Goal: Task Accomplishment & Management: Complete application form

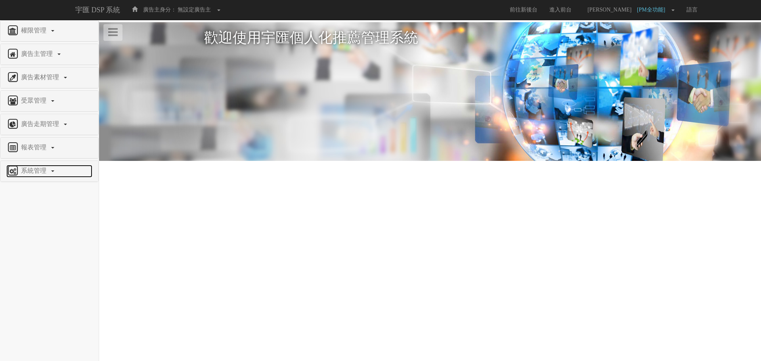
click at [36, 171] on span "系統管理" at bounding box center [34, 170] width 31 height 7
click at [37, 270] on span "廣告驗證設定" at bounding box center [25, 271] width 39 height 6
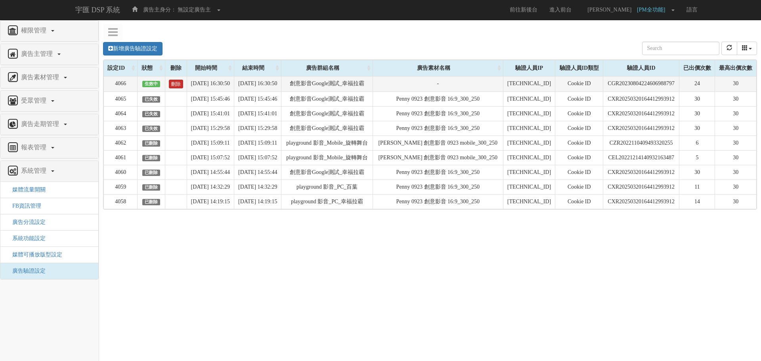
click at [171, 86] on link "刪除" at bounding box center [176, 84] width 14 height 9
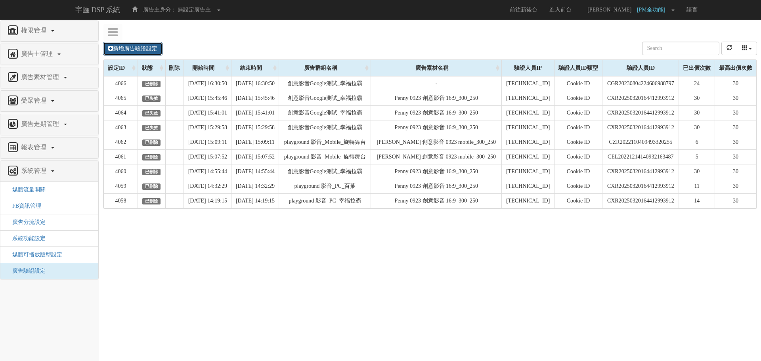
click at [137, 49] on link "新增廣告驗證設定" at bounding box center [132, 48] width 59 height 13
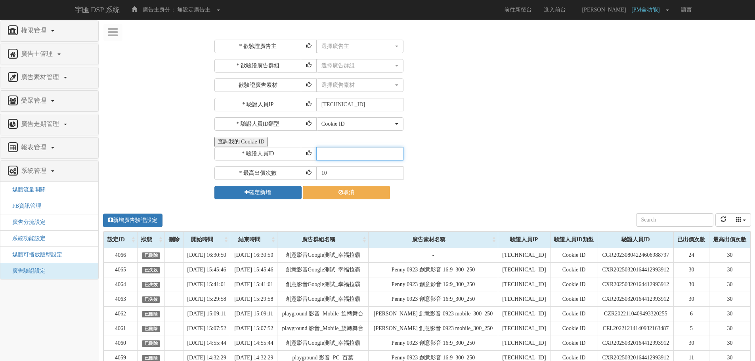
click at [380, 158] on input "text" at bounding box center [359, 153] width 87 height 13
paste input "[TECHNICAL_ID]"
type input "[TECHNICAL_ID]"
click at [345, 49] on div "選擇廣告主" at bounding box center [358, 46] width 72 height 8
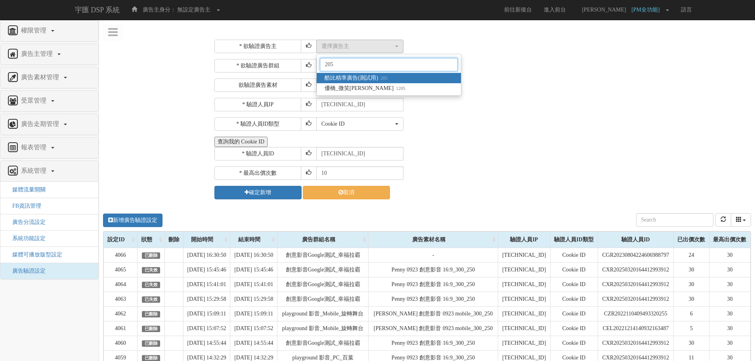
type input "205"
click at [367, 78] on span "酷比精準廣告(測試用) 205" at bounding box center [356, 78] width 63 height 8
select select "205"
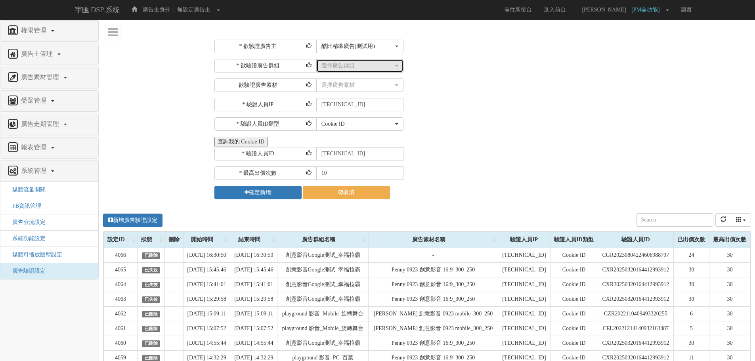
click at [370, 70] on button "選擇廣告群組" at bounding box center [359, 65] width 87 height 13
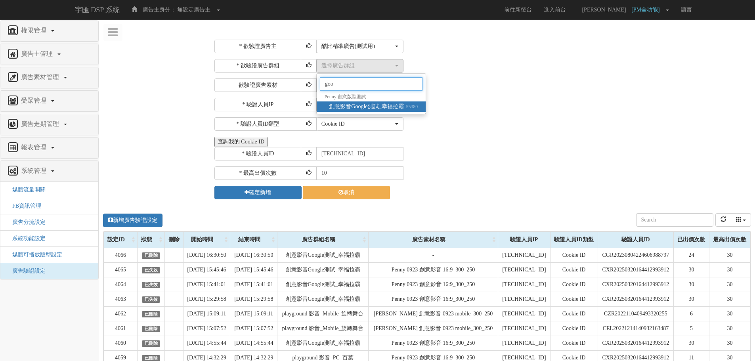
type input "goo"
click at [392, 106] on span "創意影音Google測試_幸福拉霸 55380" at bounding box center [373, 107] width 89 height 8
select select "55380"
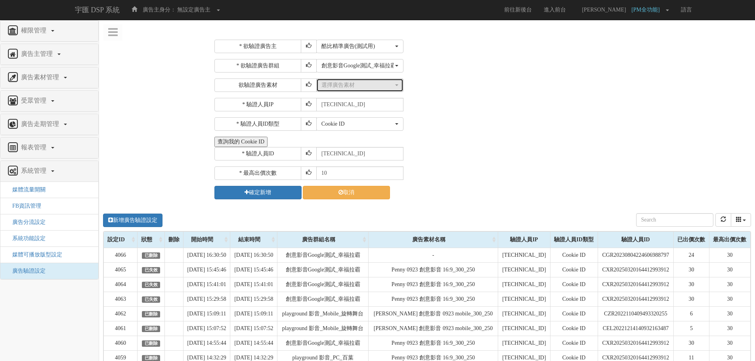
click at [373, 89] on button "選擇廣告素材" at bounding box center [359, 85] width 87 height 13
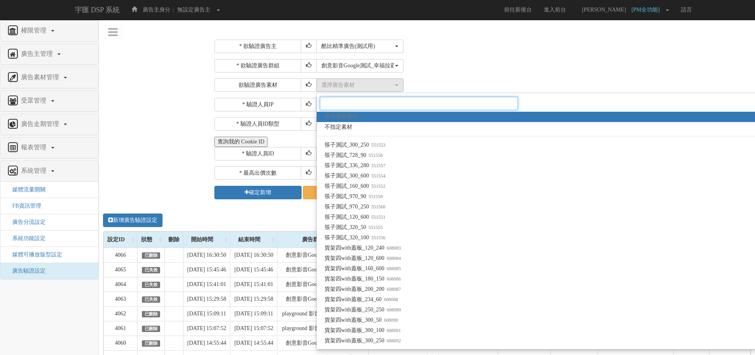
paste input "1575769"
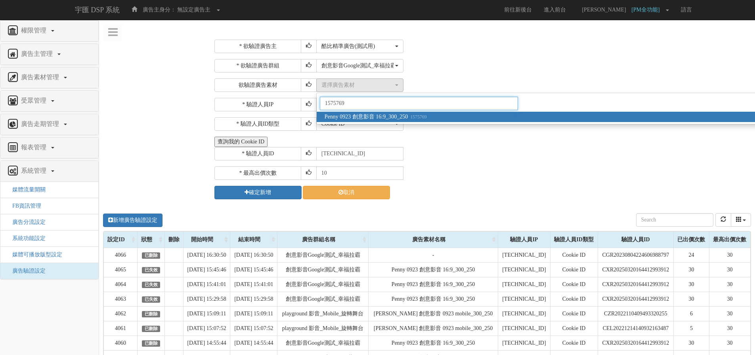
type input "1575769"
click at [383, 117] on span "Penny 0923 創意影音 16:9_300_250 1575769" at bounding box center [376, 117] width 102 height 8
select select "1575769"
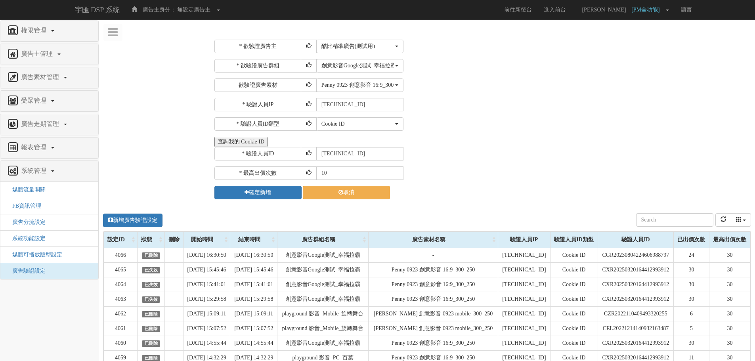
click at [509, 140] on div "查詢我的 Cookie ID" at bounding box center [482, 142] width 535 height 10
click at [357, 169] on input "10" at bounding box center [359, 173] width 87 height 13
type input "1"
type input "30"
drag, startPoint x: 371, startPoint y: 151, endPoint x: 250, endPoint y: 152, distance: 120.9
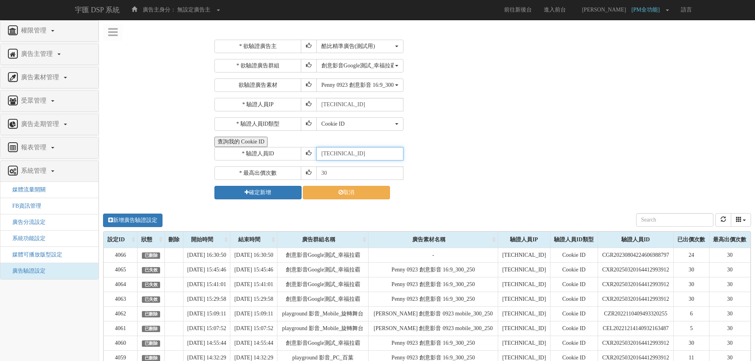
click at [250, 152] on div "* 驗證人員ID 223.136.95.196" at bounding box center [482, 153] width 535 height 13
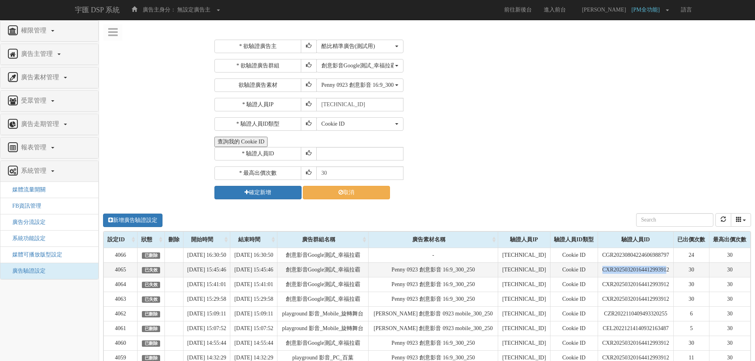
drag, startPoint x: 670, startPoint y: 270, endPoint x: 598, endPoint y: 274, distance: 71.9
click at [598, 274] on td "CXR20250320164412993912" at bounding box center [636, 270] width 76 height 15
copy td "CXR2025032016441299391"
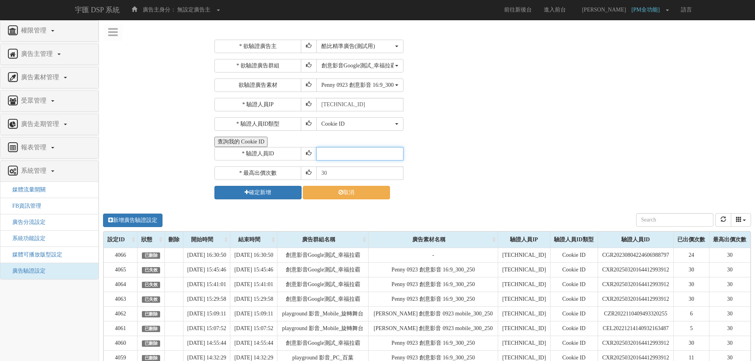
click at [337, 153] on input "text" at bounding box center [359, 153] width 87 height 13
paste input "CXR2025032016441299391"
type input "CXR2025032016441299391"
click at [286, 210] on div "新增廣告驗證設定 設定ID 狀態 刪除 開始時間 結束時間 廣告主ID 廣告主名稱 廣告走期ID 廣告走期名稱 廣告群組ID 廣告群組名稱 廣告素材 廣告素材…" at bounding box center [427, 220] width 648 height 22
click at [278, 194] on button "確定新增" at bounding box center [258, 192] width 87 height 13
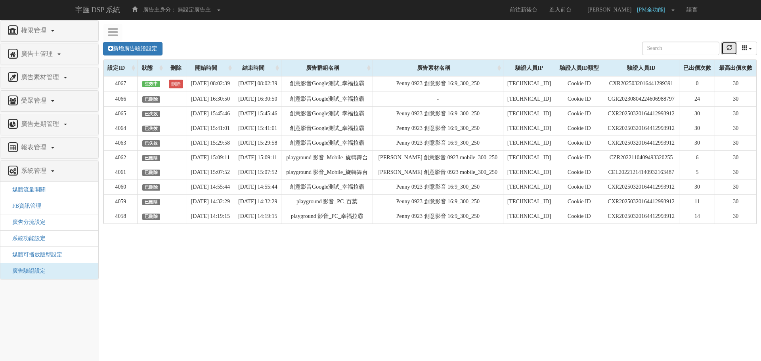
click at [728, 50] on icon "refresh" at bounding box center [730, 48] width 6 height 6
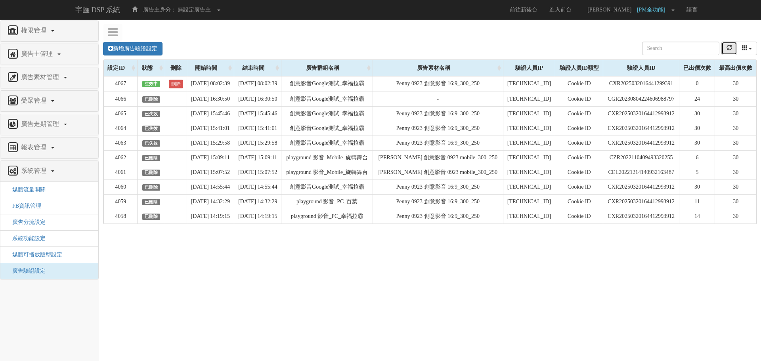
click at [728, 50] on icon "refresh" at bounding box center [730, 48] width 6 height 6
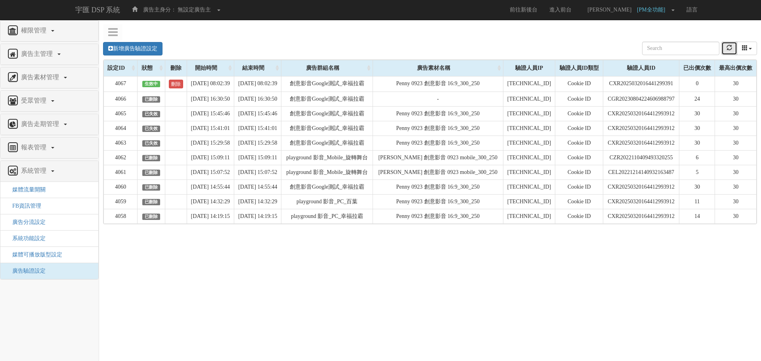
click at [728, 50] on icon "refresh" at bounding box center [730, 48] width 6 height 6
click at [729, 48] on icon "refresh" at bounding box center [730, 48] width 6 height 6
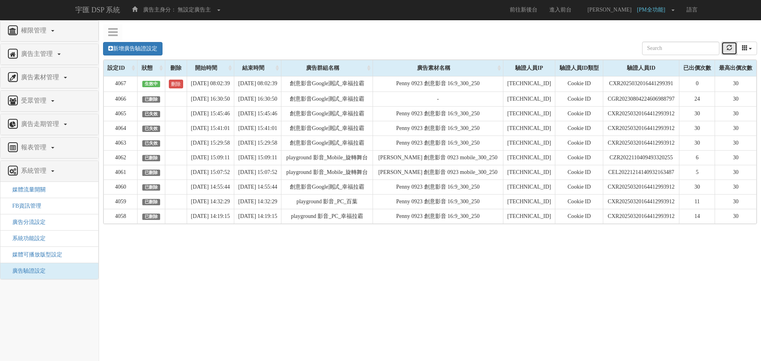
click at [727, 50] on icon "refresh" at bounding box center [730, 48] width 6 height 6
click at [726, 51] on button "refresh" at bounding box center [730, 48] width 16 height 13
click at [732, 52] on button "refresh" at bounding box center [730, 48] width 16 height 13
click at [730, 48] on icon "refresh" at bounding box center [730, 48] width 6 height 6
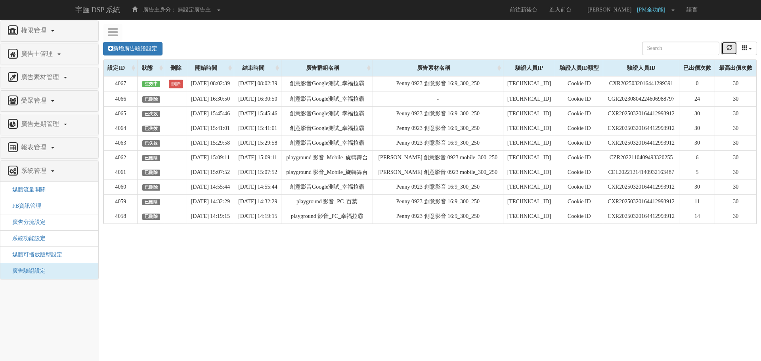
click at [730, 48] on icon "refresh" at bounding box center [730, 48] width 6 height 6
click at [150, 46] on link "新增廣告驗證設定" at bounding box center [132, 48] width 59 height 13
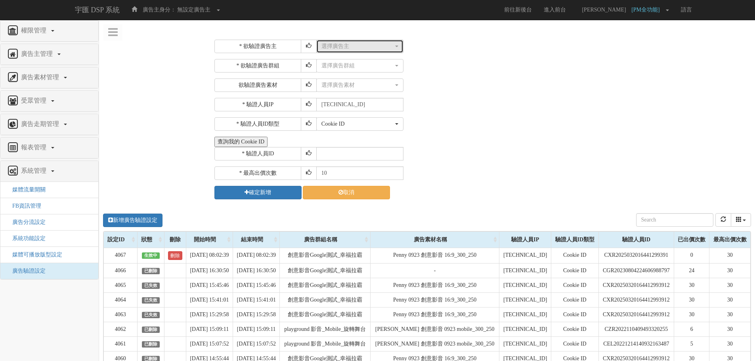
click at [349, 47] on div "選擇廣告主" at bounding box center [358, 46] width 72 height 8
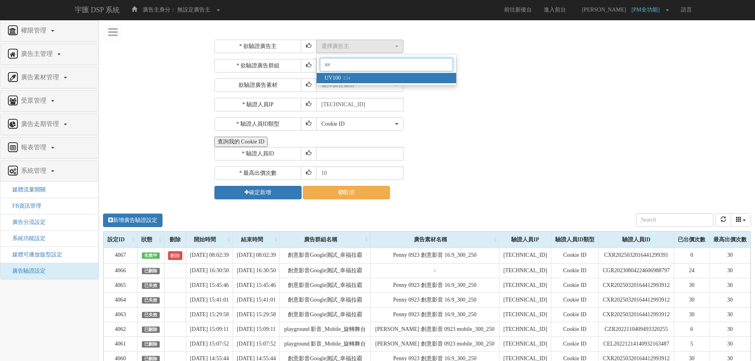
type input "uv"
click at [355, 81] on link "UV100 234" at bounding box center [387, 78] width 140 height 10
select select "234"
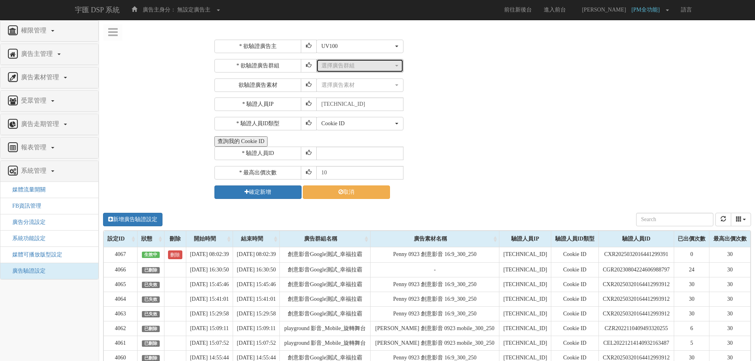
click at [364, 63] on div "選擇廣告群組" at bounding box center [358, 66] width 72 height 8
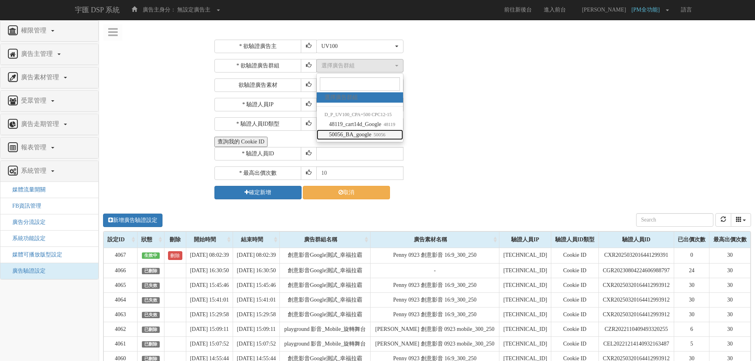
click at [383, 136] on small "50056" at bounding box center [379, 135] width 14 height 6
select select "50056"
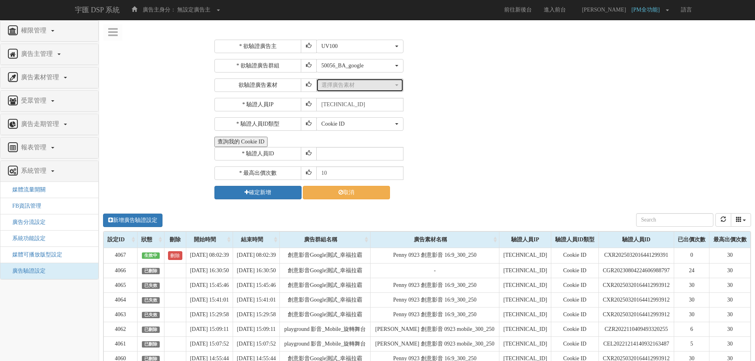
click at [369, 89] on button "選擇廣告素材" at bounding box center [359, 85] width 87 height 13
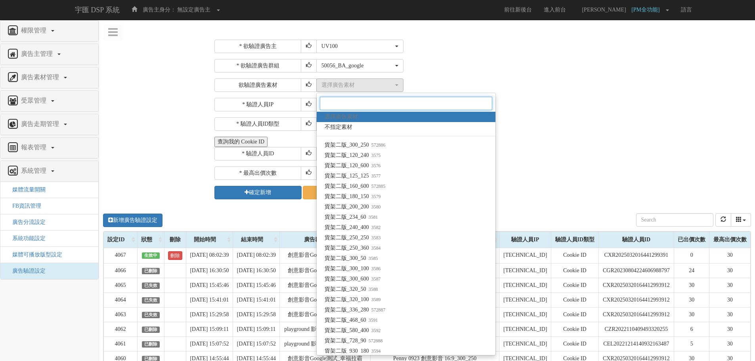
paste input "1301439"
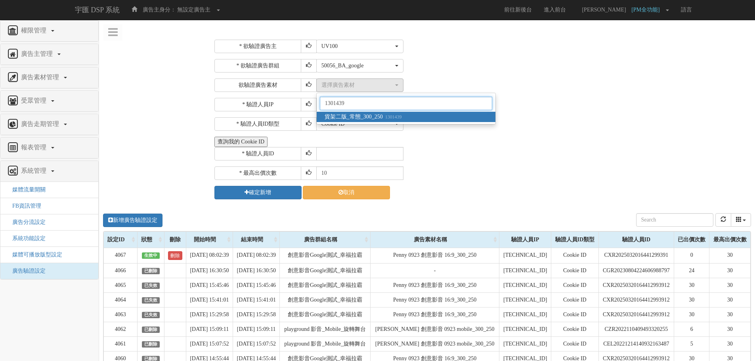
type input "1301439"
click at [371, 113] on span "貨架二版_常態_300_250 1301439" at bounding box center [363, 117] width 77 height 8
select select "1301439"
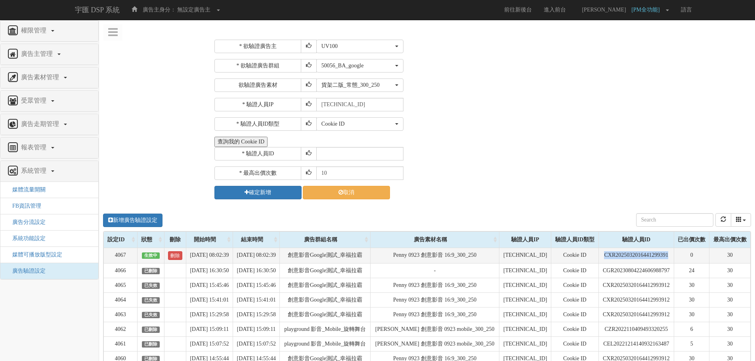
drag, startPoint x: 673, startPoint y: 257, endPoint x: 597, endPoint y: 257, distance: 75.7
click at [599, 257] on td "CXR2025032016441299391" at bounding box center [637, 255] width 76 height 15
copy td "CXR2025032016441299391"
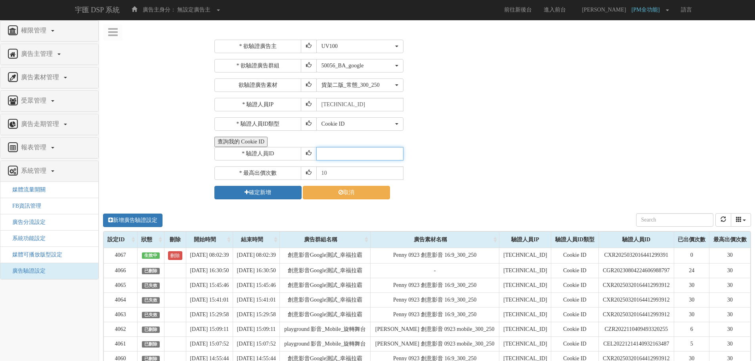
click at [370, 153] on input "text" at bounding box center [359, 153] width 87 height 13
paste input "CXR2025032016441299391"
type input "CXR2025032016441299391"
click at [270, 192] on button "確定新增" at bounding box center [258, 192] width 87 height 13
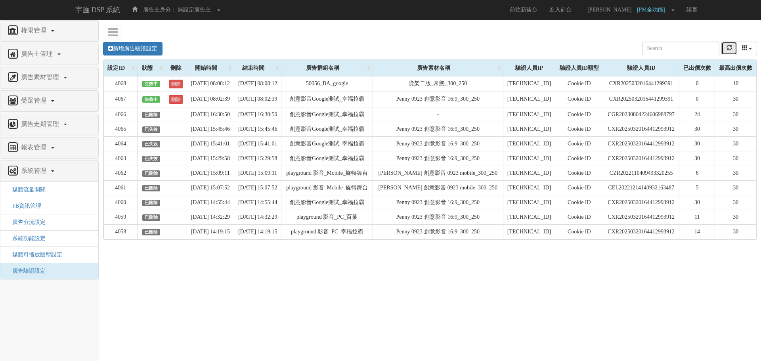
click at [729, 53] on button "refresh" at bounding box center [730, 48] width 16 height 13
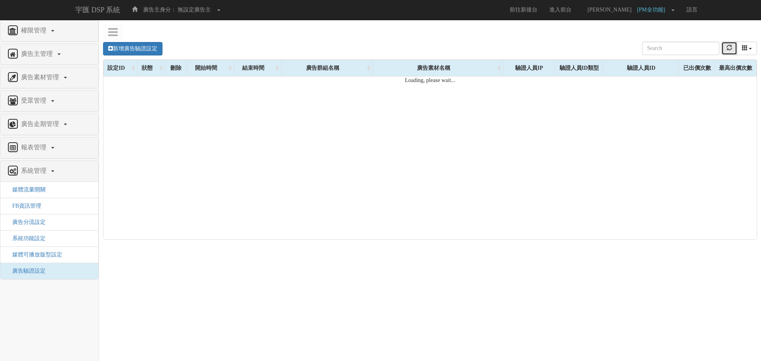
click at [729, 53] on button "refresh" at bounding box center [730, 48] width 16 height 13
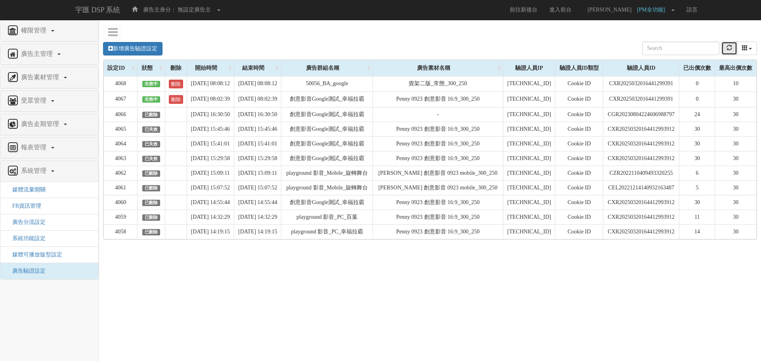
click at [732, 50] on icon "refresh" at bounding box center [730, 48] width 6 height 6
click at [132, 48] on link "新增廣告驗證設定" at bounding box center [132, 48] width 59 height 13
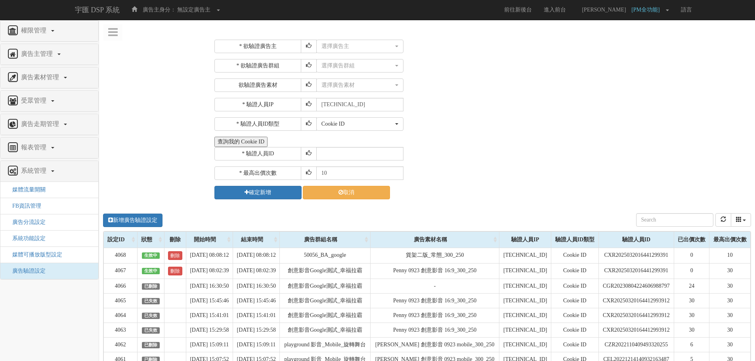
click at [259, 141] on button "查詢我的 Cookie ID" at bounding box center [241, 142] width 53 height 10
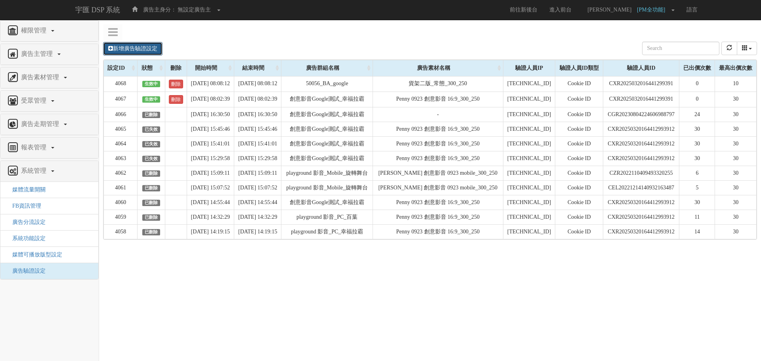
click at [140, 48] on link "新增廣告驗證設定" at bounding box center [132, 48] width 59 height 13
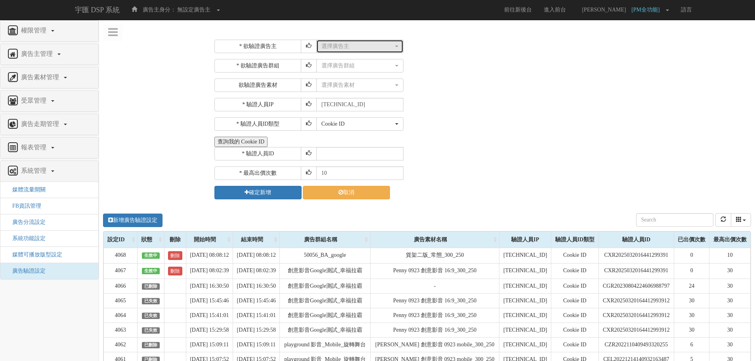
click at [347, 43] on div "選擇廣告主" at bounding box center [358, 46] width 72 height 8
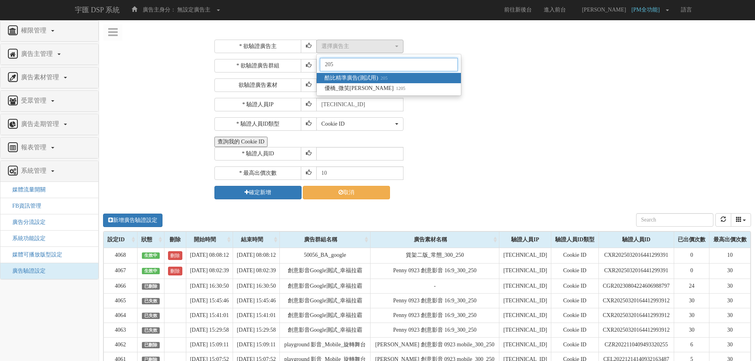
type input "205"
click at [415, 82] on link "酷比精準廣告(測試用) 205" at bounding box center [389, 78] width 144 height 10
select select "205"
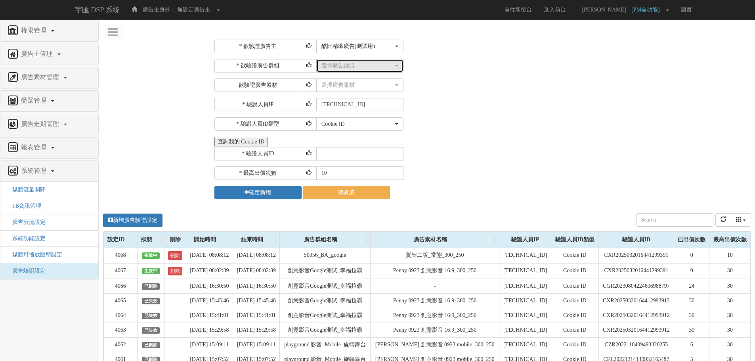
click at [374, 64] on div "選擇廣告群組" at bounding box center [358, 66] width 72 height 8
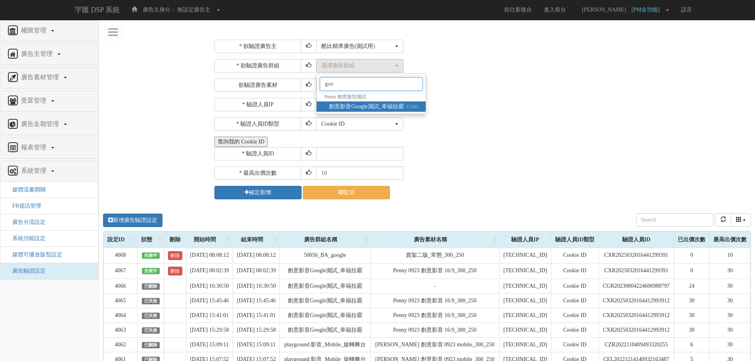
type input "goo"
click at [402, 105] on span "創意影音Google測試_幸福拉霸 55380" at bounding box center [373, 107] width 89 height 8
select select "55380"
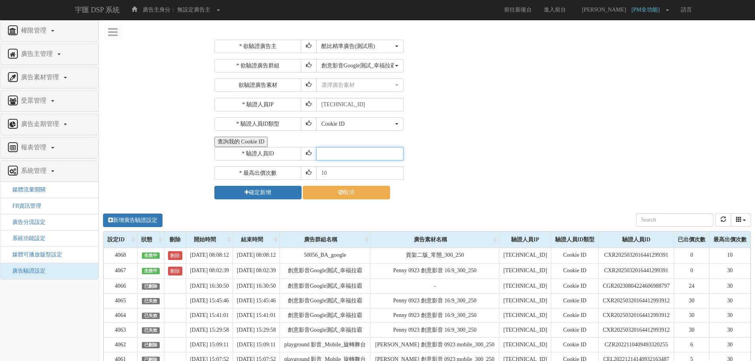
click at [355, 153] on input "text" at bounding box center [359, 153] width 87 height 13
paste input "CZR2022110409493320255"
type input "CZR2022110409493320255"
click at [338, 174] on input "10" at bounding box center [359, 173] width 87 height 13
type input "1"
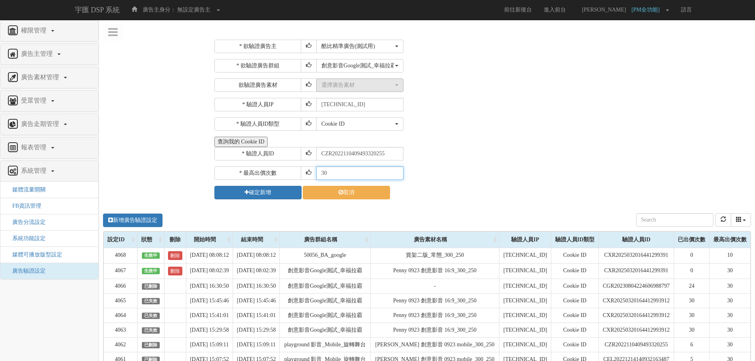
type input "30"
click at [335, 88] on div "選擇廣告素材" at bounding box center [358, 85] width 72 height 8
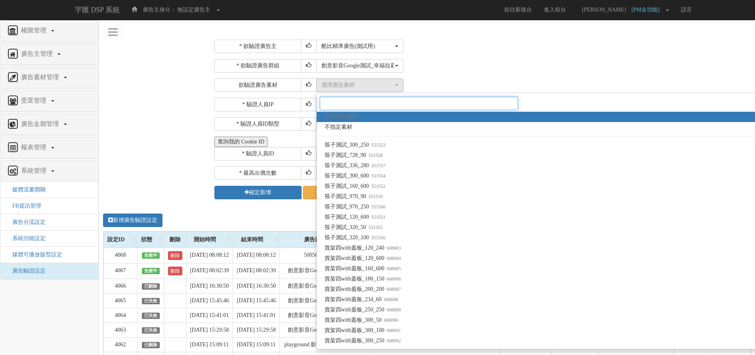
paste input "1575769"
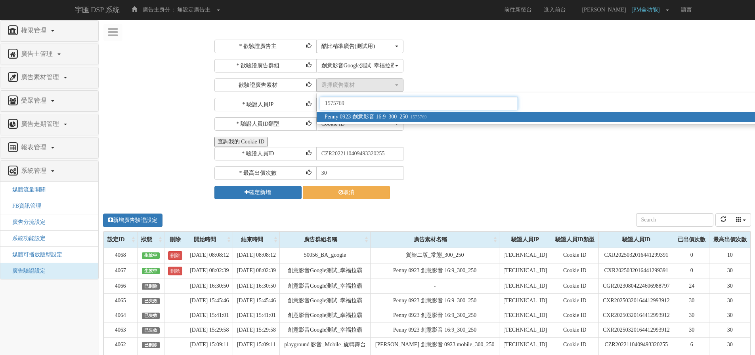
type input "1575769"
click at [354, 116] on span "Penny 0923 創意影音 16:9_300_250 1575769" at bounding box center [376, 117] width 102 height 8
select select "1575769"
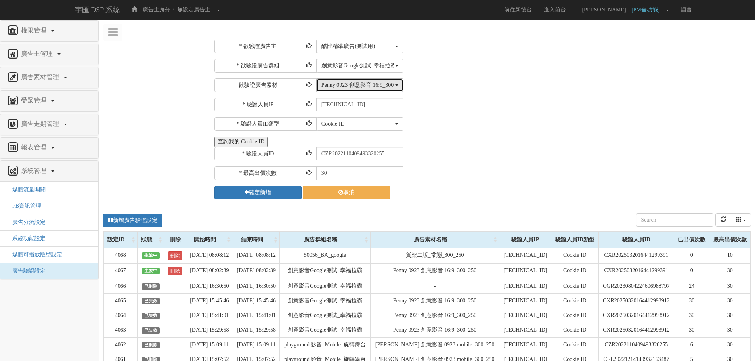
click at [374, 85] on div "Penny 0923 創意影音 16:9_300_250" at bounding box center [358, 85] width 72 height 8
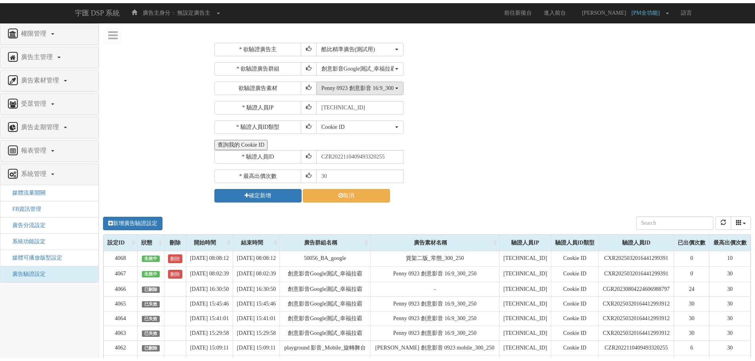
scroll to position [111997, 0]
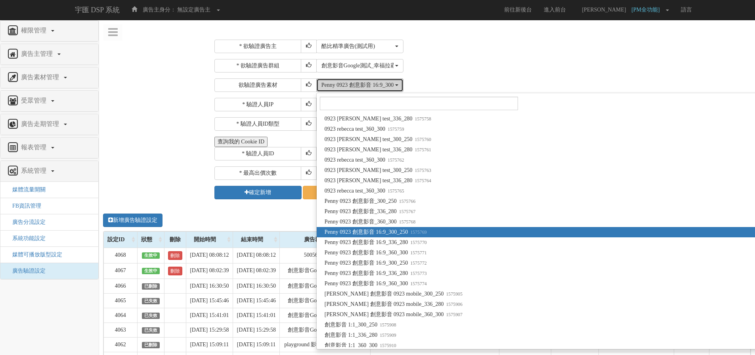
click at [374, 85] on div "Penny 0923 創意影音 16:9_300_250" at bounding box center [358, 85] width 72 height 8
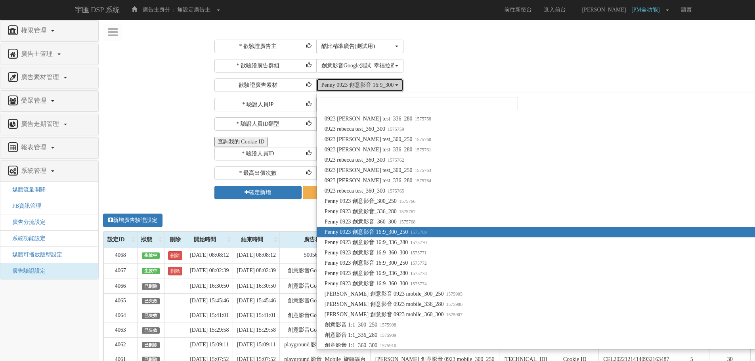
scroll to position [0, 0]
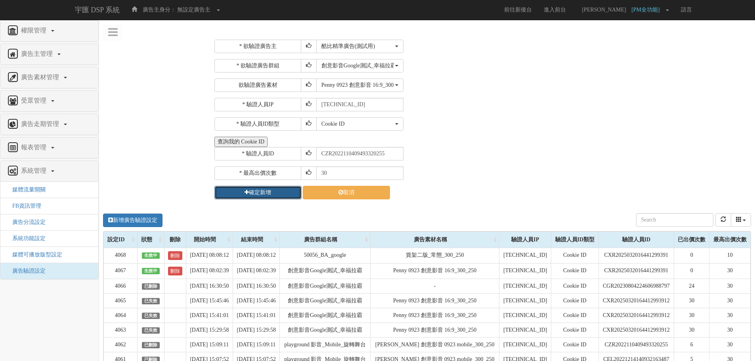
click at [263, 194] on button "確定新增" at bounding box center [258, 192] width 87 height 13
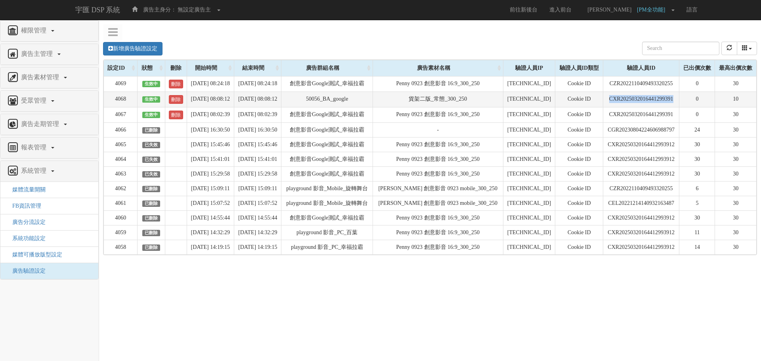
drag, startPoint x: 678, startPoint y: 101, endPoint x: 602, endPoint y: 101, distance: 75.7
click at [604, 101] on td "CXR2025032016441299391" at bounding box center [642, 99] width 76 height 15
copy td "CXR2025032016441299391"
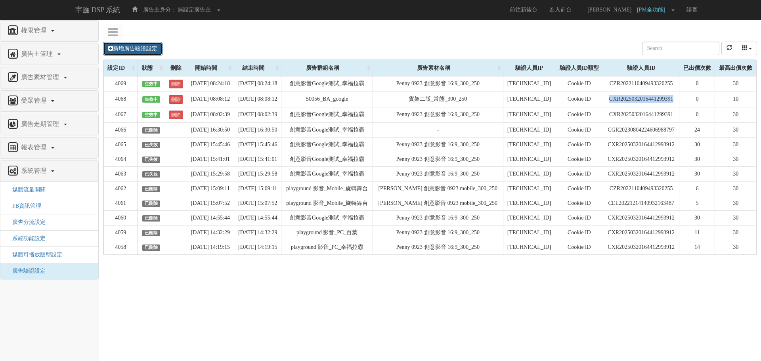
click at [148, 50] on link "新增廣告驗證設定" at bounding box center [132, 48] width 59 height 13
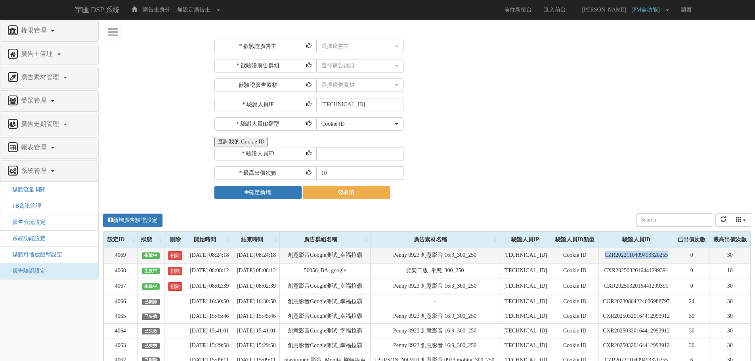
drag, startPoint x: 674, startPoint y: 259, endPoint x: 594, endPoint y: 256, distance: 80.2
click at [599, 256] on td "CZR2022110409493320255" at bounding box center [637, 255] width 76 height 15
copy td "CZR2022110409493320255"
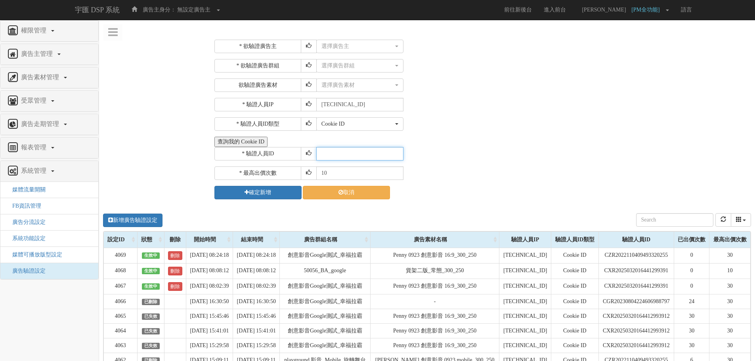
click at [356, 155] on input "text" at bounding box center [359, 153] width 87 height 13
paste input "CZR2022110409493320255"
type input "CZR2022110409493320255"
click at [353, 44] on div "選擇廣告主" at bounding box center [358, 46] width 72 height 8
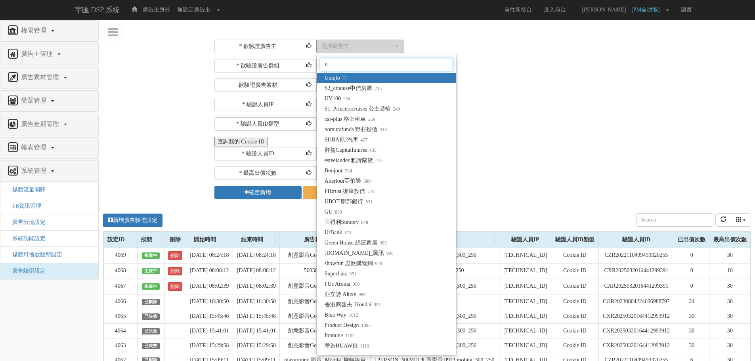
type input "uv"
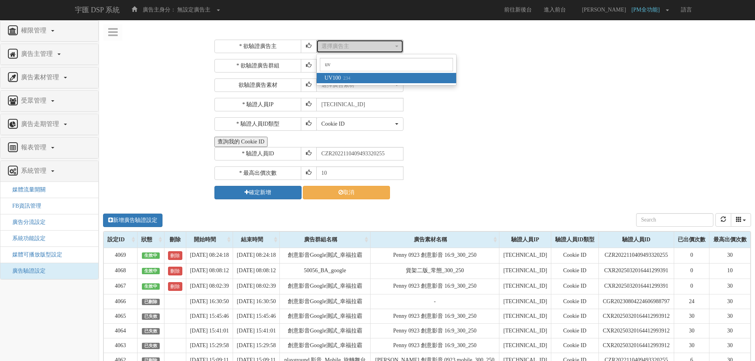
select select "234"
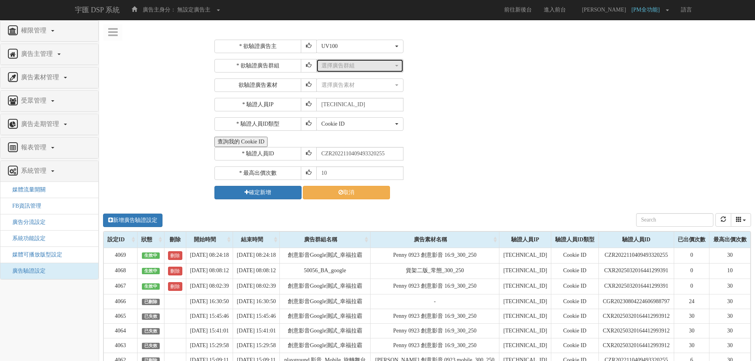
click at [373, 63] on div "選擇廣告群組" at bounding box center [358, 66] width 72 height 8
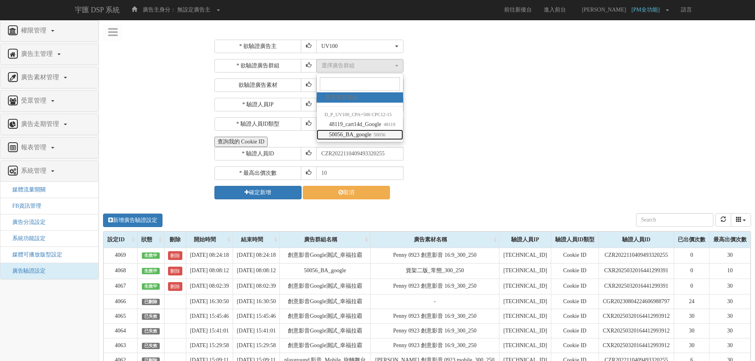
click at [382, 132] on small "50056" at bounding box center [379, 135] width 14 height 6
select select "50056"
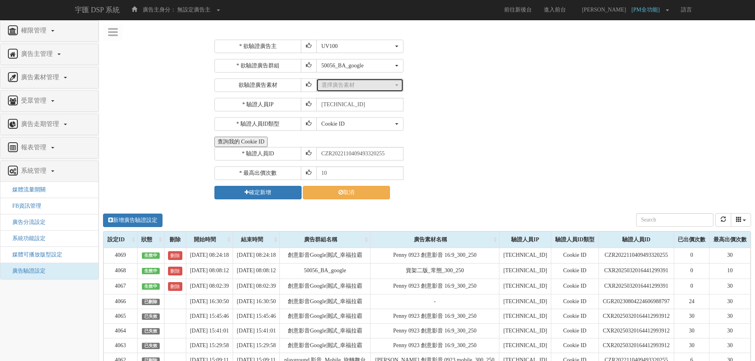
click at [360, 86] on div "選擇廣告素材" at bounding box center [358, 85] width 72 height 8
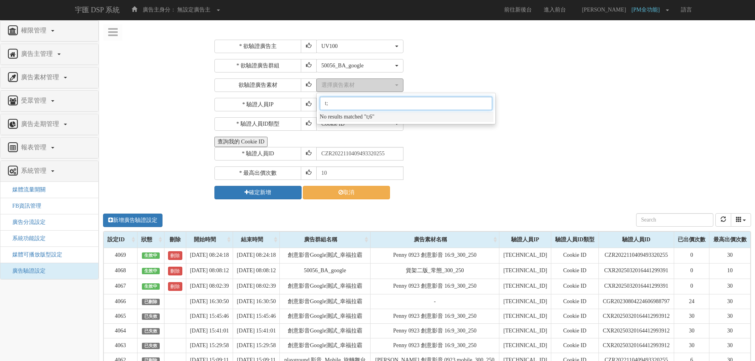
type input "t"
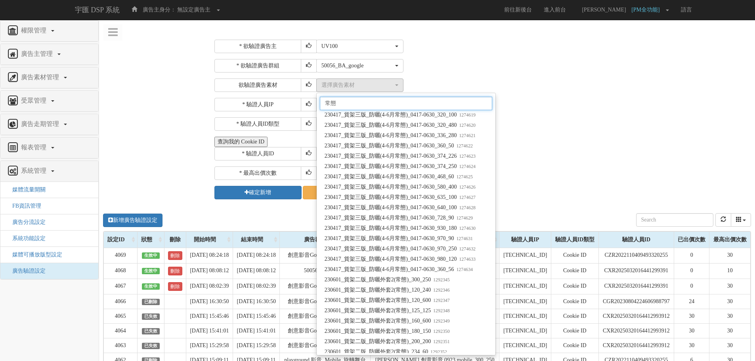
scroll to position [1507, 0]
type input "常態"
drag, startPoint x: 620, startPoint y: 134, endPoint x: 455, endPoint y: 7, distance: 207.8
click at [620, 134] on div "* 欲驗證廣告主 選擇廣告主 特力+ 科技紫薇網 Momo Uniqlo EFShop 樂天 屈臣氏[PERSON_NAME] sinyi 信義房屋 S2_B…" at bounding box center [482, 120] width 535 height 160
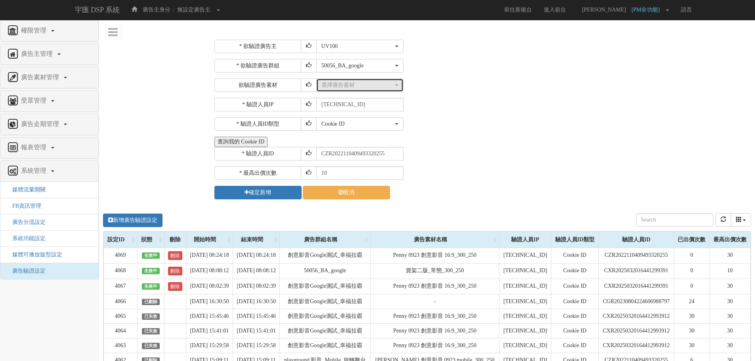
click at [351, 83] on div "選擇廣告素材" at bounding box center [358, 85] width 72 height 8
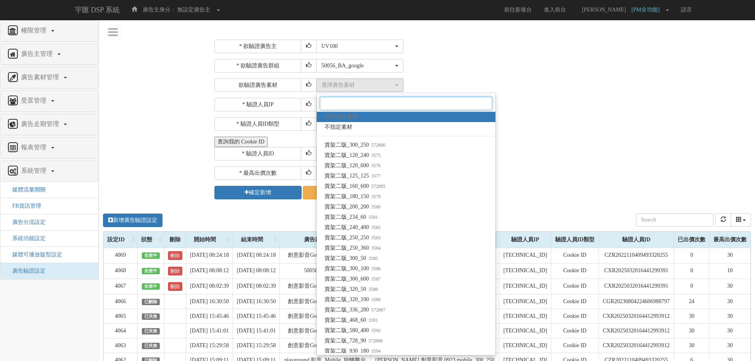
paste input "1301439"
type input "1301439"
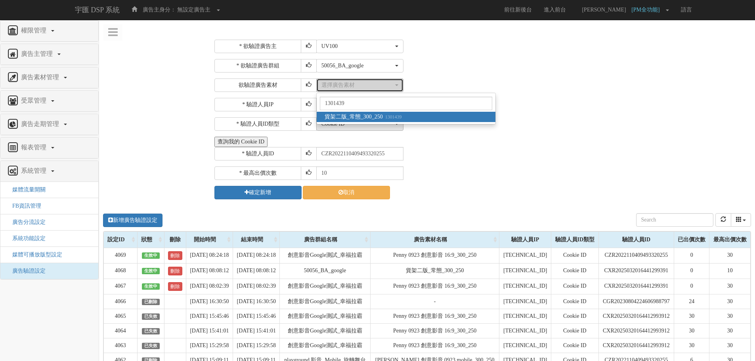
drag, startPoint x: 363, startPoint y: 97, endPoint x: 353, endPoint y: 124, distance: 28.6
click at [353, 125] on div "* 欲驗證廣告主 選擇廣告主 特力+ 科技紫薇網 Momo Uniqlo EFShop 樂天 屈臣氏[PERSON_NAME] sinyi 信義房屋 S2_B…" at bounding box center [482, 120] width 535 height 160
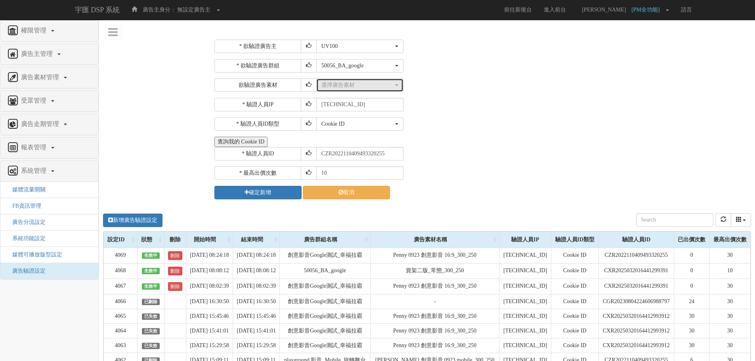
click at [355, 88] on div "選擇廣告素材" at bounding box center [358, 85] width 72 height 8
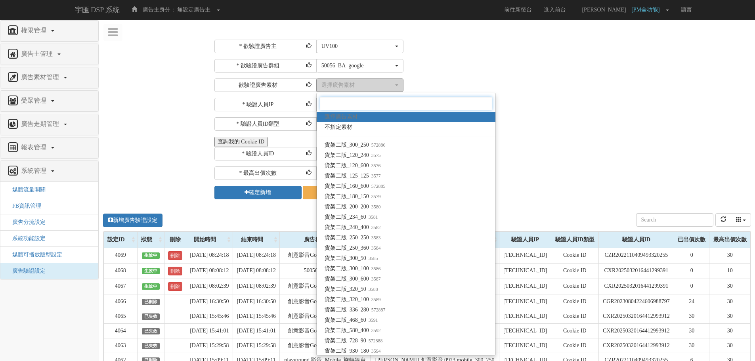
paste input "1301439"
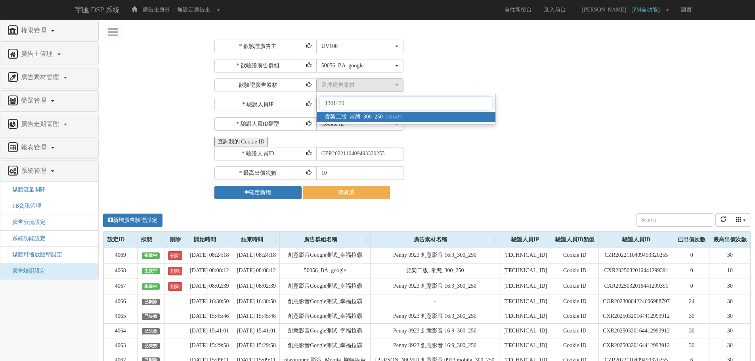
type input "1301439"
click at [354, 114] on span "貨架二版_常態_300_250 1301439" at bounding box center [363, 117] width 77 height 8
select select "1301439"
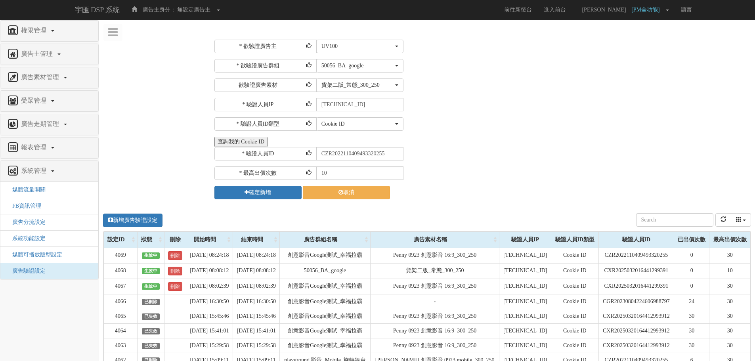
click at [528, 133] on div "* 欲驗證廣告主 選擇廣告主 特力+ 科技紫薇網 Momo Uniqlo EFShop 樂天 屈臣氏[PERSON_NAME] sinyi 信義房屋 S2_B…" at bounding box center [482, 120] width 535 height 160
click at [248, 190] on icon "submit" at bounding box center [247, 193] width 4 height 6
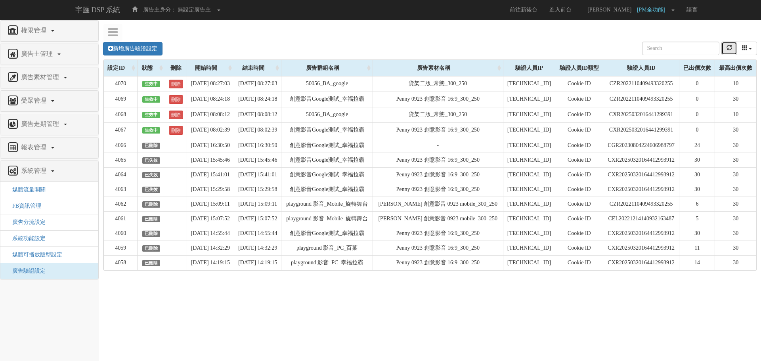
click at [725, 50] on button "refresh" at bounding box center [730, 48] width 16 height 13
click at [132, 46] on link "新增廣告驗證設定" at bounding box center [132, 48] width 59 height 13
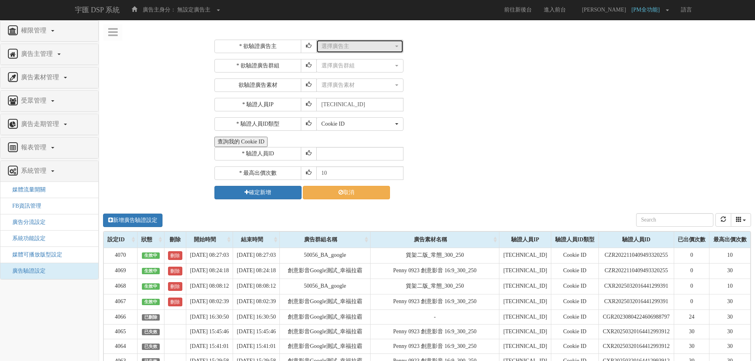
click at [338, 49] on div "選擇廣告主" at bounding box center [358, 46] width 72 height 8
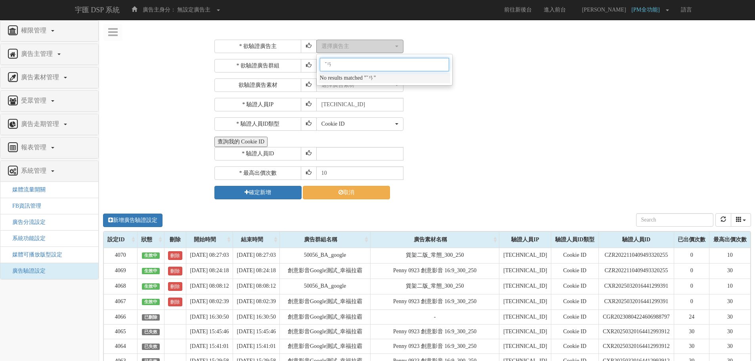
type input "ˇ"
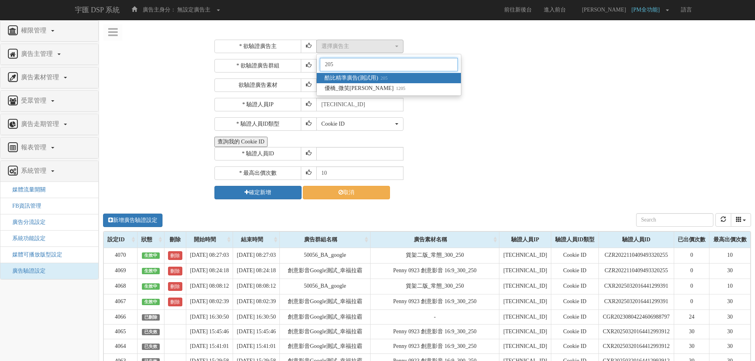
type input "205"
click at [362, 79] on span "酷比精準廣告(測試用) 205" at bounding box center [356, 78] width 63 height 8
select select "205"
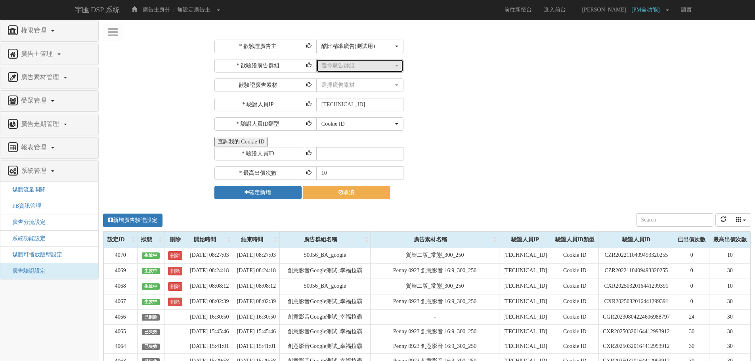
click at [354, 63] on div "選擇廣告群組" at bounding box center [358, 66] width 72 height 8
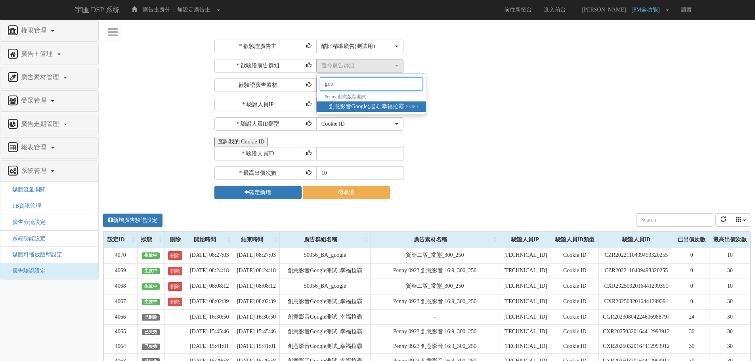
type input "goo"
click at [401, 106] on span "創意影音Google測試_幸福拉霸 55380" at bounding box center [373, 107] width 89 height 8
select select "55380"
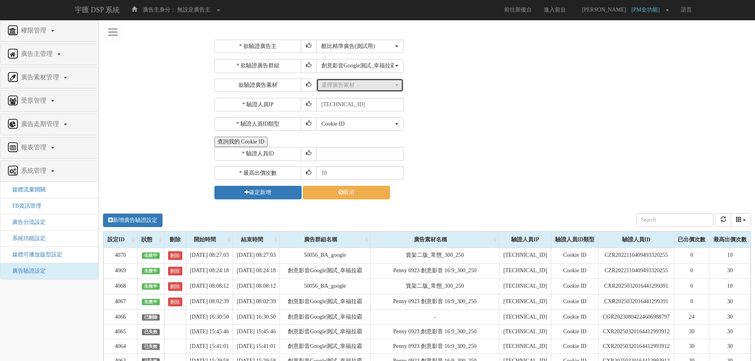
click at [363, 90] on button "選擇廣告素材" at bounding box center [359, 85] width 87 height 13
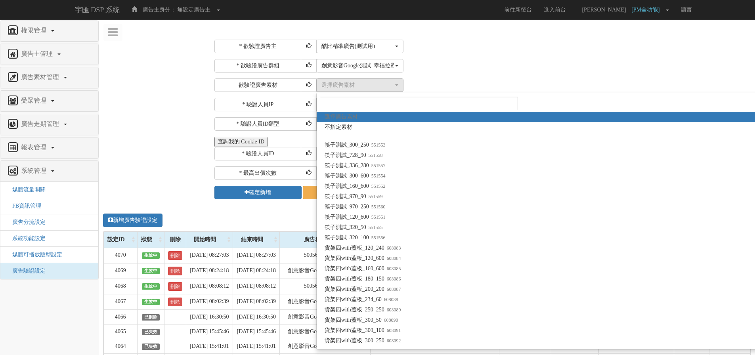
click at [590, 49] on div "選擇廣告主 特力+ 科技紫薇網 Momo Uniqlo EFShop 樂天 屈臣氏Watsons sinyi 信義房屋 S2_Brands白蘭氏 IKEA 台…" at bounding box center [532, 46] width 433 height 13
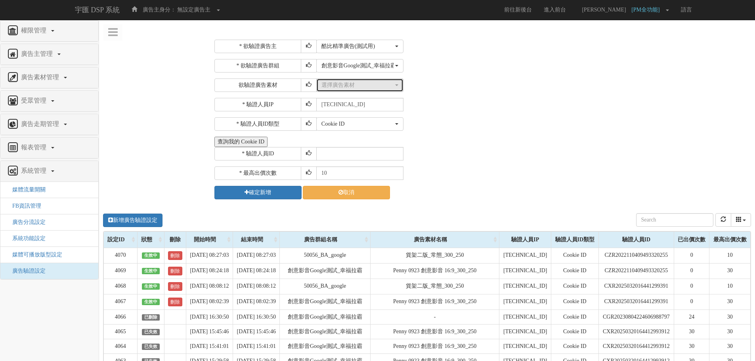
click at [377, 88] on div "選擇廣告素材" at bounding box center [358, 85] width 72 height 8
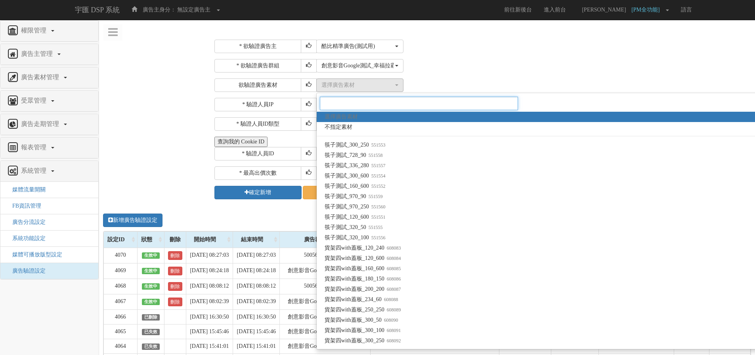
paste input "1575769"
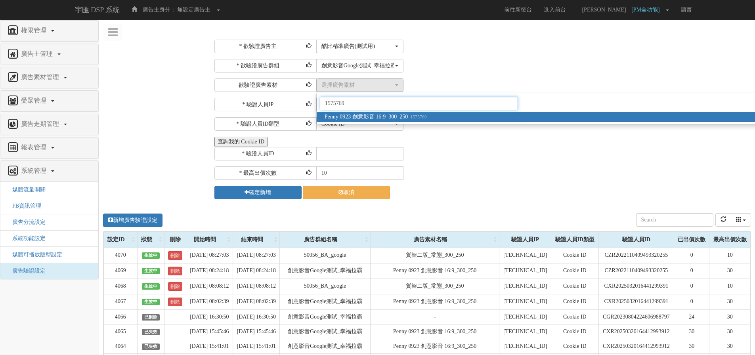
type input "1575769"
click at [382, 115] on span "Penny 0923 創意影音 16:9_300_250 1575769" at bounding box center [376, 117] width 102 height 8
select select "1575769"
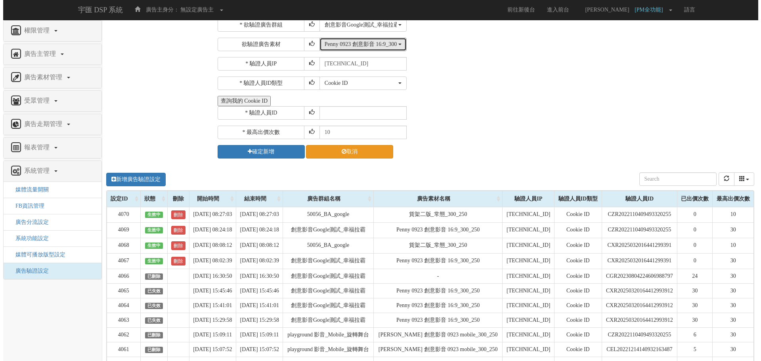
scroll to position [79, 0]
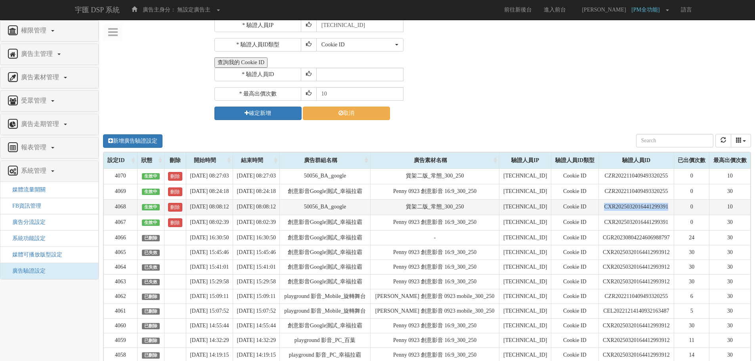
drag, startPoint x: 673, startPoint y: 220, endPoint x: 596, endPoint y: 222, distance: 76.9
click at [599, 215] on td "CXR2025032016441299391" at bounding box center [637, 206] width 76 height 15
copy td "CXR2025032016441299391"
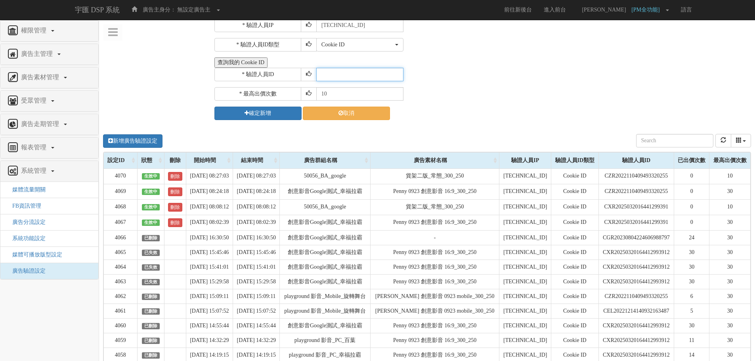
click at [370, 77] on input "text" at bounding box center [359, 74] width 87 height 13
paste input "CXR2025032016441299391"
type input "CXR2025032016441299391"
click at [340, 93] on input "10" at bounding box center [359, 93] width 87 height 13
type input "1"
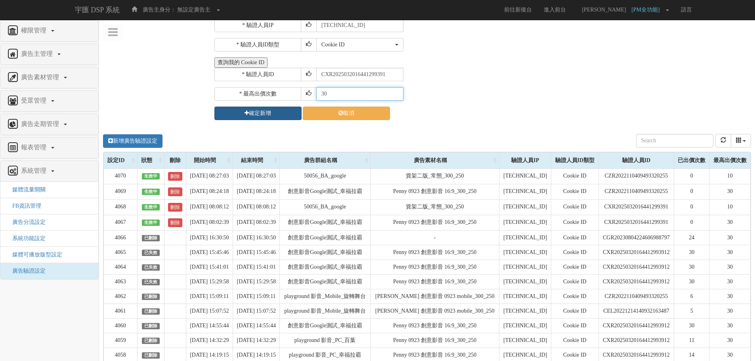
type input "30"
click at [273, 115] on button "確定新增" at bounding box center [258, 113] width 87 height 13
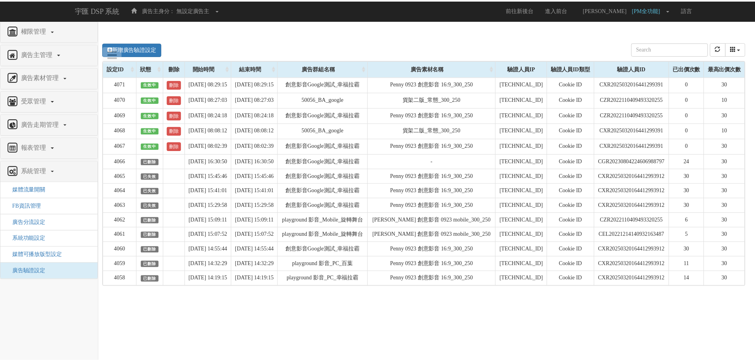
scroll to position [0, 0]
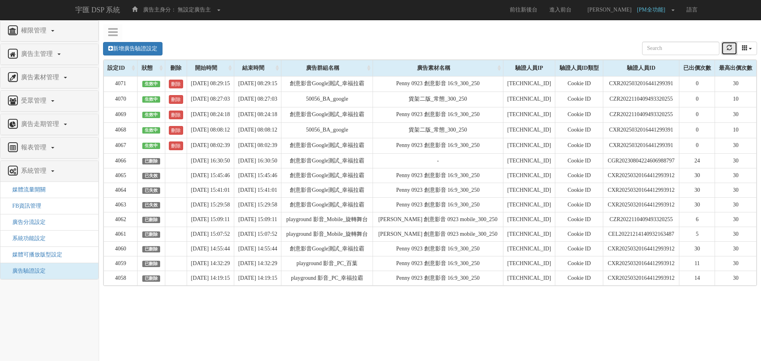
click at [722, 50] on button "refresh" at bounding box center [730, 48] width 16 height 13
click at [723, 49] on button "refresh" at bounding box center [730, 48] width 16 height 13
click at [728, 46] on icon "refresh" at bounding box center [730, 48] width 6 height 6
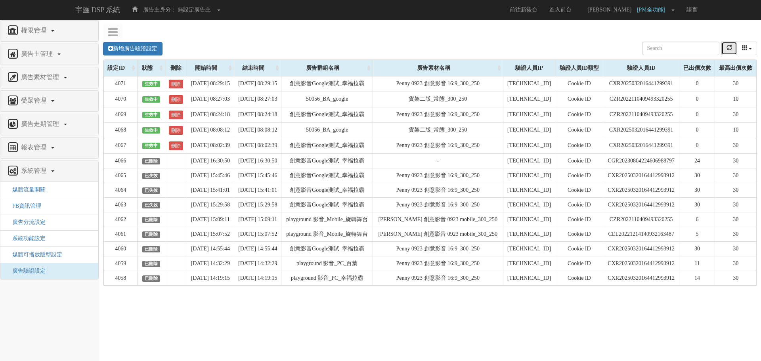
click at [728, 49] on icon "refresh" at bounding box center [730, 48] width 6 height 6
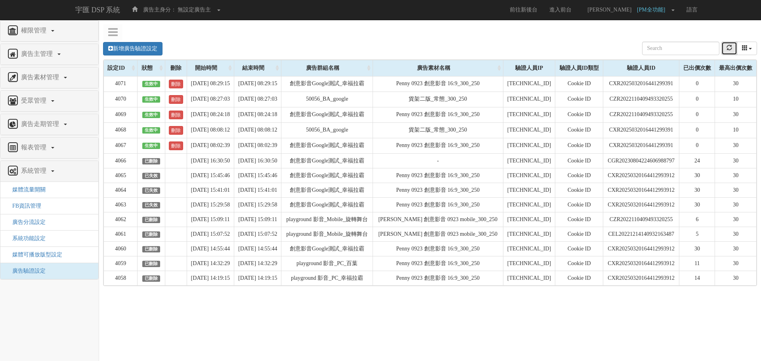
click at [728, 49] on icon "refresh" at bounding box center [730, 48] width 6 height 6
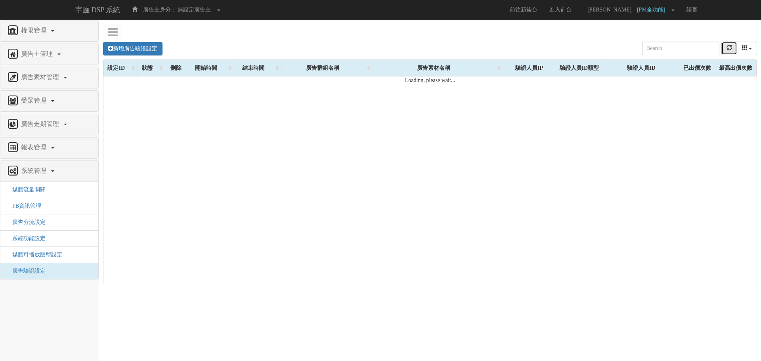
click at [728, 49] on icon "refresh" at bounding box center [730, 48] width 6 height 6
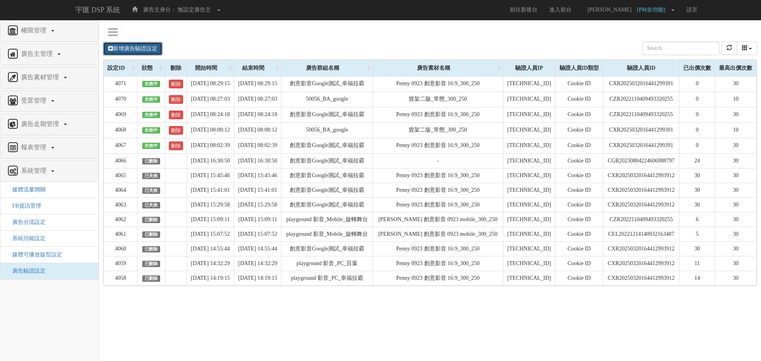
click at [151, 49] on link "新增廣告驗證設定" at bounding box center [132, 48] width 59 height 13
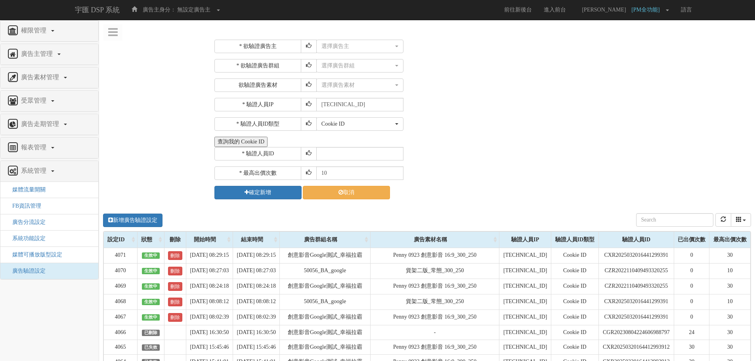
click at [353, 53] on div "* 欲驗證廣告主 選擇廣告主 特力+ 科技紫薇網 Momo Uniqlo EFShop 樂天 屈臣氏[PERSON_NAME] sinyi 信義房屋 S2_B…" at bounding box center [482, 120] width 535 height 160
click at [354, 50] on button "選擇廣告主" at bounding box center [359, 46] width 87 height 13
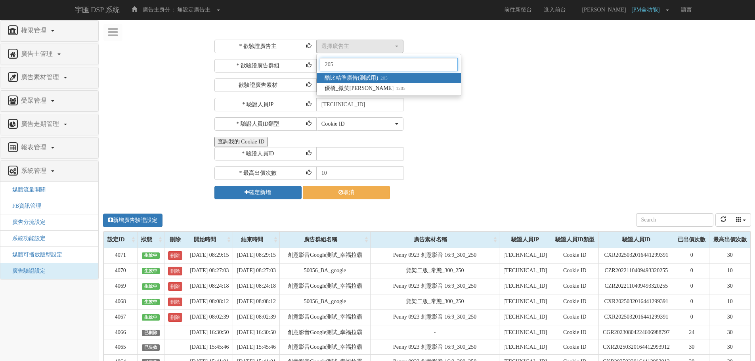
type input "205"
click at [364, 77] on span "酷比精準廣告(測試用) 205" at bounding box center [356, 78] width 63 height 8
select select "205"
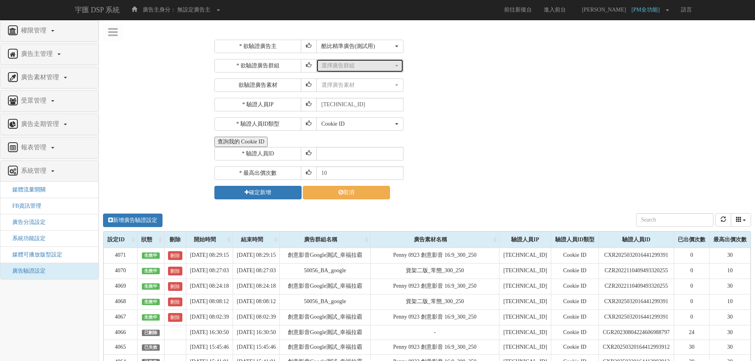
click at [358, 64] on div "選擇廣告群組" at bounding box center [358, 66] width 72 height 8
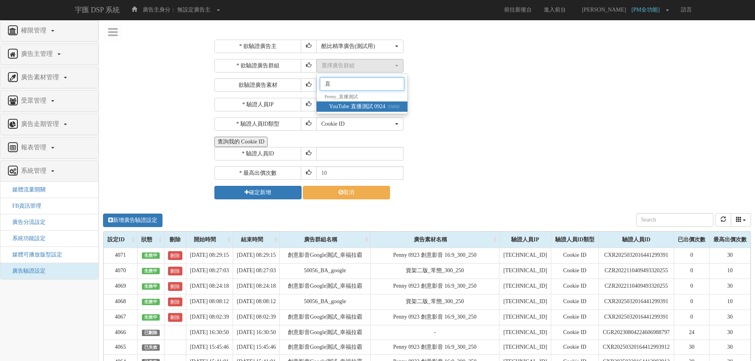
type input "直"
click at [363, 103] on span "YouTube 直播測試 0924 55850" at bounding box center [364, 107] width 71 height 8
select select "55850"
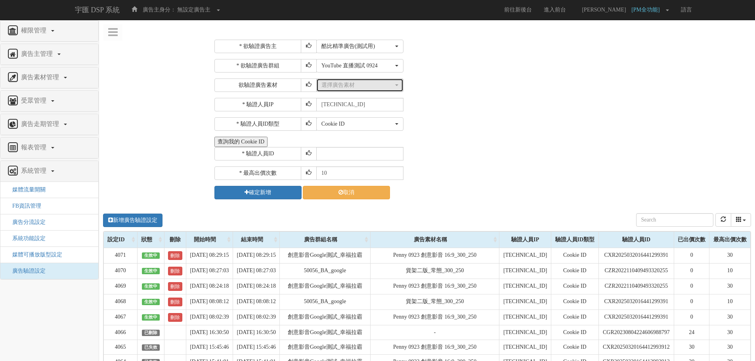
click at [390, 86] on div "選擇廣告素材" at bounding box center [358, 85] width 72 height 8
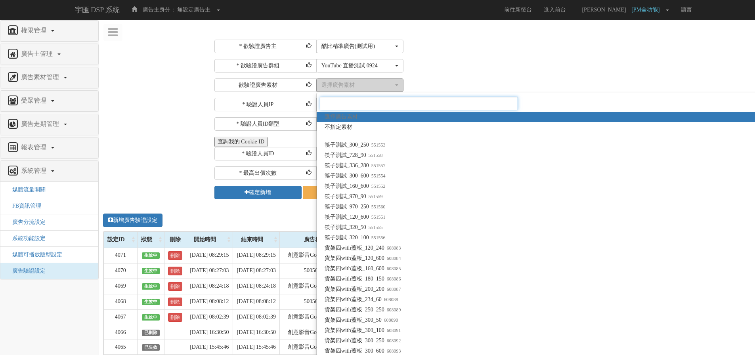
paste input "1575932"
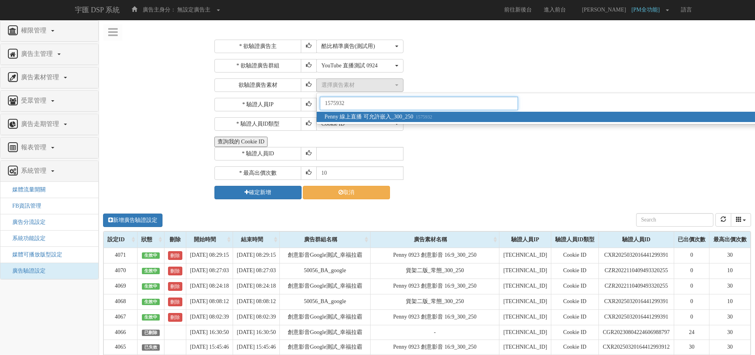
type input "1575932"
click at [394, 117] on span "Penny 線上直播 可允許嵌入_300_250 1575932" at bounding box center [379, 117] width 108 height 8
select select "1575932"
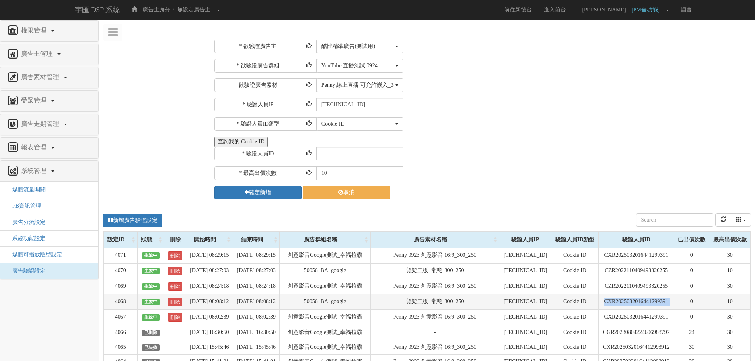
drag, startPoint x: 600, startPoint y: 324, endPoint x: 681, endPoint y: 328, distance: 81.8
click at [681, 310] on tr "4068 生效中 刪除 2025-09-24 08:08:12 2025-09-25 08:08:12 50056_BA_google 貨架二版_常態_300…" at bounding box center [427, 301] width 647 height 15
copy tr "CXR2025032016441299391"
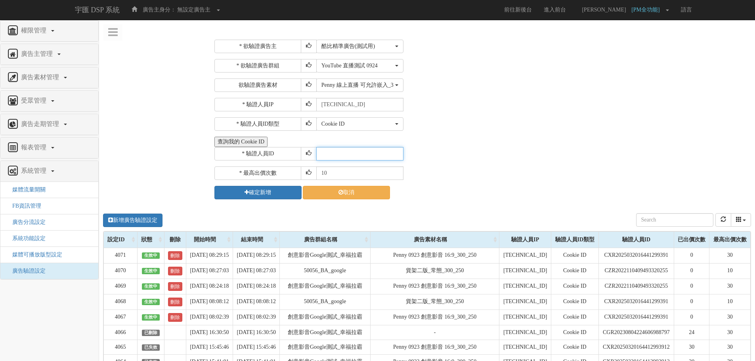
click at [357, 155] on input "text" at bounding box center [359, 153] width 87 height 13
paste input "CXR2025032016441299391"
type input "CXR2025032016441299391"
click at [337, 174] on input "10" at bounding box center [359, 173] width 87 height 13
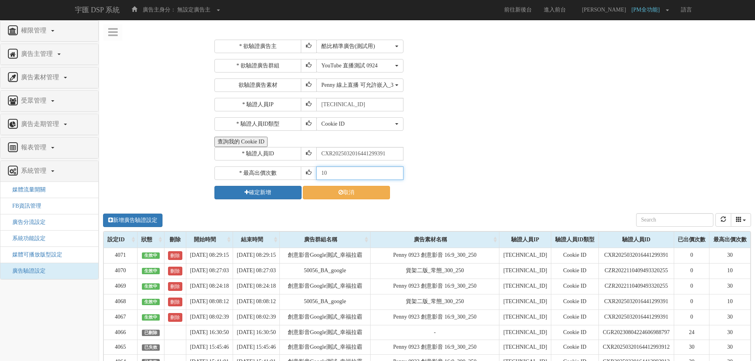
scroll to position [0, 0]
type input "1"
type input "30"
click at [270, 194] on button "確定新增" at bounding box center [258, 192] width 87 height 13
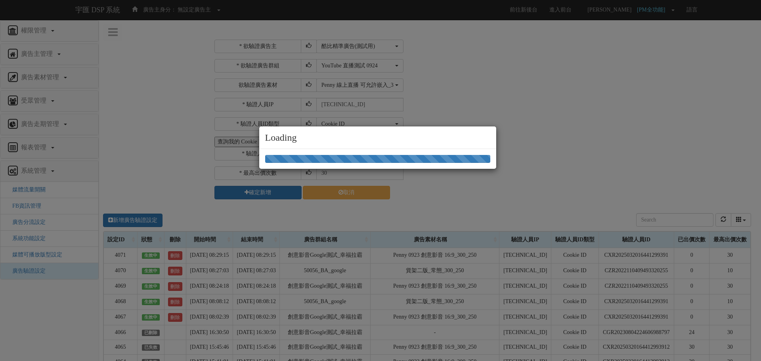
select select "205"
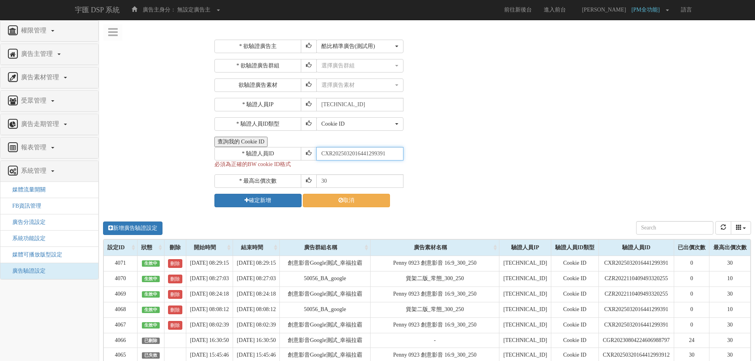
click at [339, 153] on input "CXR2025032016441299391" at bounding box center [359, 153] width 87 height 13
click at [318, 154] on input "CXR2025032016441299391" at bounding box center [359, 153] width 87 height 13
type input "CXR2025032016441299391"
click at [282, 203] on button "確定新增" at bounding box center [258, 200] width 87 height 13
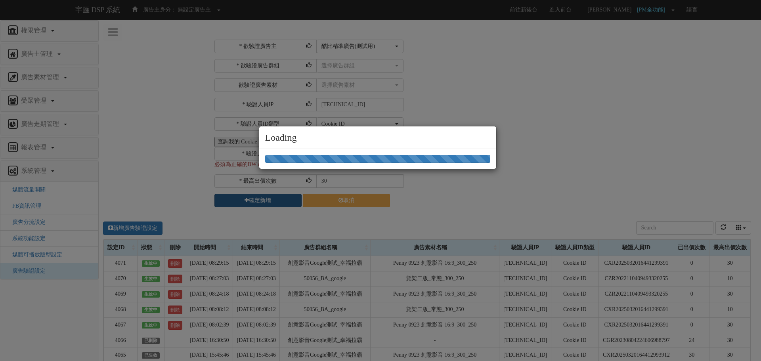
select select "205"
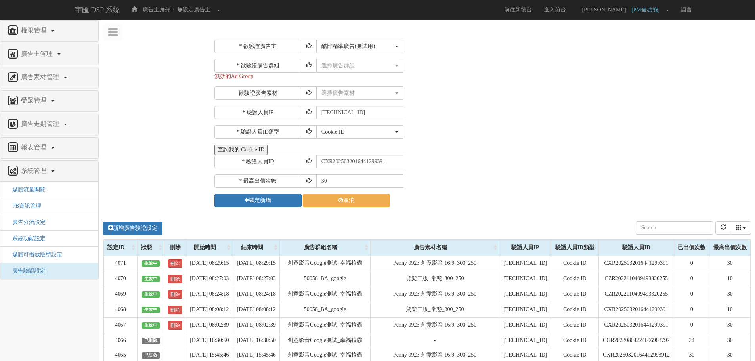
click at [539, 205] on div "確定新增 取消" at bounding box center [482, 200] width 535 height 13
click at [357, 67] on div "選擇廣告群組" at bounding box center [358, 66] width 72 height 8
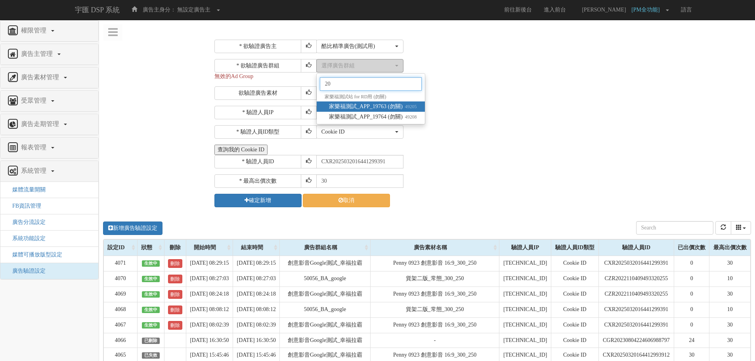
type input "2"
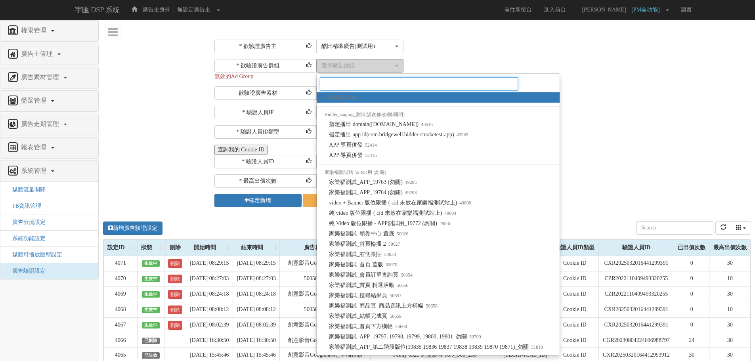
type input "p"
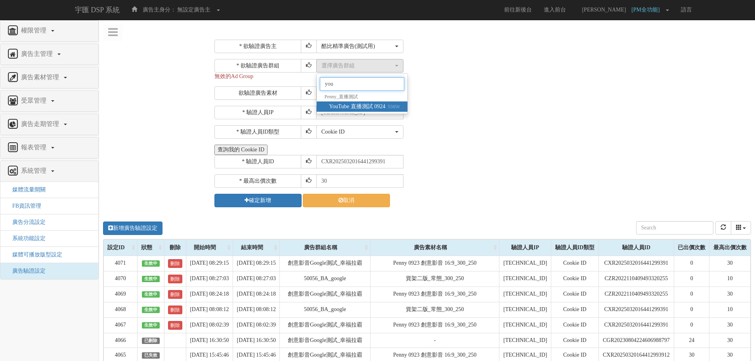
type input "you"
click at [362, 108] on span "YouTube 直播測試 0924 55850" at bounding box center [364, 107] width 71 height 8
select select "55850"
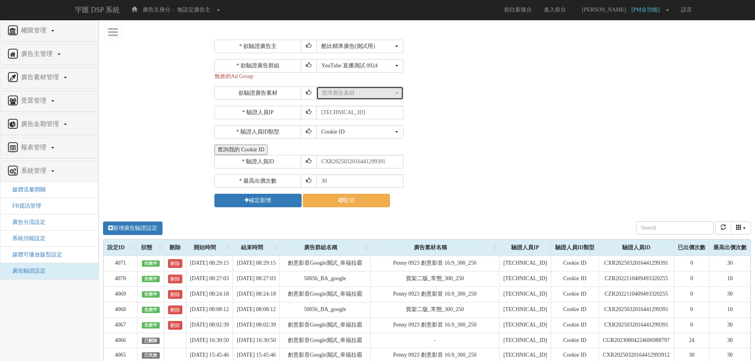
click at [360, 99] on button "選擇廣告素材" at bounding box center [359, 92] width 87 height 13
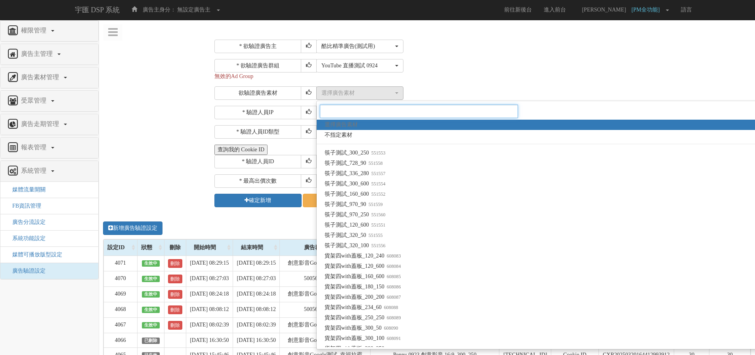
paste input "1575932"
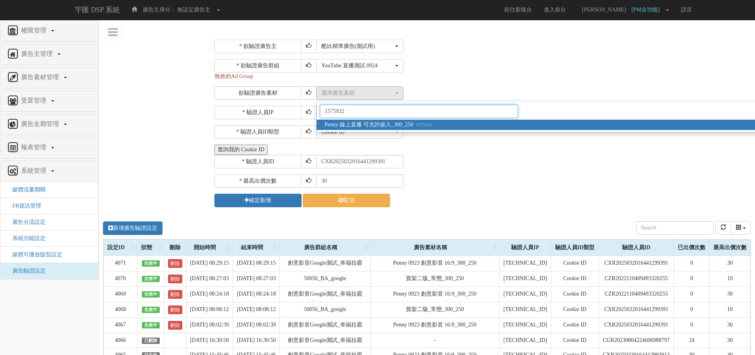
type input "1575932"
click at [358, 126] on span "Penny 線上直播 可允許嵌入_300_250 1575932" at bounding box center [379, 125] width 108 height 8
select select "1575932"
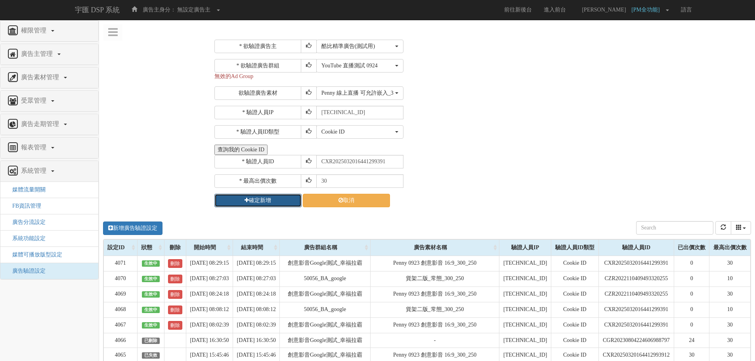
click at [258, 203] on button "確定新增" at bounding box center [258, 200] width 87 height 13
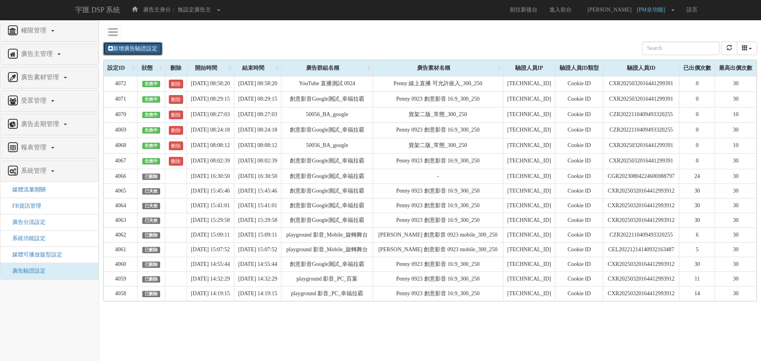
click at [140, 48] on link "新增廣告驗證設定" at bounding box center [132, 48] width 59 height 13
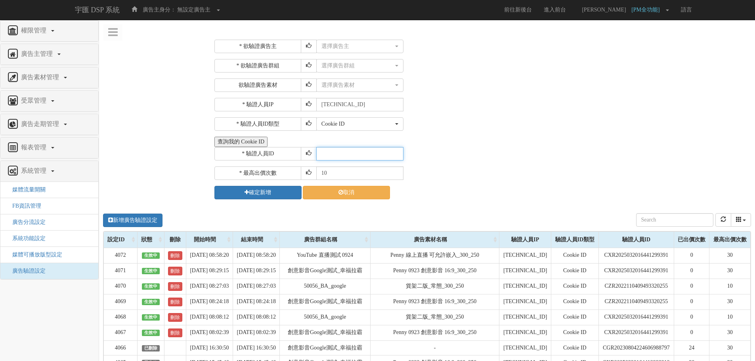
click at [370, 155] on input "text" at bounding box center [359, 153] width 87 height 13
paste input "CVR20250122005530711375"
type input "CVR20250122005530711375"
click at [335, 177] on input "10" at bounding box center [359, 173] width 87 height 13
type input "1"
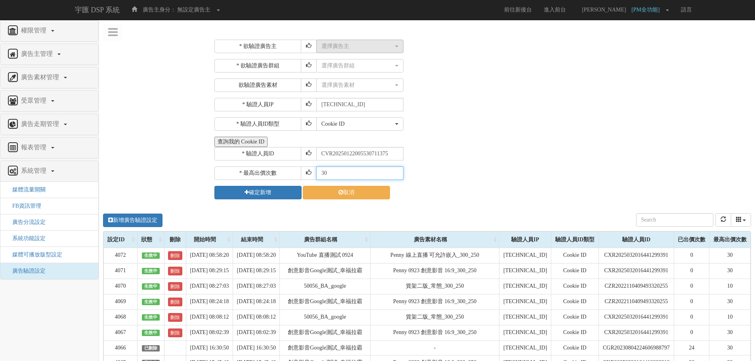
type input "30"
click at [346, 42] on div "選擇廣告主" at bounding box center [358, 46] width 72 height 8
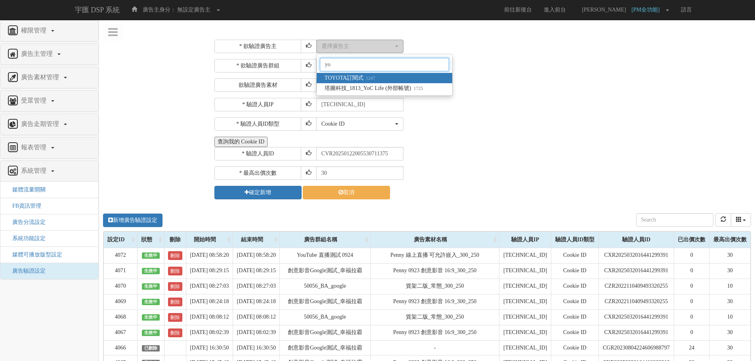
type input "y"
type input "205"
click at [351, 77] on span "酷比精準廣告(測試用) 205" at bounding box center [356, 78] width 63 height 8
select select "205"
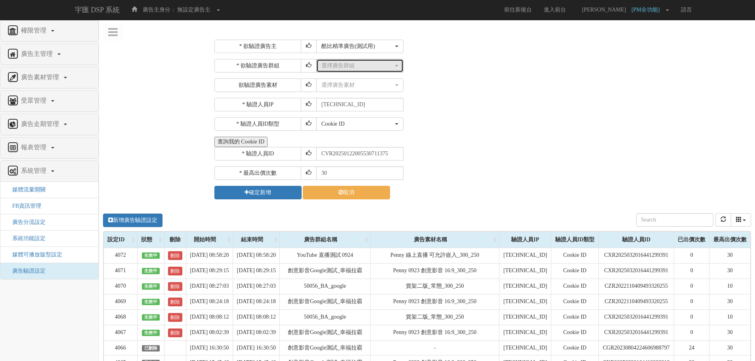
click at [349, 64] on div "選擇廣告群組" at bounding box center [358, 66] width 72 height 8
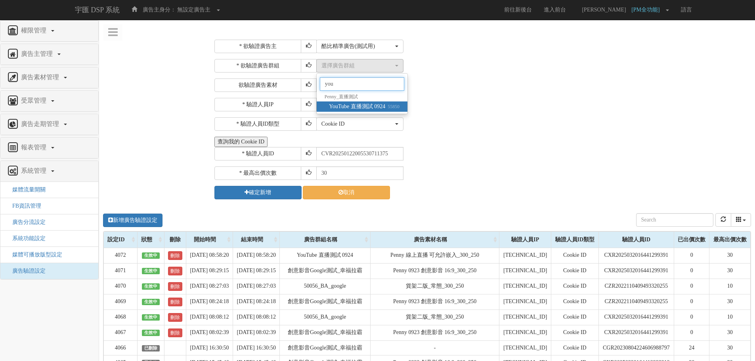
type input "you"
click at [375, 104] on span "YouTube 直播測試 0924 55850" at bounding box center [364, 107] width 71 height 8
select select "55850"
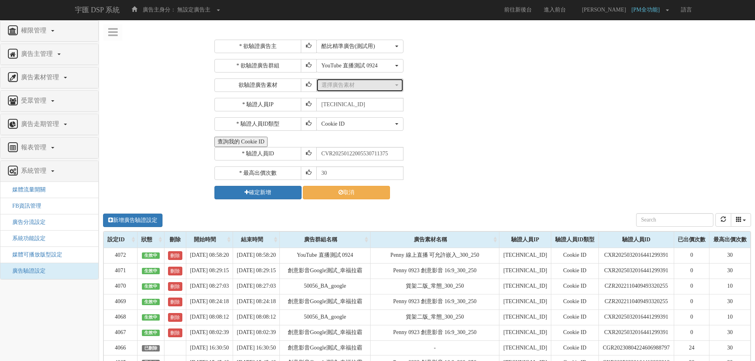
click at [362, 85] on div "選擇廣告素材" at bounding box center [358, 85] width 72 height 8
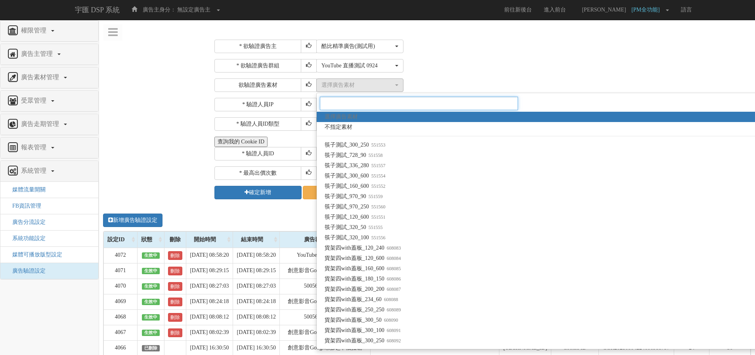
paste input "1575932"
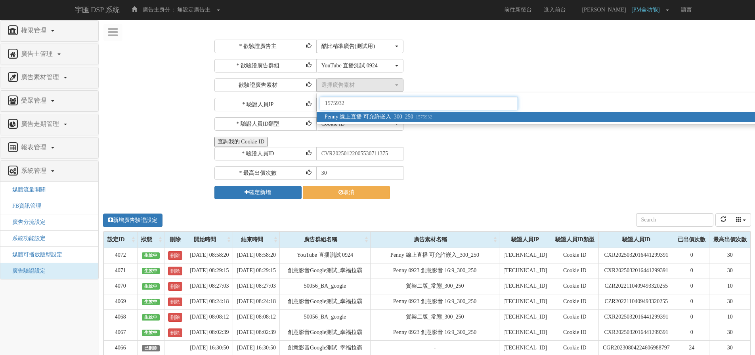
type input "1575932"
click at [365, 116] on span "Penny 線上直播 可允許嵌入_300_250 1575932" at bounding box center [379, 117] width 108 height 8
select select "1575932"
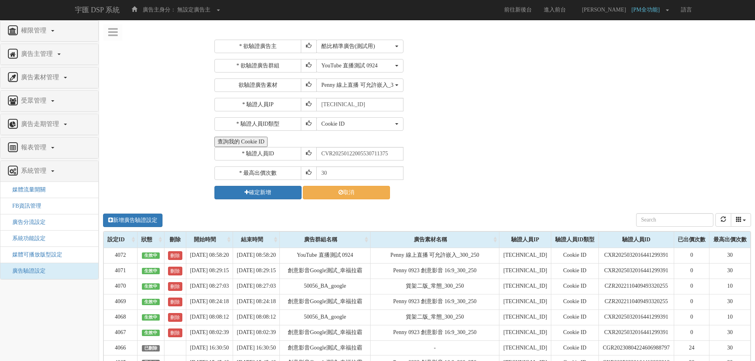
click at [566, 134] on div "* 欲驗證廣告主 選擇廣告主 特力+ 科技紫薇網 Momo Uniqlo EFShop 樂天 屈臣氏[PERSON_NAME] sinyi 信義房屋 S2_B…" at bounding box center [482, 120] width 535 height 160
click at [257, 193] on button "確定新增" at bounding box center [258, 192] width 87 height 13
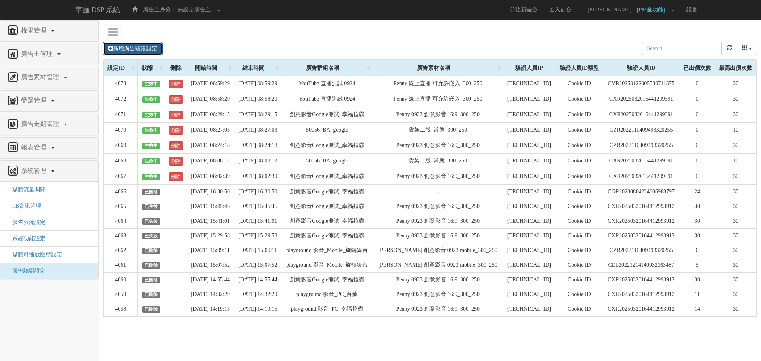
click at [130, 48] on link "新增廣告驗證設定" at bounding box center [132, 48] width 59 height 13
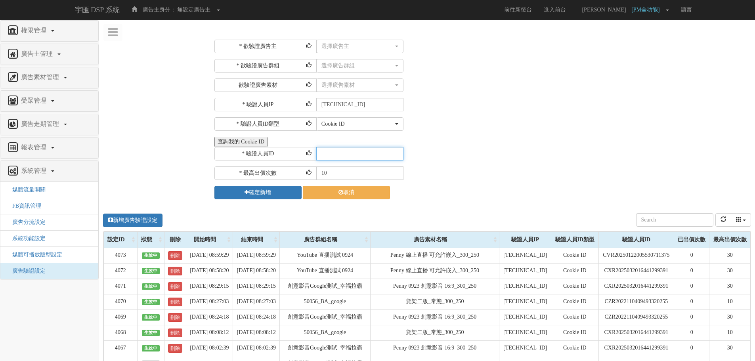
click at [345, 155] on input "text" at bounding box center [359, 153] width 87 height 13
paste input "CEL20221214140932163487"
type input "CEL20221214140932163487"
click at [344, 49] on div "選擇廣告主" at bounding box center [358, 46] width 72 height 8
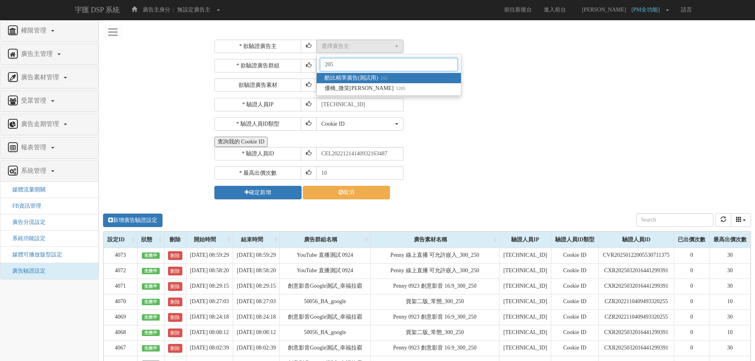
type input "205"
click at [361, 79] on span "酷比精準廣告(測試用) 205" at bounding box center [356, 78] width 63 height 8
select select "205"
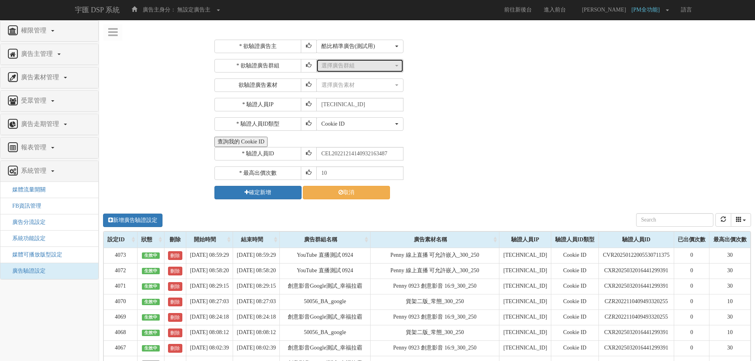
click at [360, 66] on div "選擇廣告群組" at bounding box center [358, 66] width 72 height 8
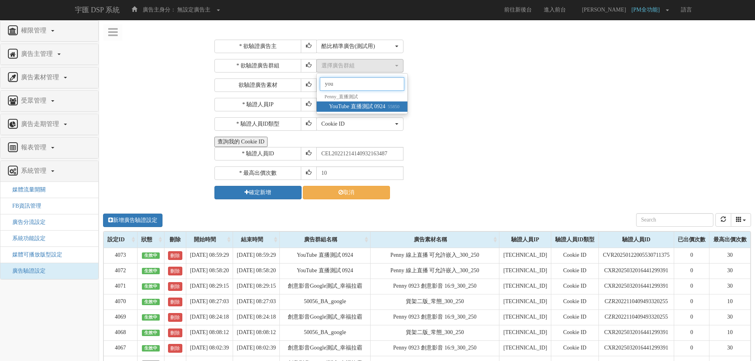
type input "you"
click at [395, 103] on span "YouTube 直播測試 0924 55850" at bounding box center [364, 107] width 71 height 8
select select "55850"
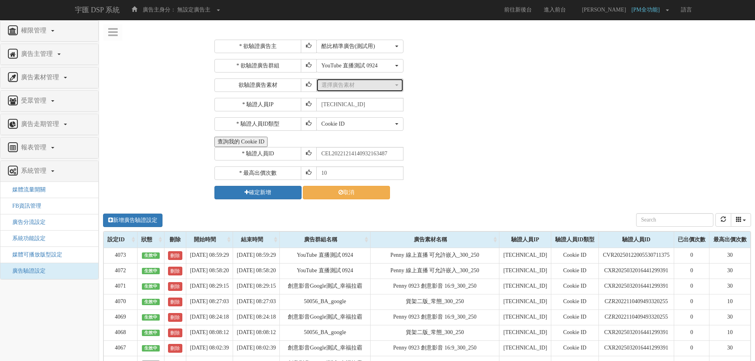
click at [371, 86] on div "選擇廣告素材" at bounding box center [358, 85] width 72 height 8
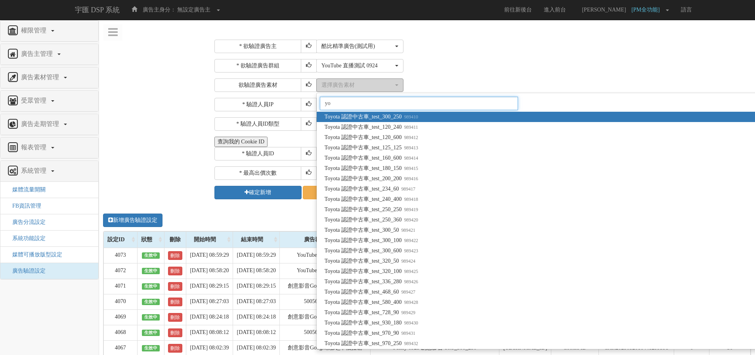
type input "y"
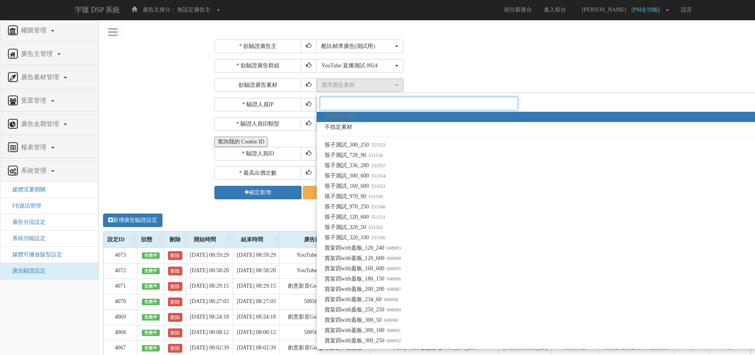
paste input "1575932"
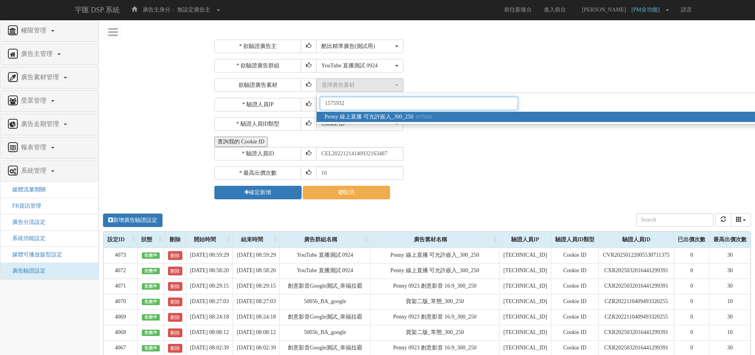
type input "1575932"
click at [378, 117] on span "Penny 線上直播 可允許嵌入_300_250 1575932" at bounding box center [379, 117] width 108 height 8
select select "1575932"
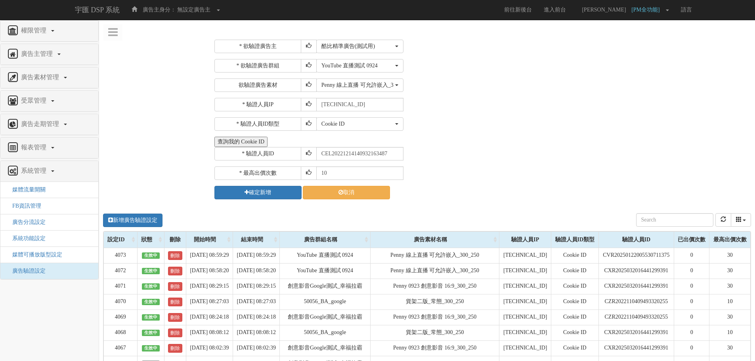
click at [569, 144] on div "查詢我的 Cookie ID" at bounding box center [482, 142] width 535 height 10
click at [344, 171] on input "10" at bounding box center [359, 173] width 87 height 13
type input "1"
type input "30"
click at [251, 194] on button "確定新增" at bounding box center [258, 192] width 87 height 13
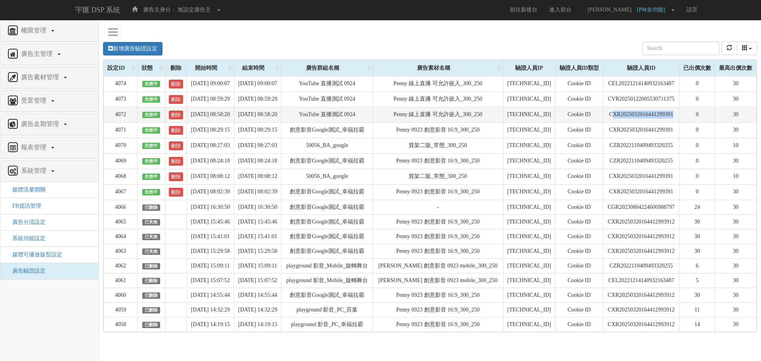
drag, startPoint x: 610, startPoint y: 114, endPoint x: 681, endPoint y: 115, distance: 71.4
click at [680, 115] on td "CXR2025032016441299391" at bounding box center [642, 114] width 76 height 15
click at [725, 45] on button "refresh" at bounding box center [730, 48] width 16 height 13
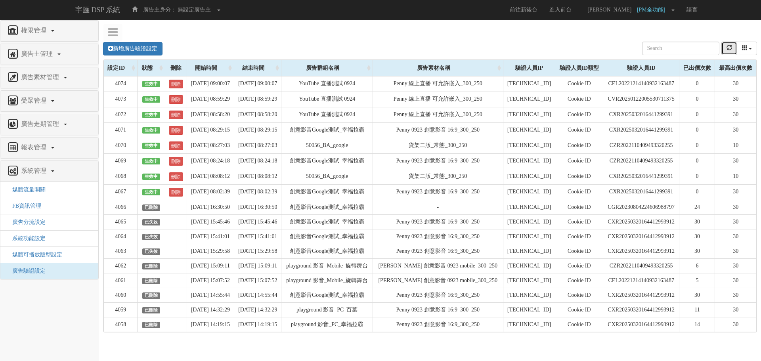
click at [723, 45] on button "refresh" at bounding box center [730, 48] width 16 height 13
click at [728, 48] on icon "refresh" at bounding box center [730, 48] width 6 height 6
click at [169, 82] on link "刪除" at bounding box center [176, 84] width 14 height 9
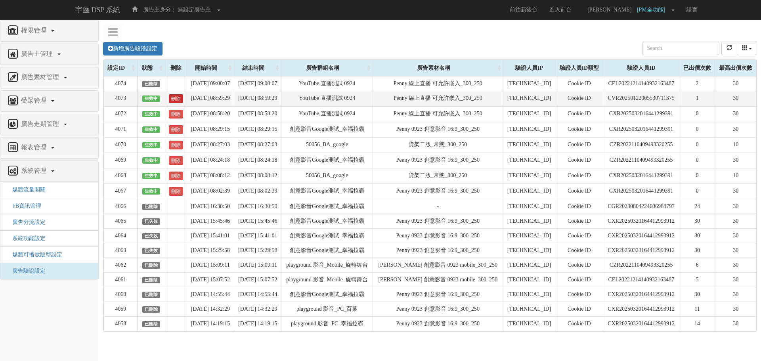
click at [174, 95] on link "刪除" at bounding box center [176, 98] width 14 height 9
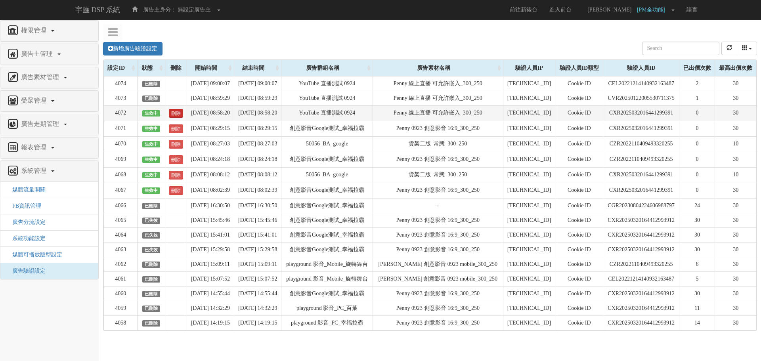
click at [178, 111] on link "刪除" at bounding box center [176, 113] width 14 height 9
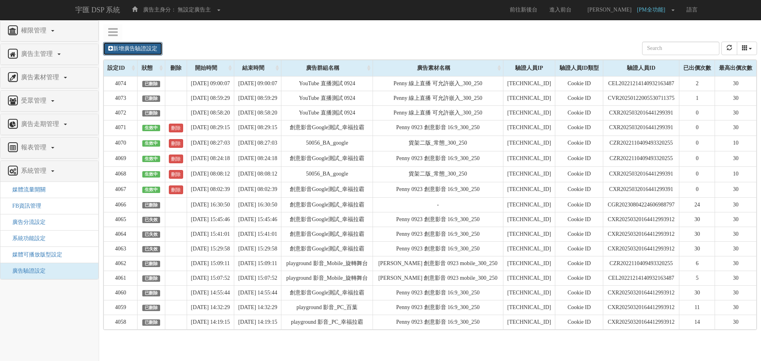
click at [155, 48] on link "新增廣告驗證設定" at bounding box center [132, 48] width 59 height 13
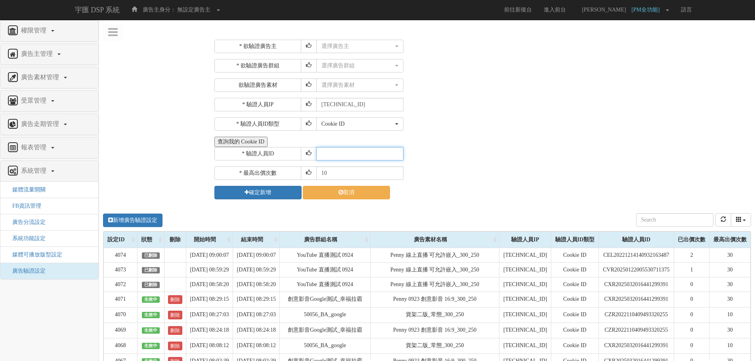
click at [348, 154] on input "text" at bounding box center [359, 153] width 87 height 13
paste input "CEL20221214140932163487"
type input "CEL20221214140932163487"
click at [339, 177] on input "10" at bounding box center [359, 173] width 87 height 13
click at [357, 50] on button "選擇廣告主" at bounding box center [359, 46] width 87 height 13
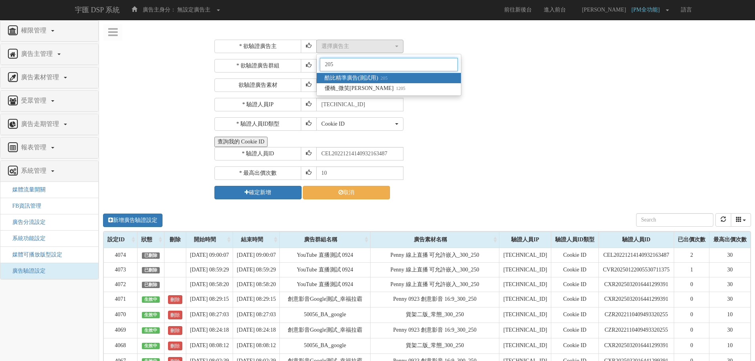
type input "205"
click at [363, 79] on span "酷比精準廣告(測試用) 205" at bounding box center [356, 78] width 63 height 8
select select "205"
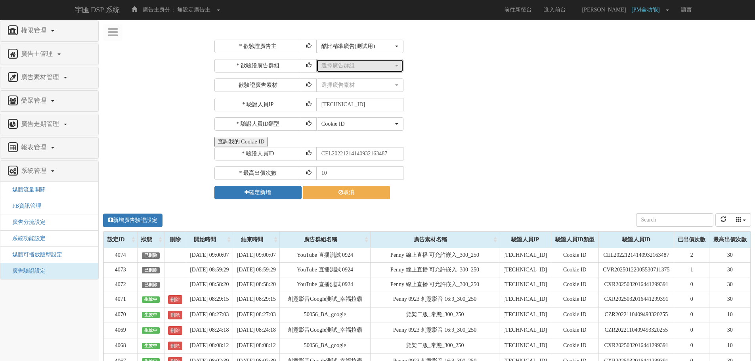
click at [364, 67] on div "選擇廣告群組" at bounding box center [358, 66] width 72 height 8
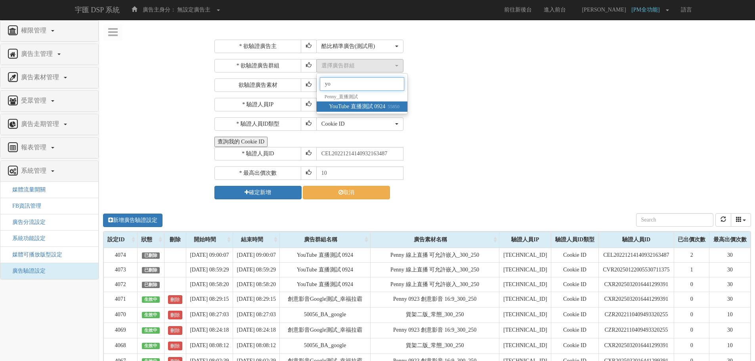
type input "yo"
click at [360, 105] on span "YouTube 直播測試 0924 55850" at bounding box center [364, 107] width 71 height 8
select select "55850"
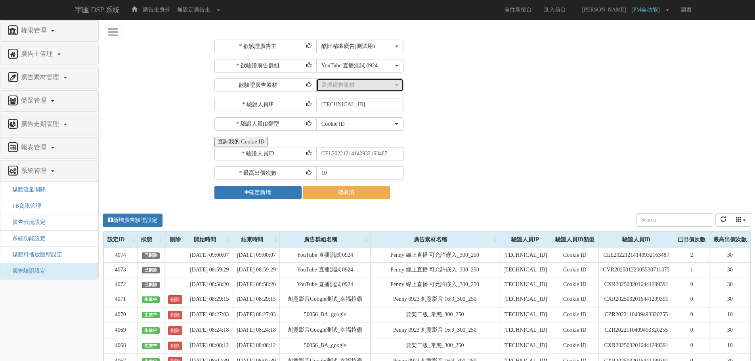
click at [357, 86] on div "選擇廣告素材" at bounding box center [358, 85] width 72 height 8
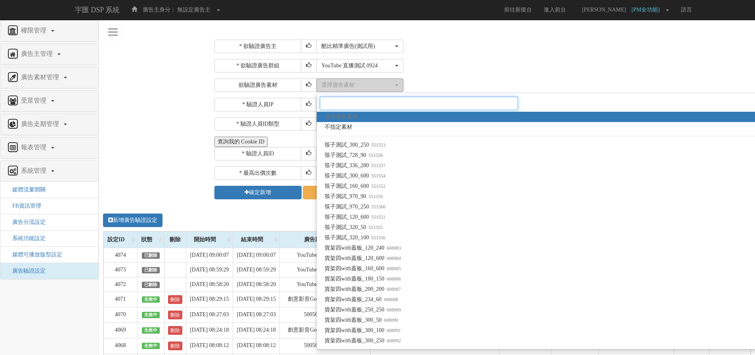
paste input "1575724"
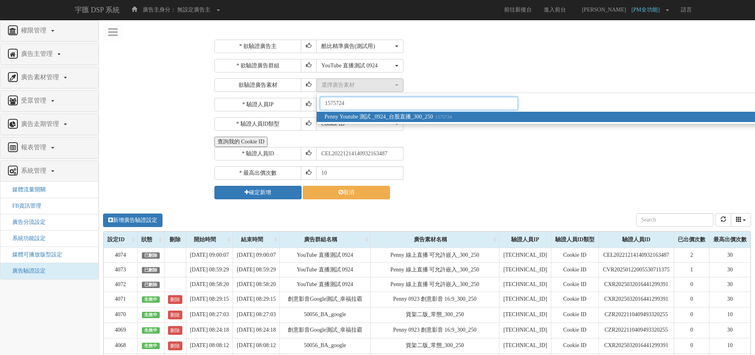
type input "1575724"
click at [368, 115] on span "Penny Youtube 測試 _0924_台股直播_300_250 1575724" at bounding box center [388, 117] width 127 height 8
select select "1575724"
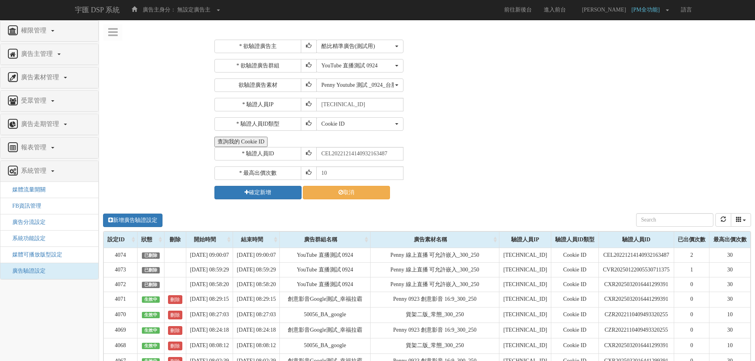
click at [517, 130] on div "Cookie ID ADID IDFA Cookie ID" at bounding box center [532, 123] width 433 height 13
click at [326, 169] on input "10" at bounding box center [359, 173] width 87 height 13
type input "1"
type input "30"
click at [287, 192] on button "確定新增" at bounding box center [258, 192] width 87 height 13
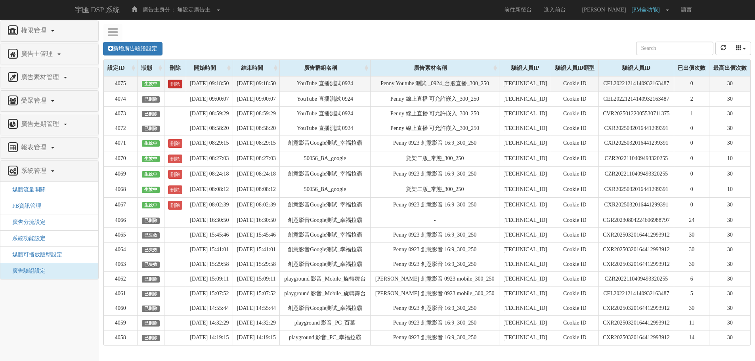
click at [171, 86] on link "刪除" at bounding box center [175, 84] width 14 height 9
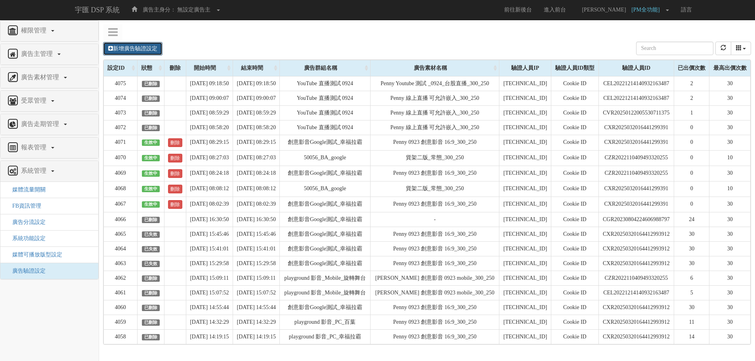
click at [129, 47] on link "新增廣告驗證設定" at bounding box center [132, 48] width 59 height 13
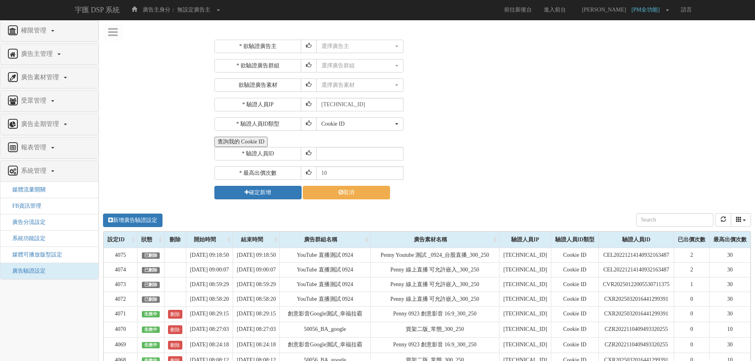
click at [364, 54] on div "* 欲驗證廣告主 選擇廣告主 特力+ 科技紫薇網 Momo Uniqlo EFShop 樂天 屈臣氏[PERSON_NAME] sinyi 信義房屋 S2_B…" at bounding box center [482, 120] width 535 height 160
click at [365, 48] on div "選擇廣告主" at bounding box center [358, 46] width 72 height 8
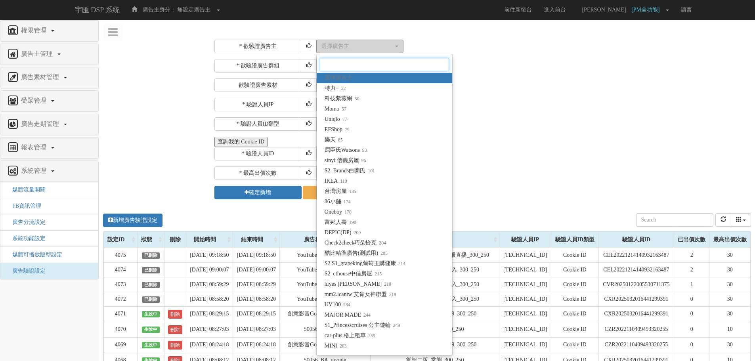
type input "ㄉ"
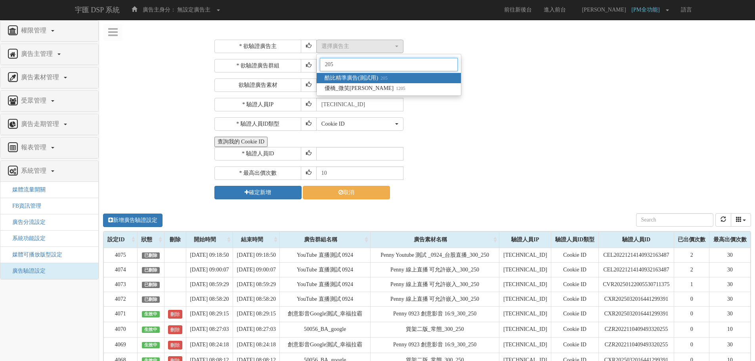
type input "205"
click at [388, 77] on small "205" at bounding box center [383, 78] width 10 height 6
select select "205"
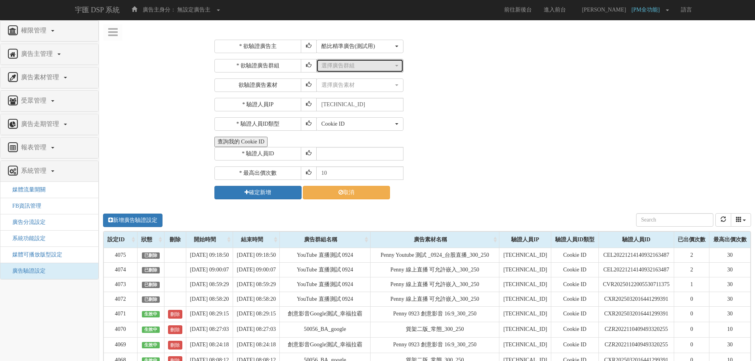
click at [349, 65] on div "選擇廣告群組" at bounding box center [358, 66] width 72 height 8
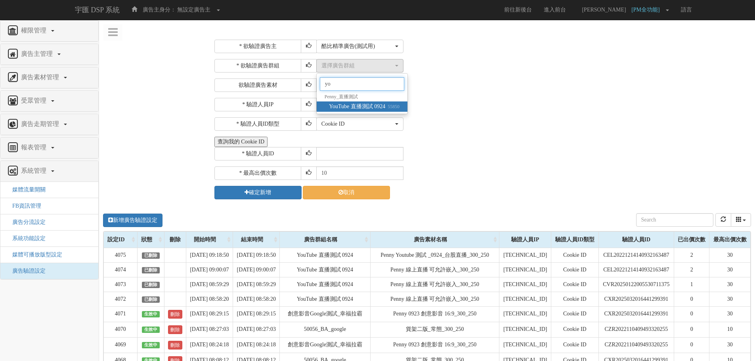
type input "yo"
click at [358, 107] on span "YouTube 直播測試 0924 55850" at bounding box center [364, 107] width 71 height 8
select select "55850"
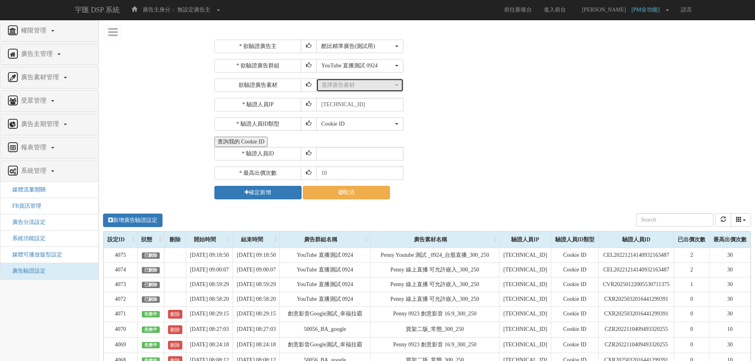
click at [351, 86] on div "選擇廣告素材" at bounding box center [358, 85] width 72 height 8
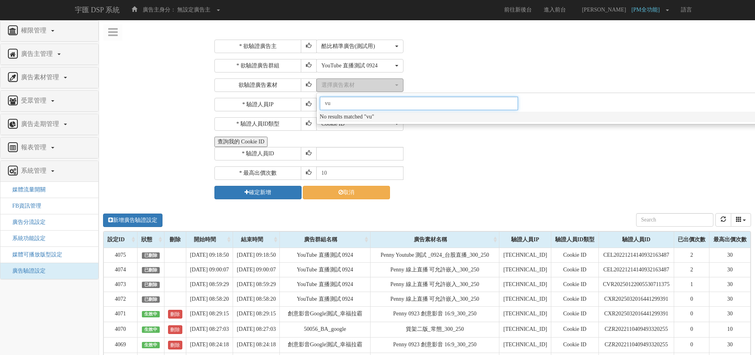
type input "v"
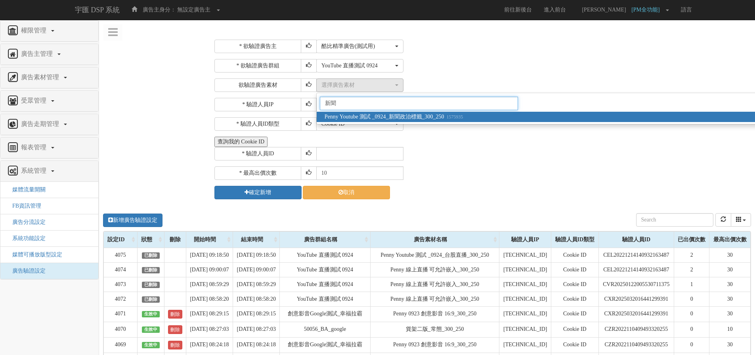
type input "新聞"
click at [399, 118] on span "Penny Youtube 測試 _0924_新聞政治標籤_300_250 1575935" at bounding box center [394, 117] width 138 height 8
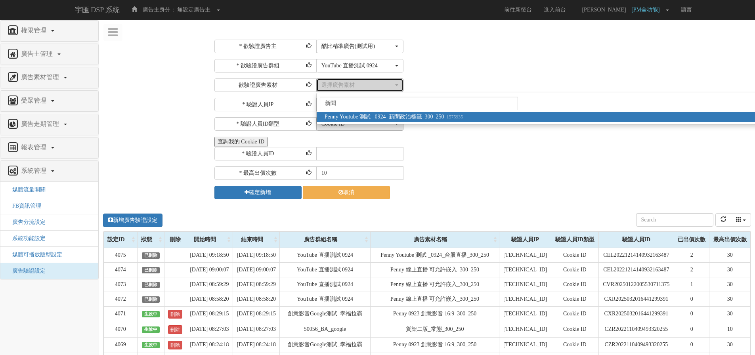
select select "1575935"
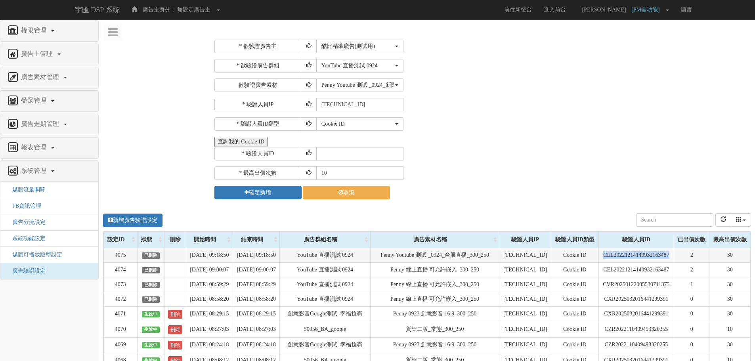
drag, startPoint x: 671, startPoint y: 254, endPoint x: 595, endPoint y: 257, distance: 76.2
click at [599, 257] on td "CEL20221214140932163487" at bounding box center [637, 255] width 76 height 15
copy td "CEL20221214140932163487"
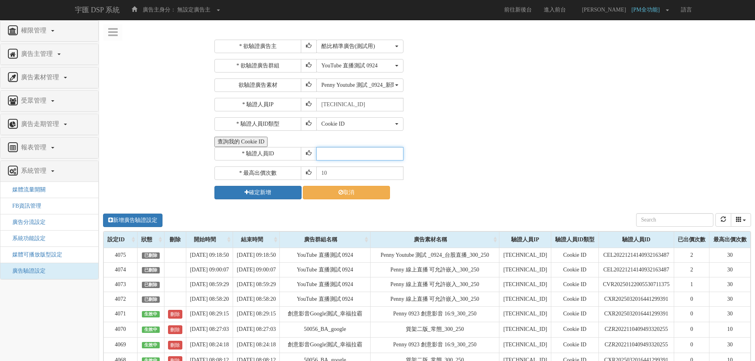
click at [361, 158] on input "text" at bounding box center [359, 153] width 87 height 13
paste input "CEL20221214140932163487"
type input "CEL20221214140932163487"
click at [342, 175] on input "10" at bounding box center [359, 173] width 87 height 13
type input "1"
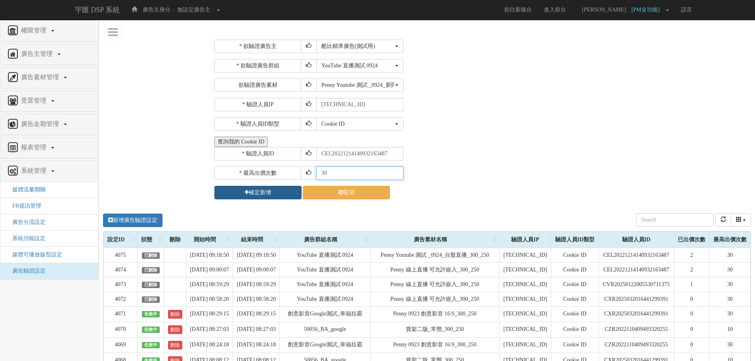
type input "30"
click at [278, 196] on button "確定新增" at bounding box center [258, 192] width 87 height 13
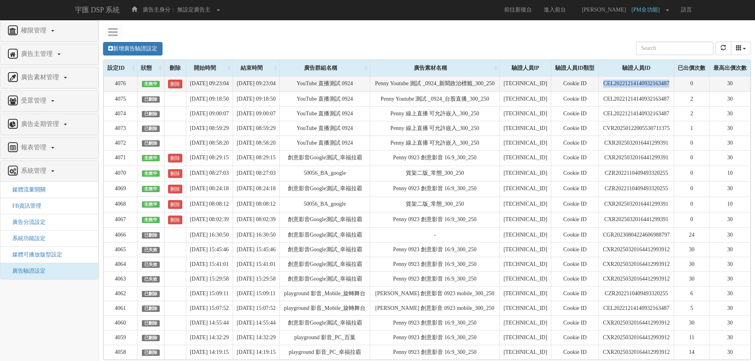
drag, startPoint x: 674, startPoint y: 84, endPoint x: 599, endPoint y: 82, distance: 74.6
click at [599, 82] on td "CEL20221214140932163487" at bounding box center [636, 83] width 75 height 15
copy td "CEL20221214140932163487"
drag, startPoint x: 176, startPoint y: 82, endPoint x: 150, endPoint y: 57, distance: 36.2
click at [176, 82] on link "刪除" at bounding box center [175, 84] width 14 height 9
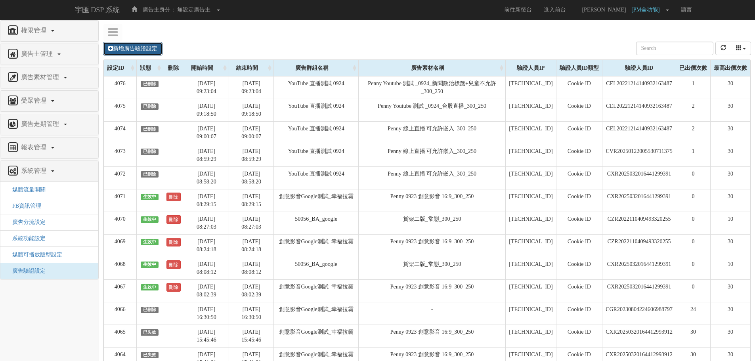
click at [153, 49] on link "新增廣告驗證設定" at bounding box center [132, 48] width 59 height 13
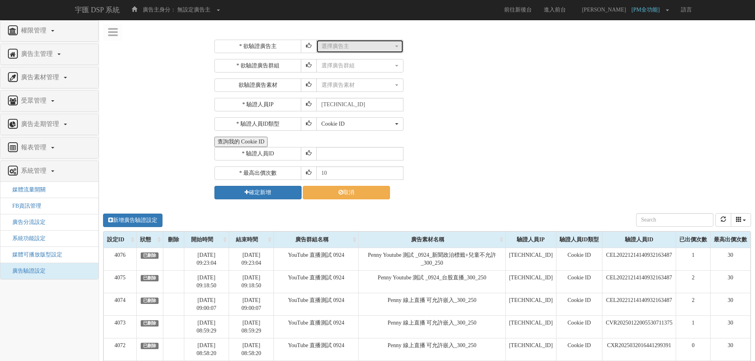
click at [337, 47] on div "選擇廣告主" at bounding box center [358, 46] width 72 height 8
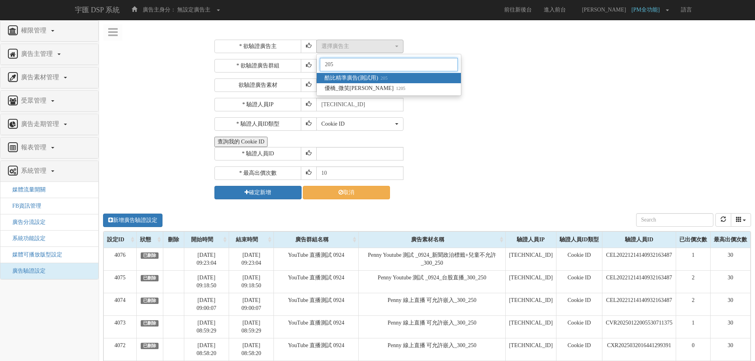
type input "205"
click at [348, 78] on span "酷比精準廣告(測試用) 205" at bounding box center [356, 78] width 63 height 8
select select "205"
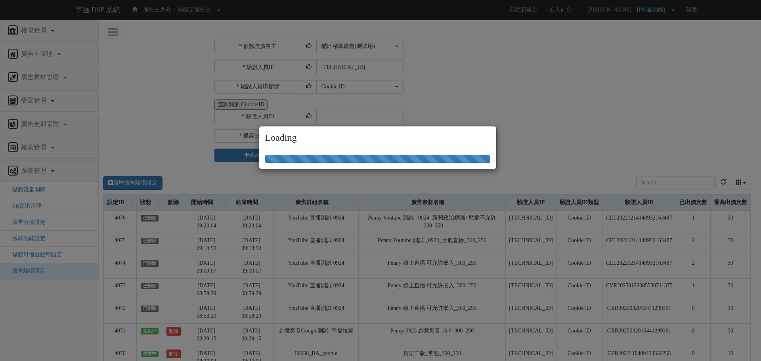
click at [344, 67] on div "Loading" at bounding box center [380, 180] width 761 height 361
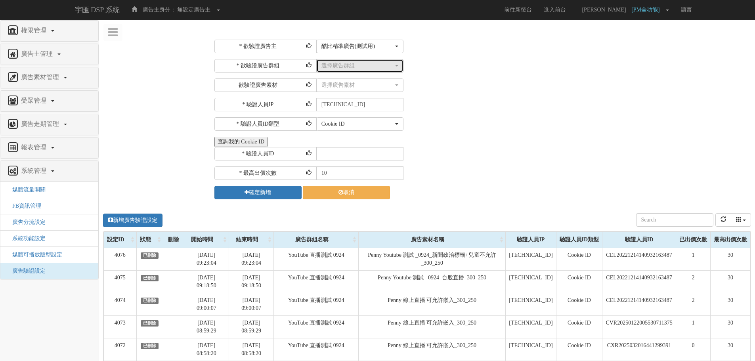
click at [349, 66] on div "選擇廣告群組" at bounding box center [358, 66] width 72 height 8
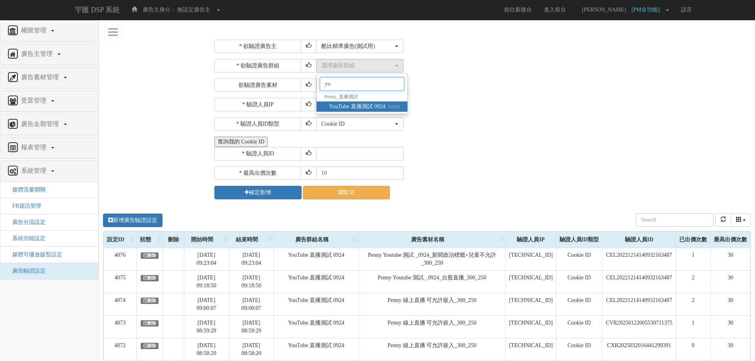
type input "yo"
drag, startPoint x: 354, startPoint y: 108, endPoint x: 355, endPoint y: 104, distance: 4.3
click at [355, 108] on span "YouTube 直播測試 0924 55850" at bounding box center [364, 107] width 71 height 8
select select "55850"
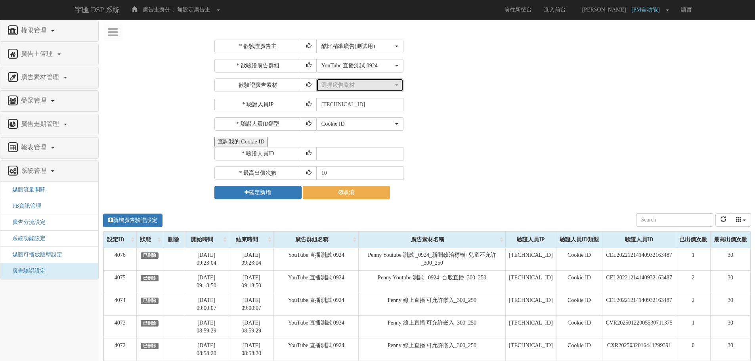
click at [353, 83] on div "選擇廣告素材" at bounding box center [358, 85] width 72 height 8
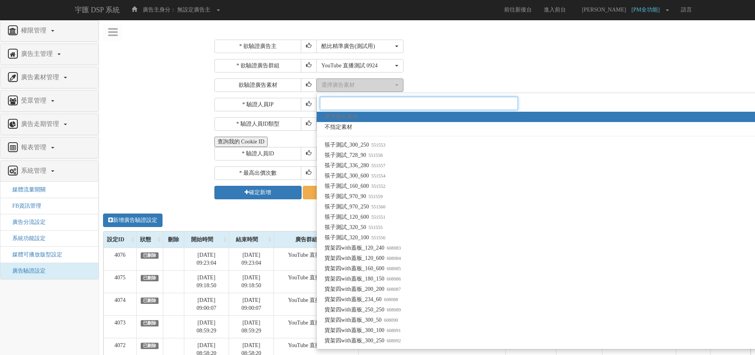
paste input "CEL20221214140932163487"
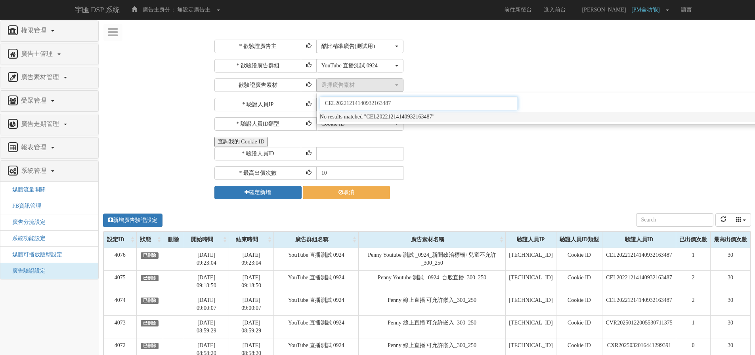
drag, startPoint x: 338, startPoint y: 97, endPoint x: 256, endPoint y: 97, distance: 82.1
click at [256, 97] on div "* 欲驗證廣告主 選擇廣告主 特力+ 科技紫薇網 Momo Uniqlo EFShop 樂天 屈臣氏[PERSON_NAME] sinyi 信義房屋 S2_B…" at bounding box center [482, 120] width 535 height 160
type input "CEL20221214140932163487"
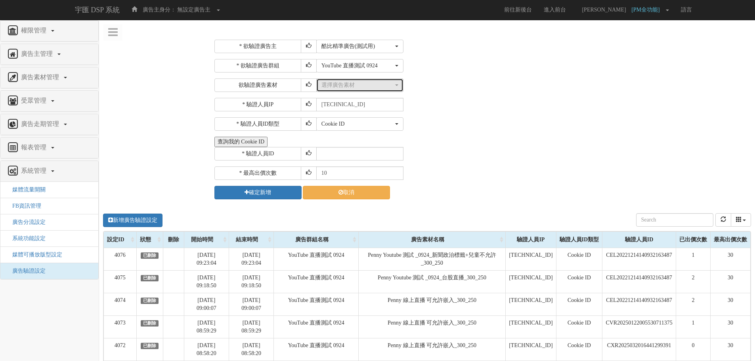
click at [335, 86] on div "選擇廣告素材" at bounding box center [358, 85] width 72 height 8
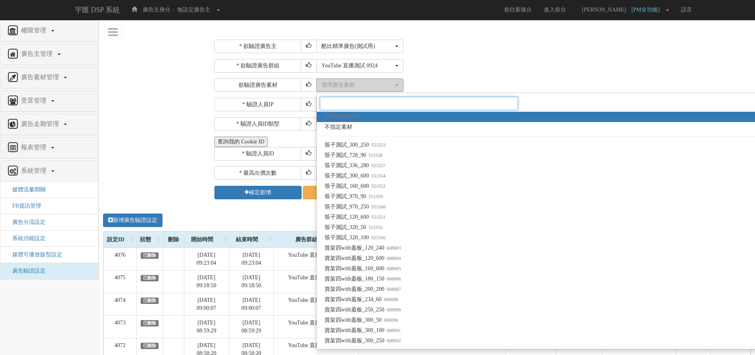
type input "-"
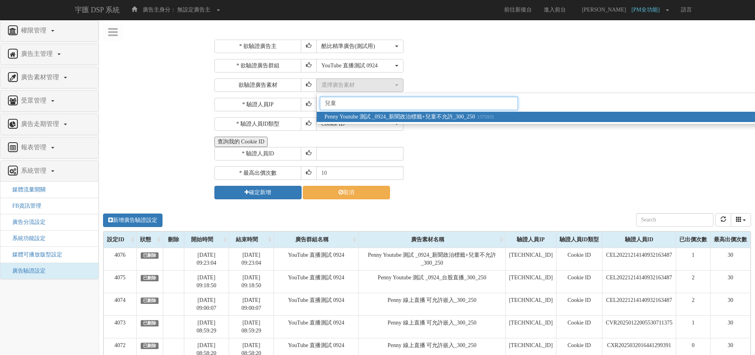
type input "兒童"
click at [380, 115] on span "Penny Youtube 測試 _0924_新聞政治標籤+兒童不允許_300_250 1575935" at bounding box center [409, 117] width 169 height 8
select select "1575935"
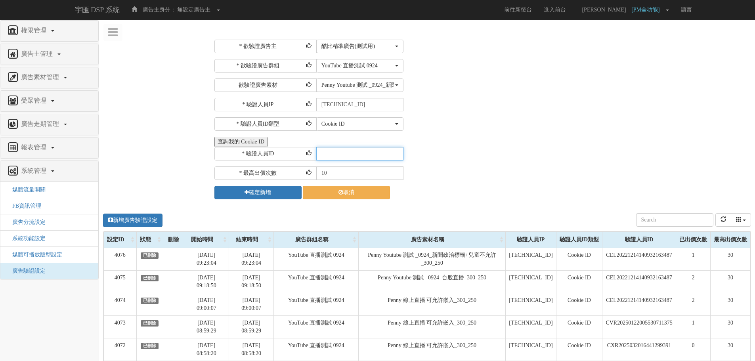
click at [344, 159] on input "text" at bounding box center [359, 153] width 87 height 13
paste input "CEL20221214140932163487"
type input "CEL20221214140932163487"
click at [454, 153] on div "* 驗證人員ID CEL20221214140932163487" at bounding box center [482, 153] width 535 height 13
click at [330, 176] on input "10" at bounding box center [359, 173] width 87 height 13
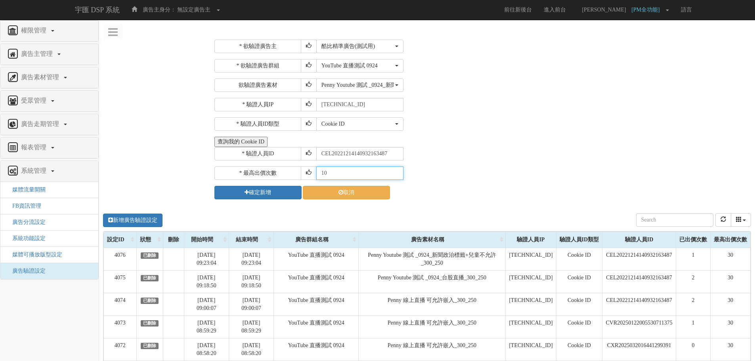
type input "1"
type input "30"
click at [277, 197] on button "確定新增" at bounding box center [258, 192] width 87 height 13
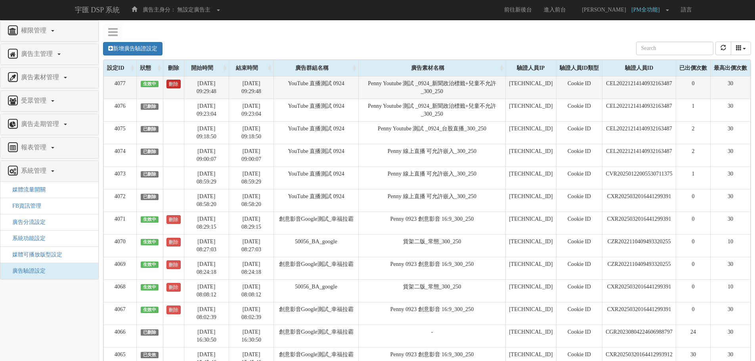
click at [173, 86] on link "刪除" at bounding box center [174, 84] width 14 height 9
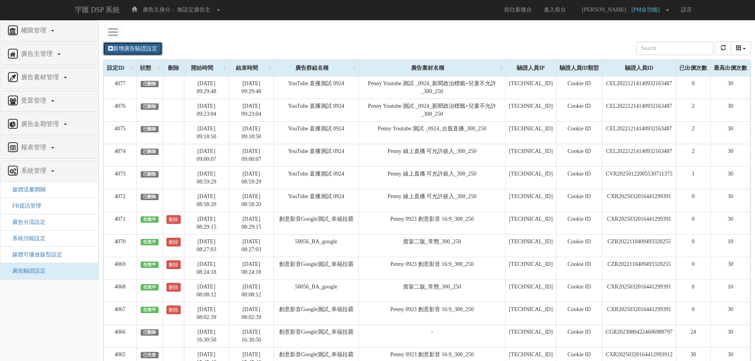
click at [157, 48] on link "新增廣告驗證設定" at bounding box center [132, 48] width 59 height 13
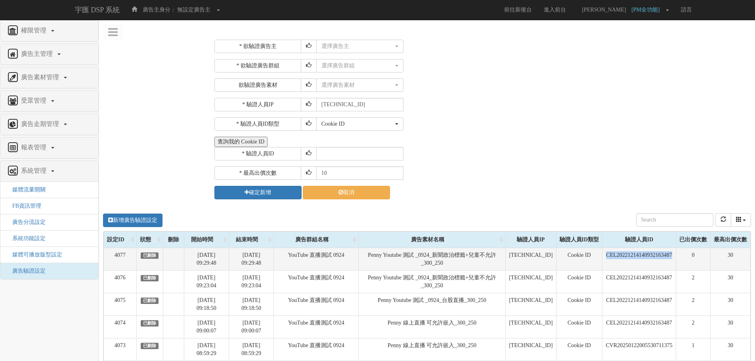
drag, startPoint x: 673, startPoint y: 256, endPoint x: 592, endPoint y: 256, distance: 80.9
click at [592, 256] on tr "4077 已刪除 2025-09-24 09:29:48 2025-09-25 09:29:48 YouTube 直播測試 0924 Penny Youtub…" at bounding box center [427, 259] width 647 height 23
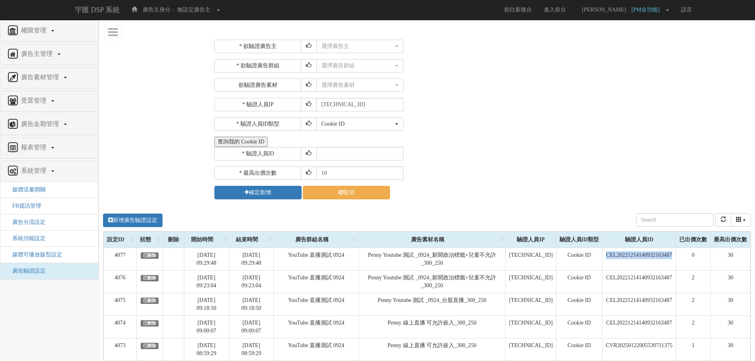
copy tr "CEL20221214140932163487"
click at [362, 152] on input "text" at bounding box center [359, 153] width 87 height 13
paste input "CEL20221214140932163487"
drag, startPoint x: 325, startPoint y: 152, endPoint x: 309, endPoint y: 154, distance: 15.6
click at [309, 154] on div "* 驗證人員ID CEL20221214140932163487" at bounding box center [482, 153] width 535 height 13
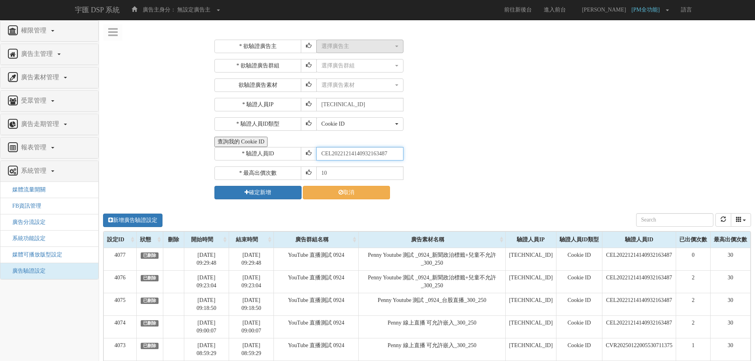
type input "CEL20221214140932163487"
click at [363, 41] on button "選擇廣告主" at bounding box center [359, 46] width 87 height 13
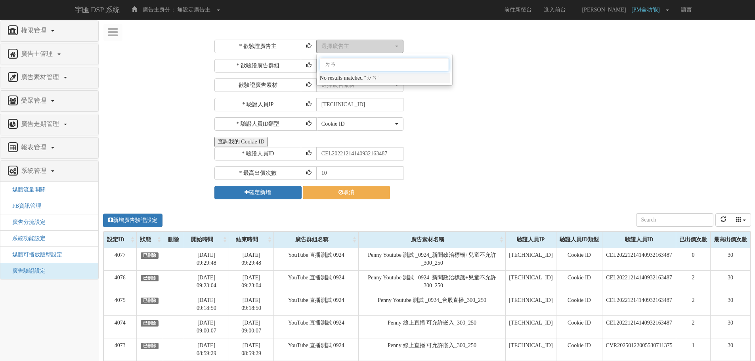
type input "ㄓㄢ"
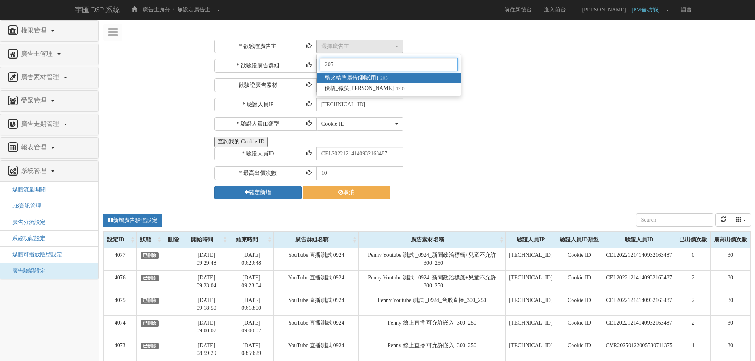
type input "205"
click at [370, 78] on span "酷比精準廣告(測試用) 205" at bounding box center [356, 78] width 63 height 8
select select "205"
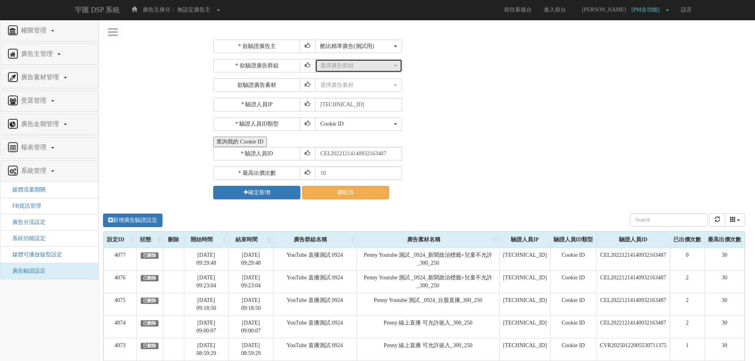
click at [368, 62] on div "選擇廣告群組" at bounding box center [356, 66] width 72 height 8
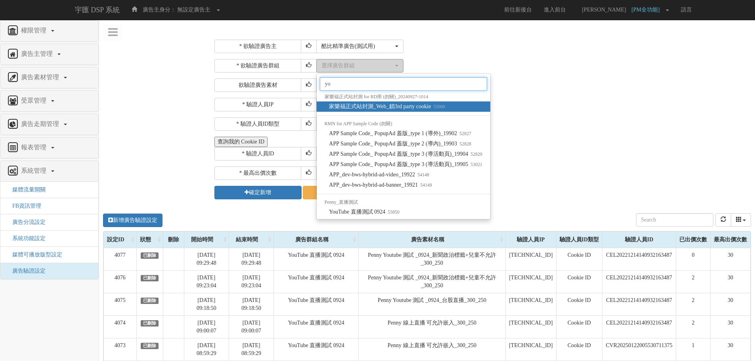
type input "you"
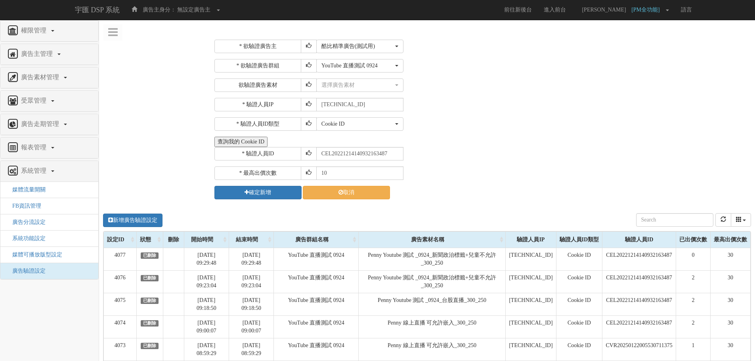
select select "205"
select select "55850"
click at [371, 87] on div "選擇廣告素材" at bounding box center [358, 85] width 72 height 8
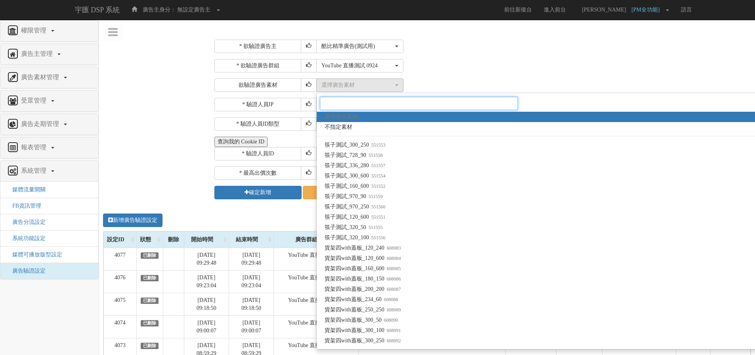
paste input "1575936"
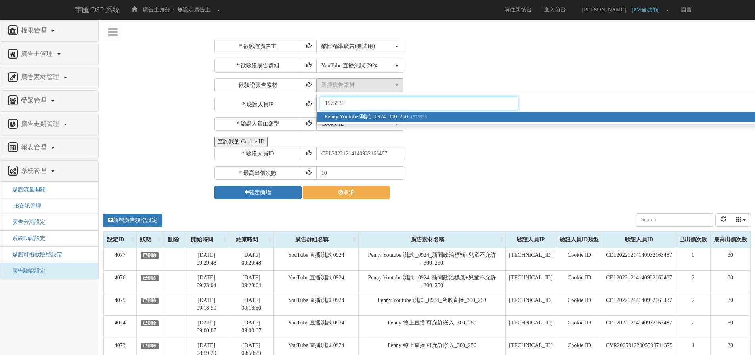
type input "1575936"
click at [394, 117] on span "Penny Youtube 測試 _0924_300_250 1575936" at bounding box center [376, 117] width 102 height 8
select select "1575936"
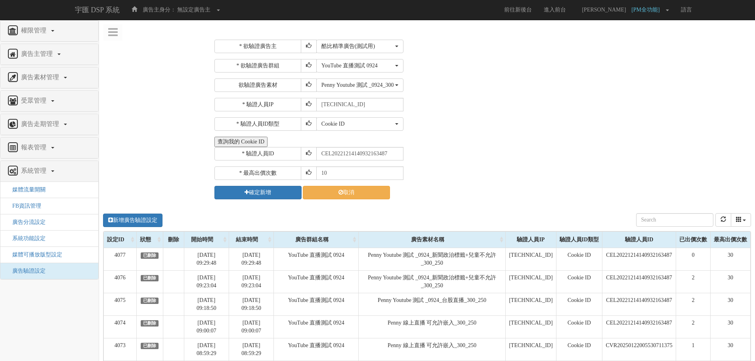
click at [498, 144] on div "查詢我的 Cookie ID" at bounding box center [482, 142] width 535 height 10
click at [264, 191] on button "確定新增" at bounding box center [258, 192] width 87 height 13
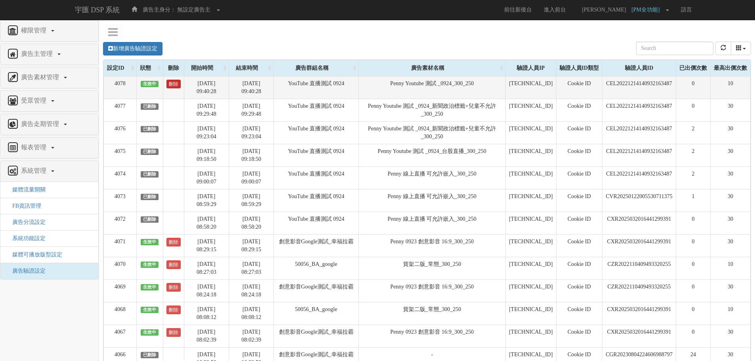
click at [172, 82] on link "刪除" at bounding box center [174, 84] width 14 height 9
drag, startPoint x: 675, startPoint y: 85, endPoint x: 596, endPoint y: 87, distance: 78.9
click at [603, 87] on td "CEL20221214140932163487" at bounding box center [640, 87] width 74 height 23
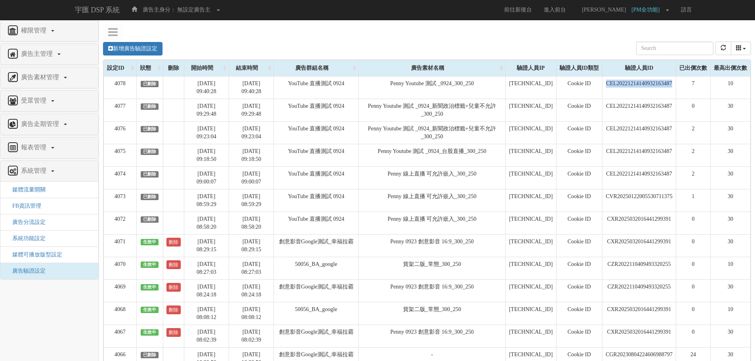
copy td "CEL20221214140932163487"
click at [131, 36] on div "新增廣告驗證設定 設定ID 狀態 刪除 開始時間 結束時間 廣告主ID 廣告主名稱 廣告走期ID 廣告走期名稱 廣告群組ID 廣告群組名稱 廣告素材 廣告素材…" at bounding box center [427, 295] width 656 height 522
click at [130, 44] on link "新增廣告驗證設定" at bounding box center [132, 48] width 59 height 13
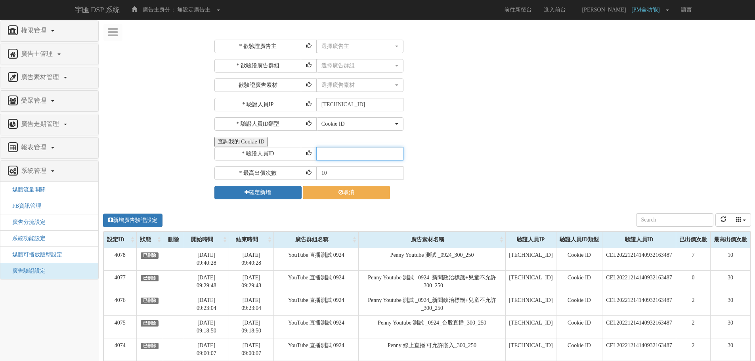
drag, startPoint x: 355, startPoint y: 154, endPoint x: 357, endPoint y: 142, distance: 12.5
click at [355, 154] on input "text" at bounding box center [359, 153] width 87 height 13
paste input "CEL20221214140932163487"
type input "CEL20221214140932163487"
click at [357, 52] on button "選擇廣告主" at bounding box center [359, 46] width 87 height 13
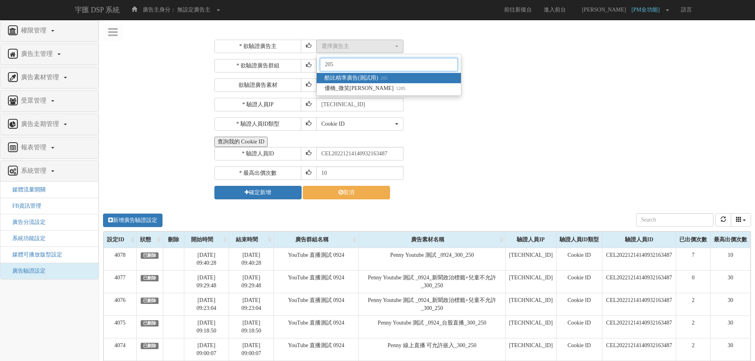
type input "205"
click at [373, 80] on span "酷比精準廣告(測試用) 205" at bounding box center [356, 78] width 63 height 8
select select "205"
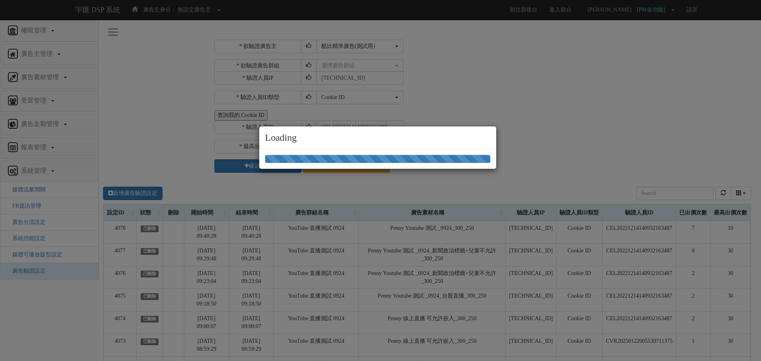
click at [339, 63] on div "Loading" at bounding box center [380, 180] width 761 height 361
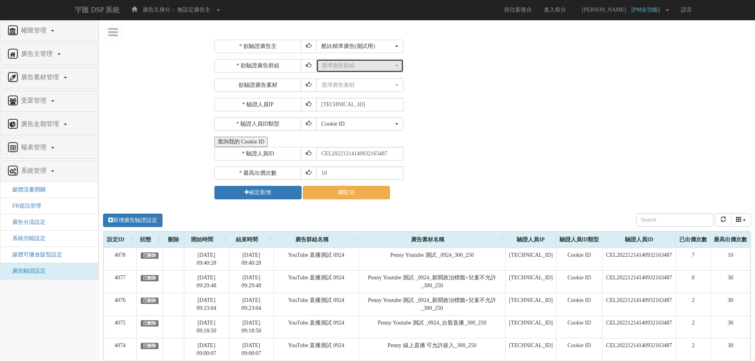
click at [337, 66] on div "選擇廣告群組" at bounding box center [358, 66] width 72 height 8
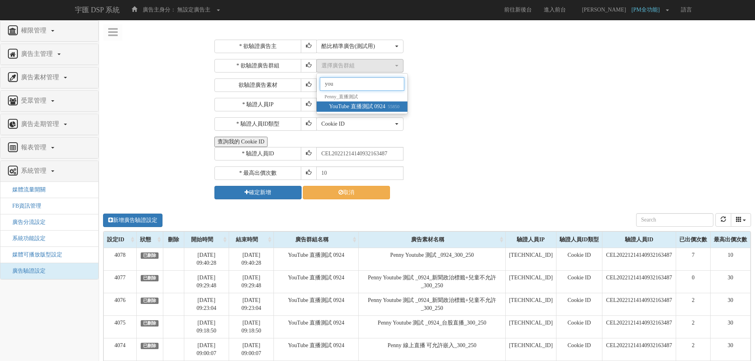
type input "you"
click at [355, 105] on span "YouTube 直播測試 0924 55850" at bounding box center [364, 107] width 71 height 8
select select "55850"
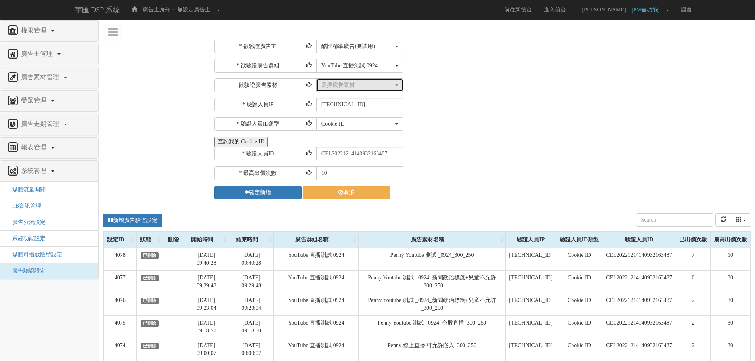
click at [357, 89] on button "選擇廣告素材" at bounding box center [359, 85] width 87 height 13
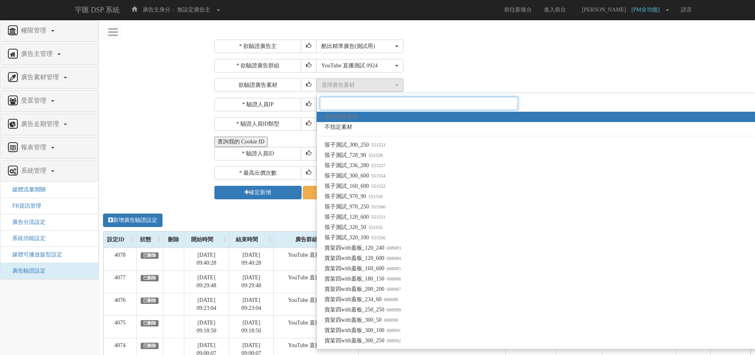
paste input "1575936"
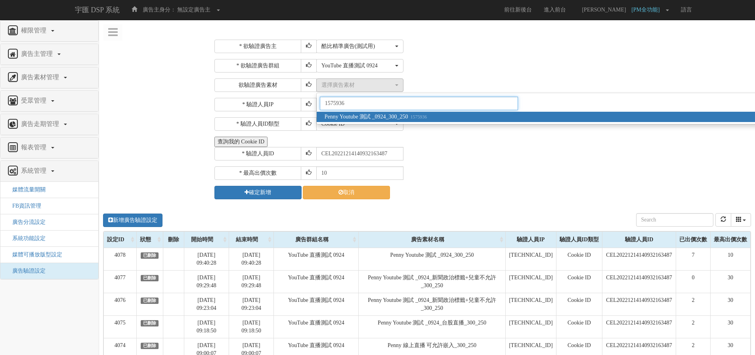
type input "1575936"
click at [369, 119] on span "Penny Youtube 測試 _0924_300_250 1575936" at bounding box center [376, 117] width 102 height 8
select select "1575936"
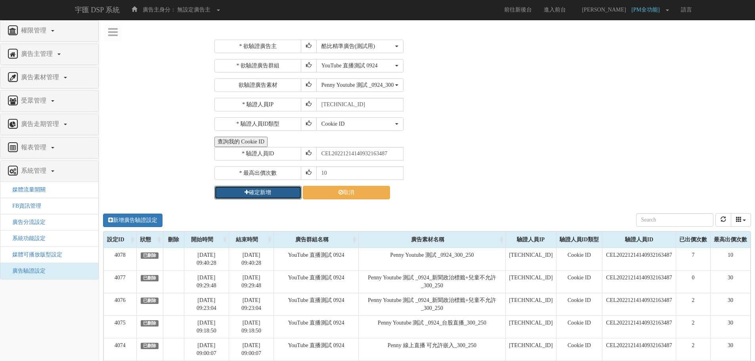
click at [247, 188] on button "確定新增" at bounding box center [258, 192] width 87 height 13
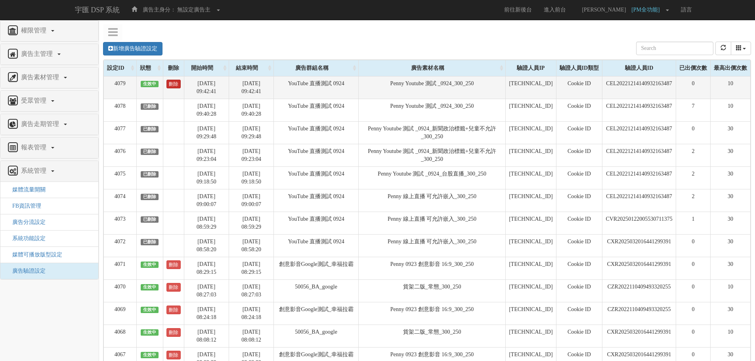
click at [169, 86] on link "刪除" at bounding box center [174, 84] width 14 height 9
drag, startPoint x: 675, startPoint y: 86, endPoint x: 593, endPoint y: 86, distance: 82.5
click at [593, 86] on tr "4079 已刪除 2025-09-24 09:42:41 2025-09-25 09:42:41 YouTube 直播測試 0924 Penny Youtub…" at bounding box center [427, 87] width 647 height 23
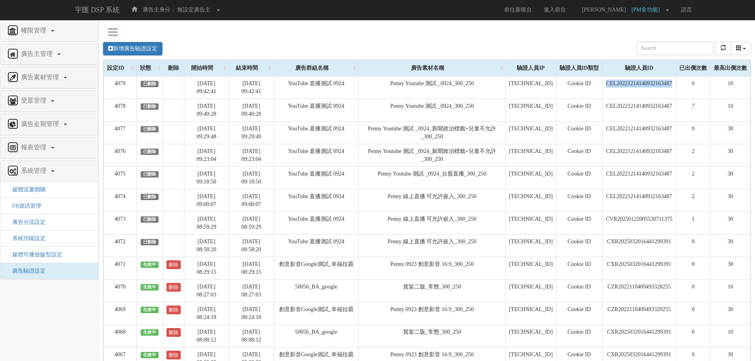
copy tr "CEL20221214140932163487"
click at [155, 46] on link "新增廣告驗證設定" at bounding box center [132, 48] width 59 height 13
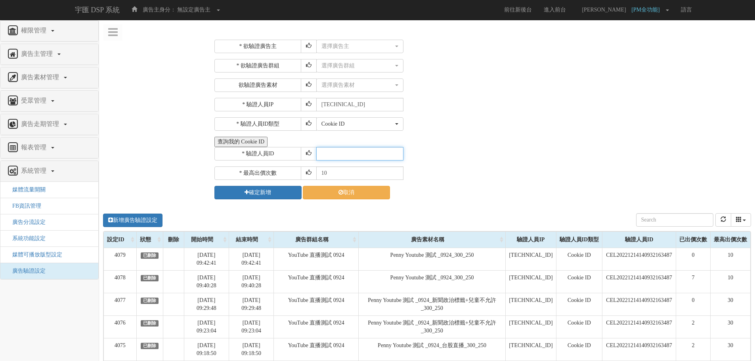
drag, startPoint x: 350, startPoint y: 150, endPoint x: 338, endPoint y: 121, distance: 30.8
click at [350, 150] on input "text" at bounding box center [359, 153] width 87 height 13
paste input "CEL20221214140932163487"
type input "CEL20221214140932163487"
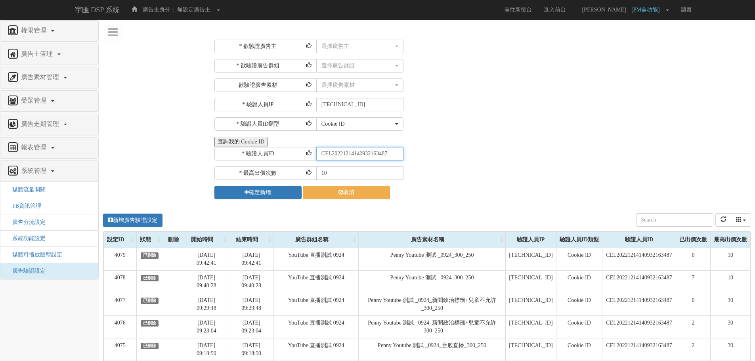
scroll to position [0, 0]
click at [347, 50] on div "選擇廣告主" at bounding box center [358, 46] width 72 height 8
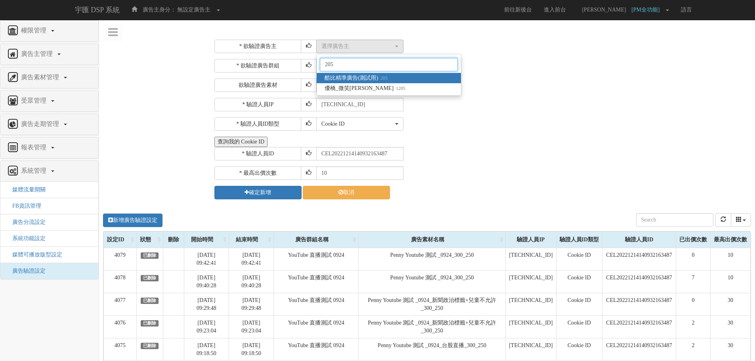
type input "205"
click at [422, 74] on link "酷比精準廣告(測試用) 205" at bounding box center [389, 78] width 144 height 10
select select "205"
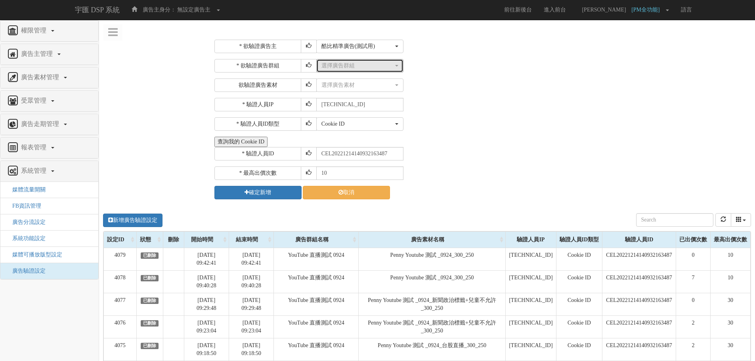
click at [382, 66] on div "選擇廣告群組" at bounding box center [358, 66] width 72 height 8
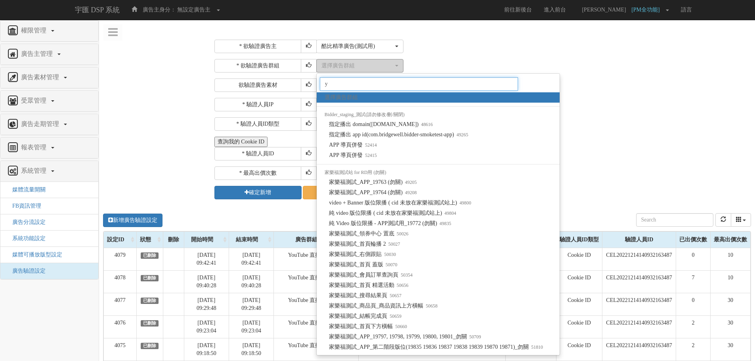
type input "yo"
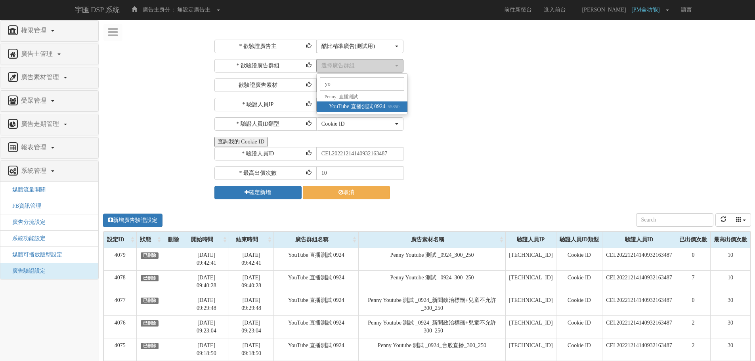
select select "55850"
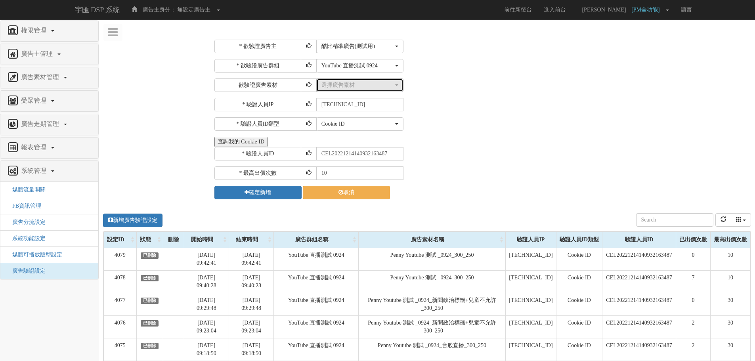
click at [393, 89] on div "選擇廣告素材" at bounding box center [358, 85] width 72 height 8
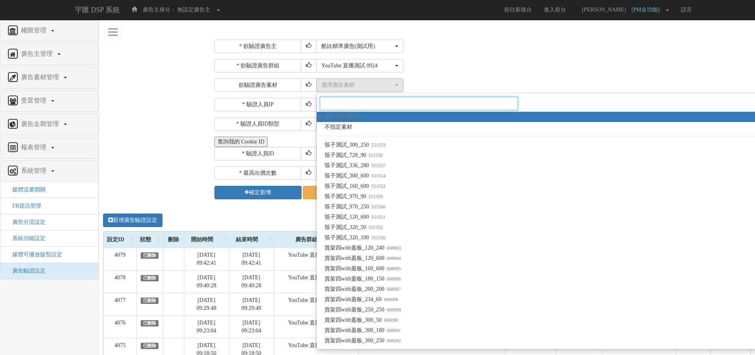
paste input "1575936"
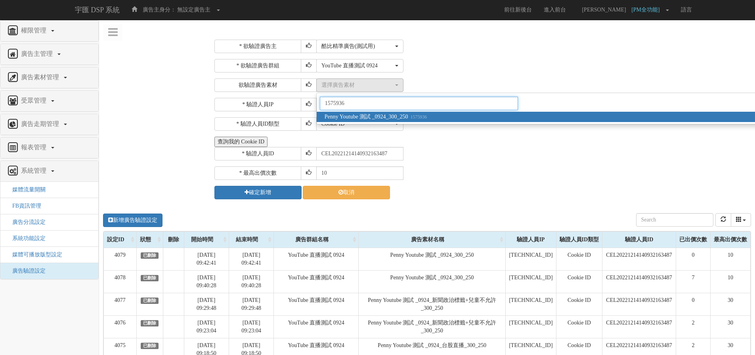
type input "1575936"
click at [393, 116] on span "Penny Youtube 測試 _0924_300_250 1575936" at bounding box center [376, 117] width 102 height 8
select select "1575936"
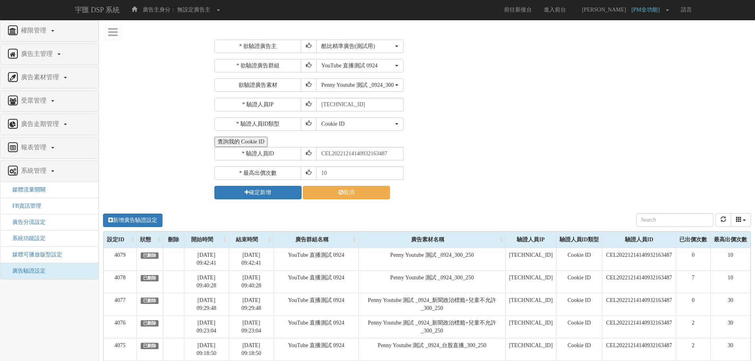
click at [551, 157] on div "* 驗證人員ID CEL20221214140932163487" at bounding box center [482, 153] width 535 height 13
drag, startPoint x: 332, startPoint y: 155, endPoint x: 292, endPoint y: 156, distance: 40.1
click at [292, 156] on div "* 驗證人員ID CEL20221214140932163487" at bounding box center [482, 153] width 535 height 13
type input "CEL20221214140932163487"
click at [263, 194] on button "確定新增" at bounding box center [258, 192] width 87 height 13
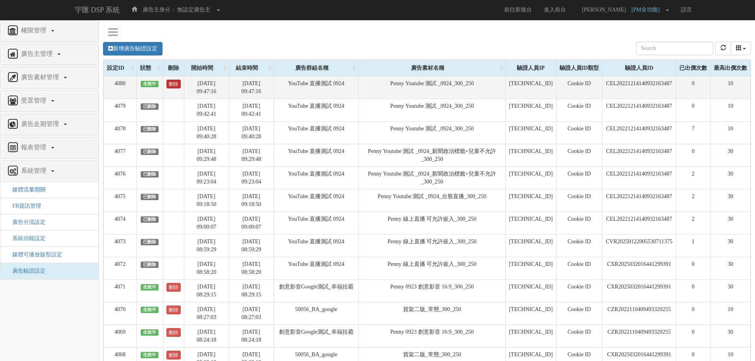
click at [171, 84] on link "刪除" at bounding box center [174, 84] width 14 height 9
drag, startPoint x: 671, startPoint y: 84, endPoint x: 598, endPoint y: 84, distance: 73.0
click at [603, 84] on td "CEL20221214140932163487" at bounding box center [640, 87] width 74 height 23
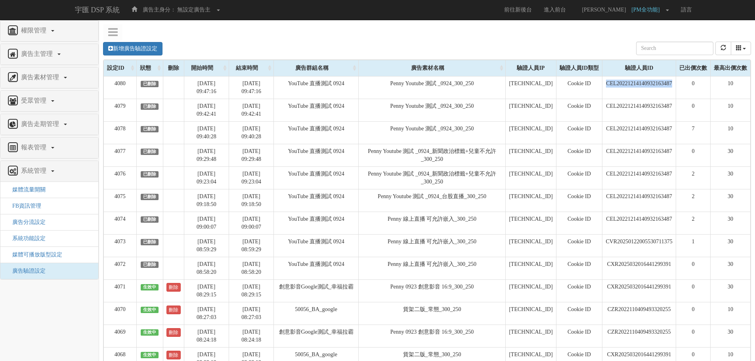
copy td "CEL20221214140932163487"
click at [123, 51] on link "新增廣告驗證設定" at bounding box center [132, 48] width 59 height 13
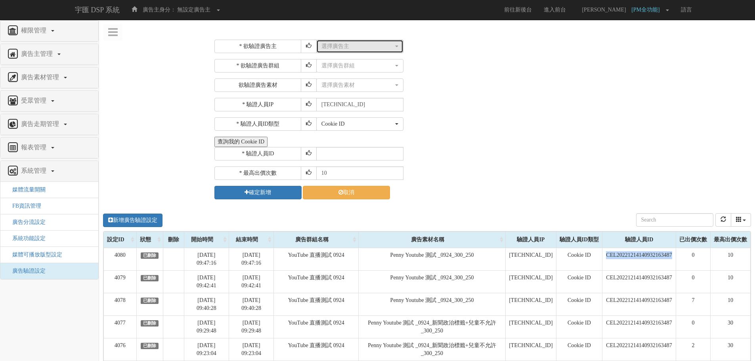
click at [338, 44] on div "選擇廣告主" at bounding box center [358, 46] width 72 height 8
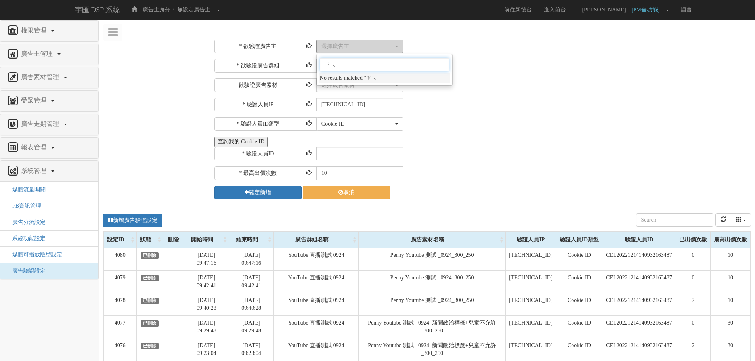
type input "ㄗ"
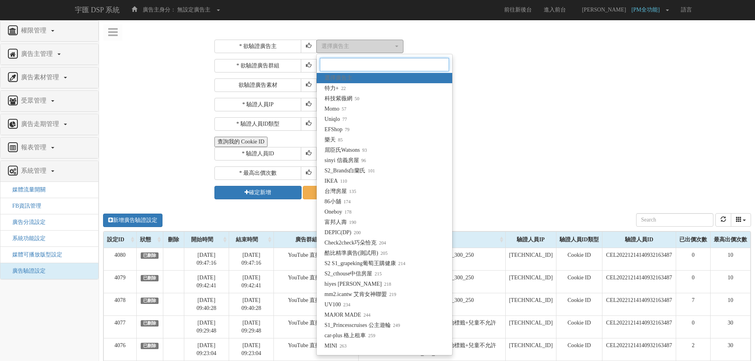
type input "ㄉ"
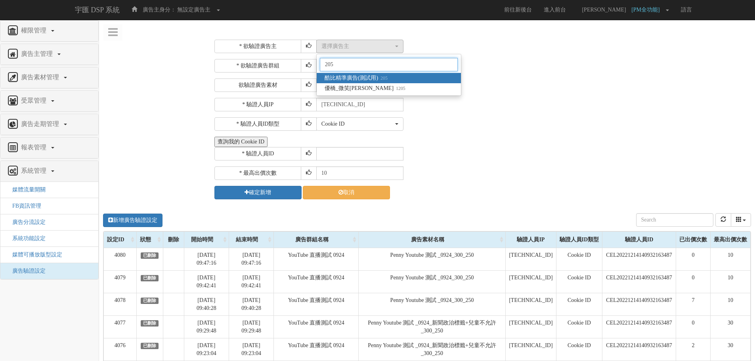
type input "205"
click at [360, 81] on span "酷比精準廣告(測試用) 205" at bounding box center [356, 78] width 63 height 8
select select "205"
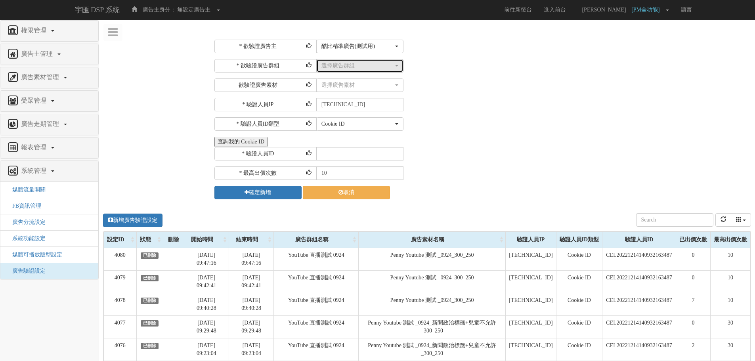
click at [357, 65] on div "選擇廣告群組" at bounding box center [358, 66] width 72 height 8
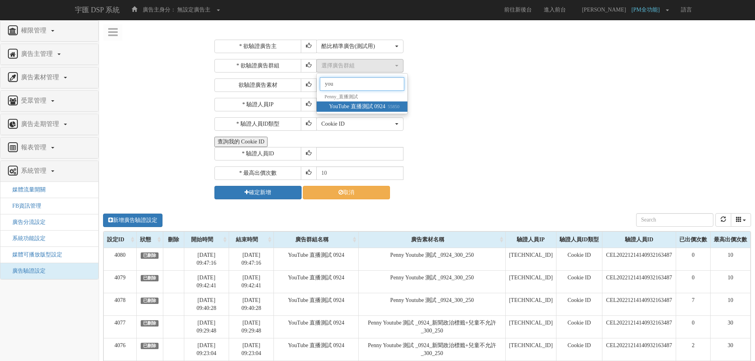
type input "you"
drag, startPoint x: 370, startPoint y: 107, endPoint x: 371, endPoint y: 101, distance: 6.0
click at [371, 107] on span "YouTube 直播測試 0924 55850" at bounding box center [364, 107] width 71 height 8
select select "55850"
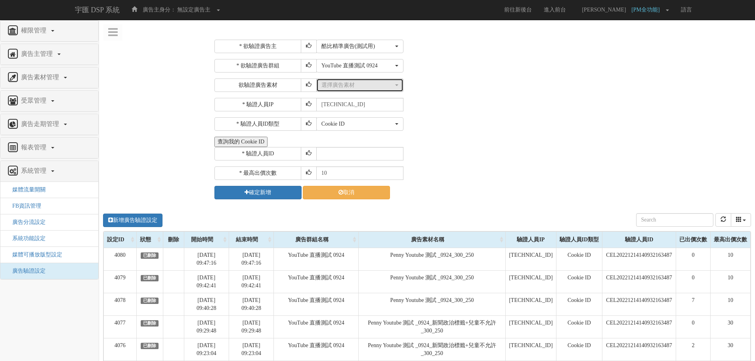
click at [369, 88] on div "選擇廣告素材" at bounding box center [358, 85] width 72 height 8
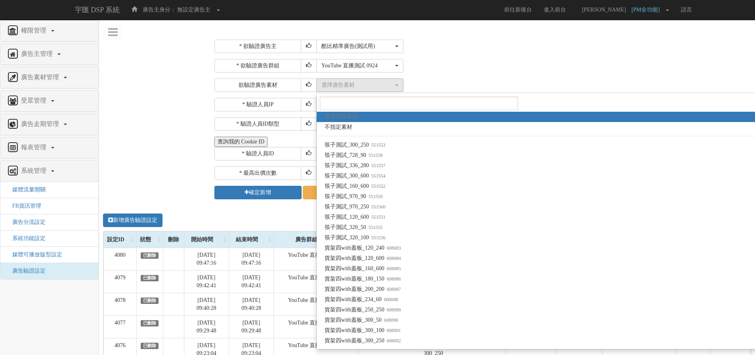
click at [541, 87] on div "選擇廣告素材 不指定素材 筷子測試_300_250 筷子測試_728_90 筷子測試_336_280 筷子測試_300_600 筷子測試_160_600 筷子…" at bounding box center [532, 85] width 433 height 13
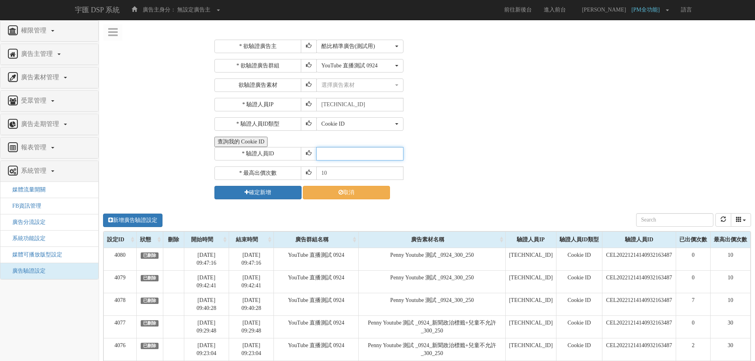
click at [333, 155] on input "text" at bounding box center [359, 153] width 87 height 13
paste input "CEL20221214140932163487"
type input "CEL20221214140932163487"
drag, startPoint x: 518, startPoint y: 117, endPoint x: 229, endPoint y: 11, distance: 307.6
click at [508, 111] on div "* 欲驗證廣告主 選擇廣告主 特力+ 科技紫薇網 Momo Uniqlo EFShop 樂天 屈臣氏[PERSON_NAME] sinyi 信義房屋 S2_B…" at bounding box center [482, 120] width 535 height 160
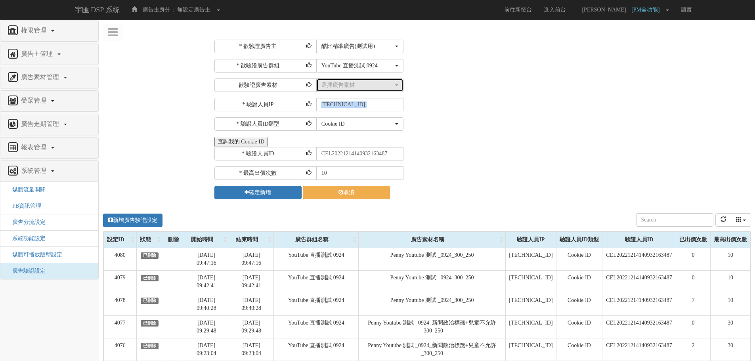
click at [349, 84] on div "選擇廣告素材" at bounding box center [358, 85] width 72 height 8
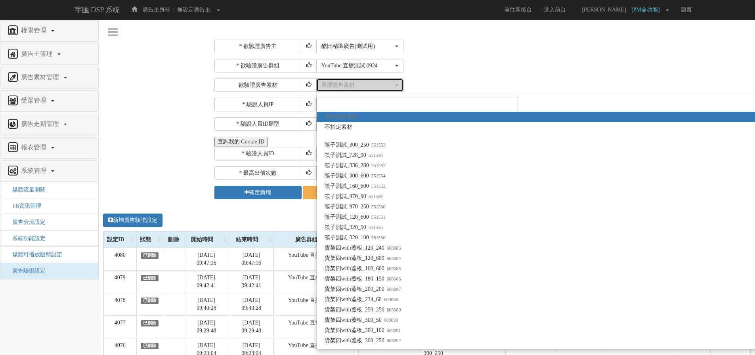
click at [349, 84] on div "選擇廣告素材" at bounding box center [358, 85] width 72 height 8
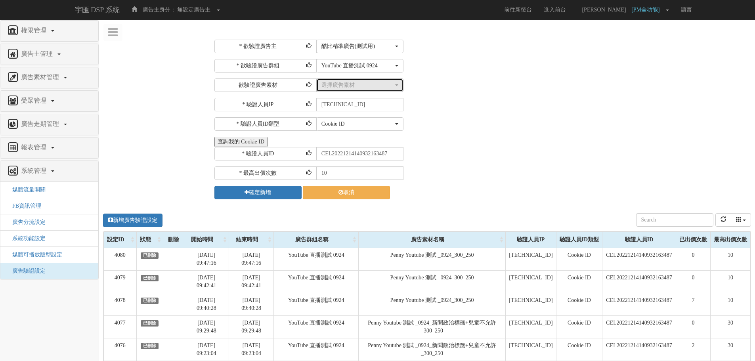
click at [370, 87] on div "選擇廣告素材" at bounding box center [358, 85] width 72 height 8
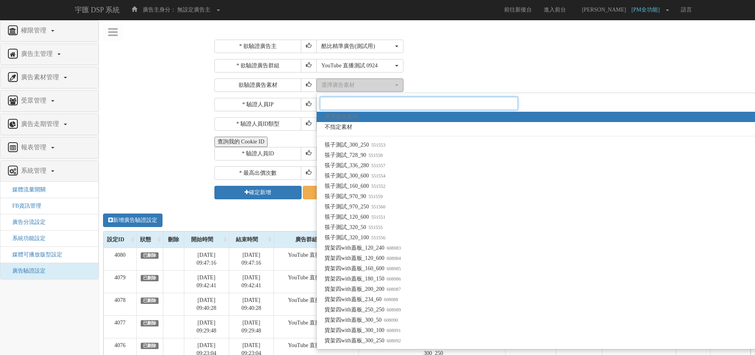
paste input "1575936"
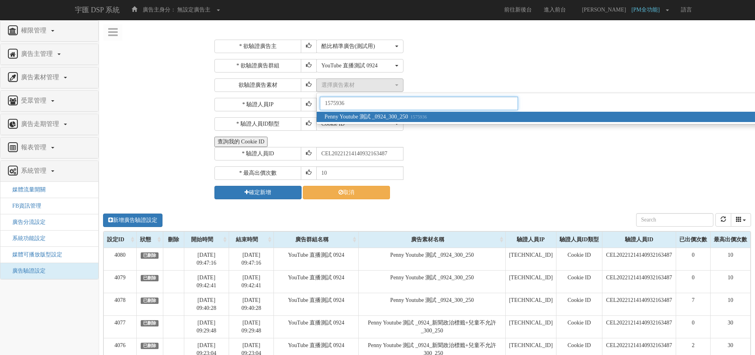
type input "1575936"
click at [383, 115] on span "Penny Youtube 測試 _0924_300_250 1575936" at bounding box center [376, 117] width 102 height 8
select select "1575936"
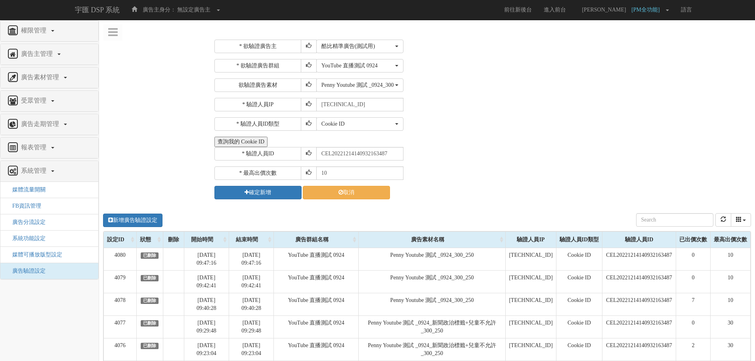
click at [513, 142] on div "查詢我的 Cookie ID" at bounding box center [482, 142] width 535 height 10
click at [246, 195] on icon "submit" at bounding box center [247, 193] width 4 height 6
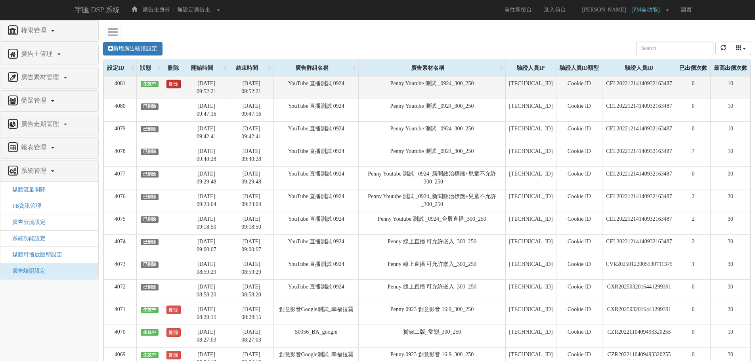
click at [176, 83] on link "刪除" at bounding box center [174, 84] width 14 height 9
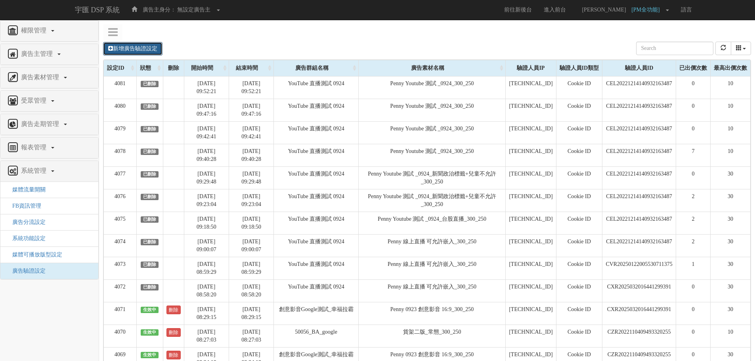
click at [130, 47] on link "新增廣告驗證設定" at bounding box center [132, 48] width 59 height 13
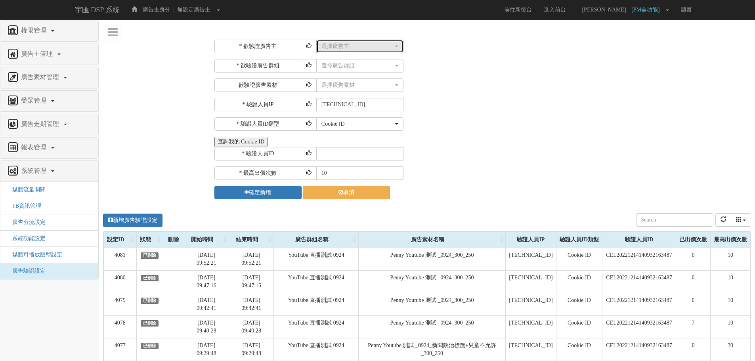
click at [334, 48] on div "選擇廣告主" at bounding box center [358, 46] width 72 height 8
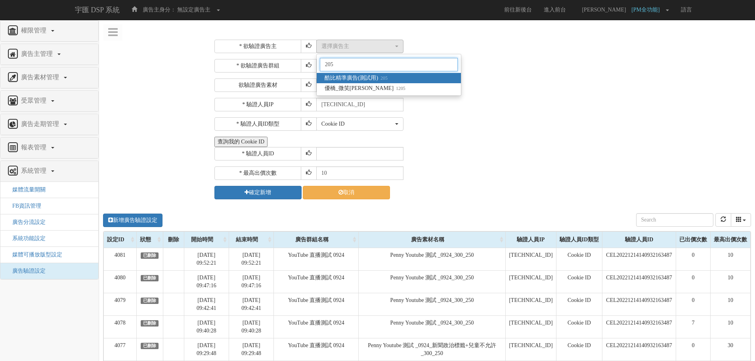
type input "205"
click at [355, 76] on span "酷比精準廣告(測試用) 205" at bounding box center [356, 78] width 63 height 8
select select "205"
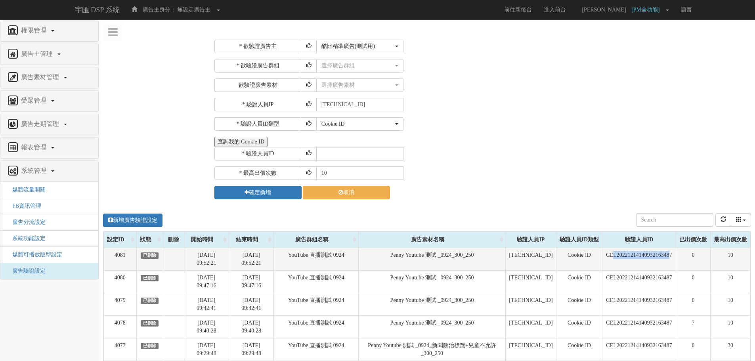
drag, startPoint x: 670, startPoint y: 255, endPoint x: 604, endPoint y: 250, distance: 66.0
click at [604, 250] on td "CEL20221214140932163487" at bounding box center [640, 259] width 74 height 23
drag, startPoint x: 673, startPoint y: 256, endPoint x: 598, endPoint y: 254, distance: 74.2
click at [603, 254] on td "CEL20221214140932163487" at bounding box center [640, 259] width 74 height 23
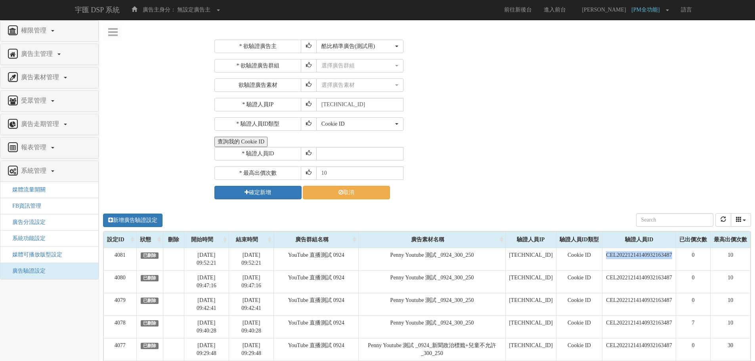
copy td "CEL20221214140932163487"
drag, startPoint x: 362, startPoint y: 154, endPoint x: 353, endPoint y: 134, distance: 21.8
click at [362, 154] on input "text" at bounding box center [359, 153] width 87 height 13
paste input "CEL20221214140932163487"
type input "CEL20221214140932163487"
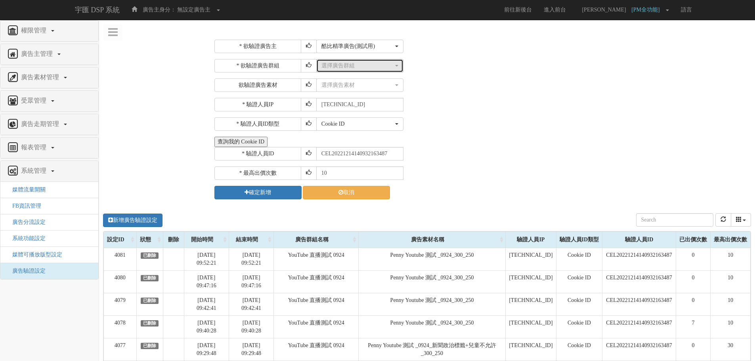
click at [360, 65] on div "選擇廣告群組" at bounding box center [358, 66] width 72 height 8
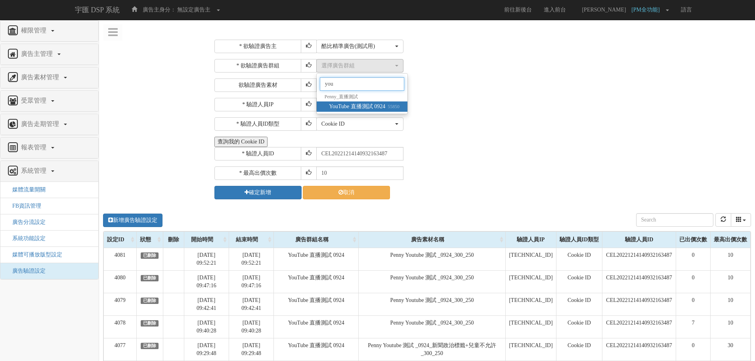
type input "you"
click at [363, 109] on span "YouTube 直播測試 0924 55850" at bounding box center [364, 107] width 71 height 8
select select "55850"
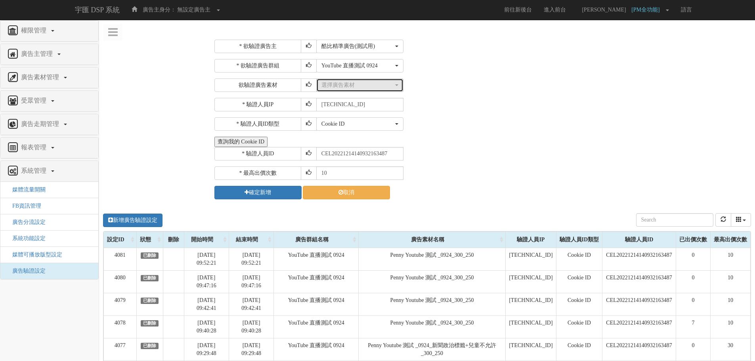
click at [365, 87] on div "選擇廣告素材" at bounding box center [358, 85] width 72 height 8
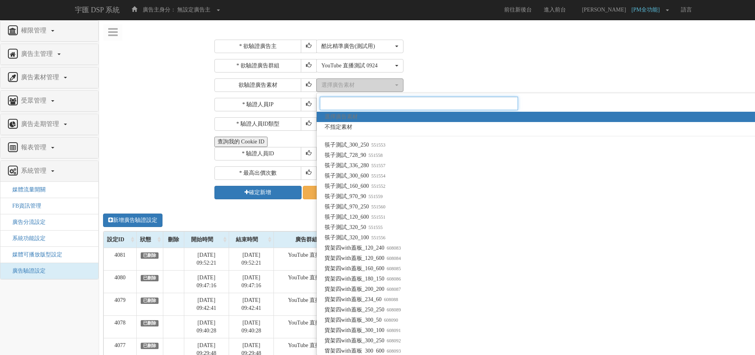
paste input "1575936"
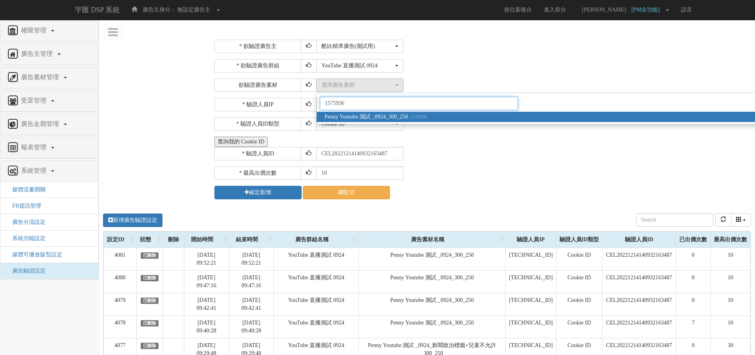
type input "1575936"
click at [370, 114] on span "Penny Youtube 測試 _0924_300_250 1575936" at bounding box center [376, 117] width 102 height 8
select select "1575936"
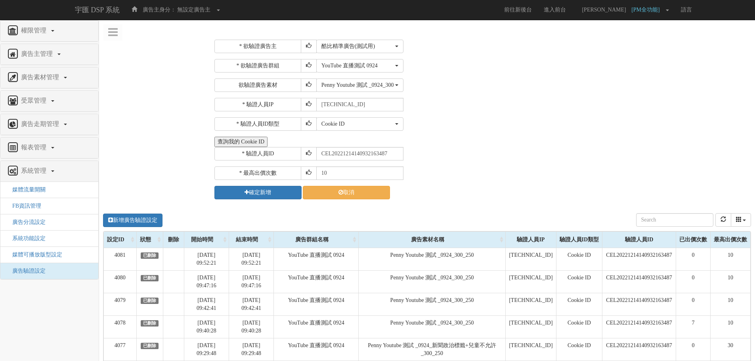
click at [519, 152] on div "* 驗證人員ID CEL20221214140932163487" at bounding box center [482, 153] width 535 height 13
click at [258, 193] on button "確定新增" at bounding box center [258, 192] width 87 height 13
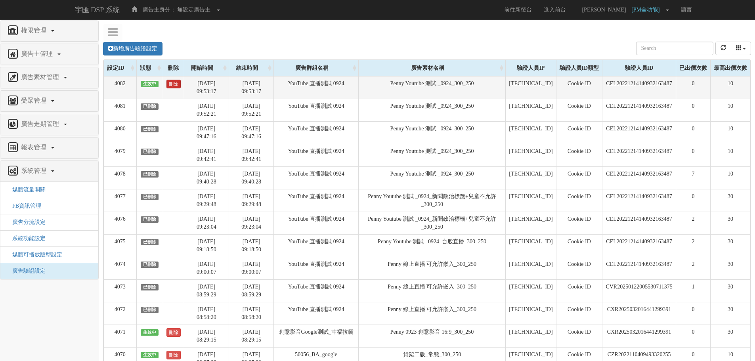
click at [173, 86] on link "刪除" at bounding box center [174, 84] width 14 height 9
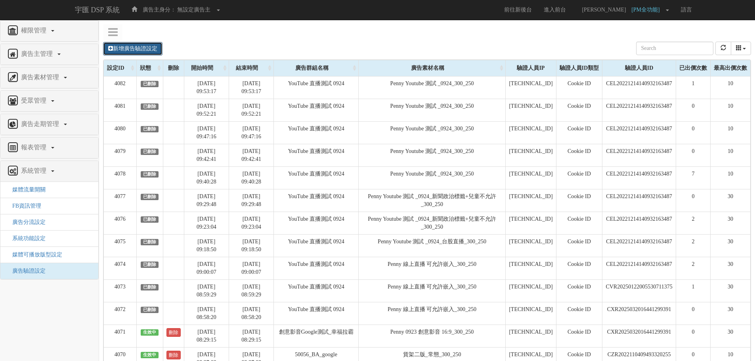
click at [151, 48] on link "新增廣告驗證設定" at bounding box center [132, 48] width 59 height 13
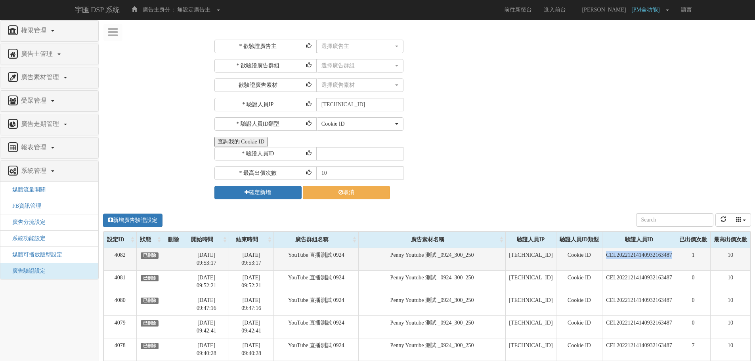
drag, startPoint x: 672, startPoint y: 257, endPoint x: 595, endPoint y: 257, distance: 76.9
click at [603, 257] on td "CEL20221214140932163487" at bounding box center [640, 259] width 74 height 23
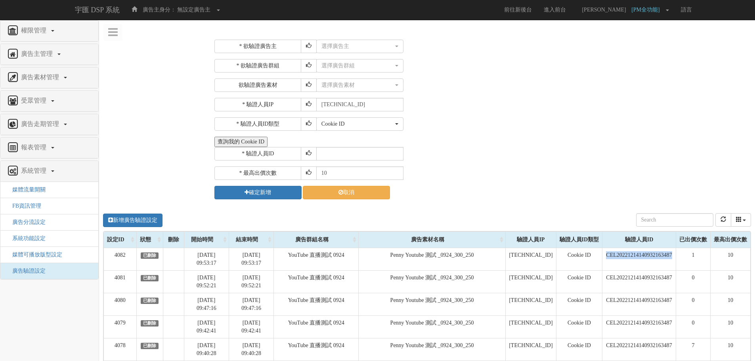
copy td "CEL20221214140932163487"
drag, startPoint x: 372, startPoint y: 152, endPoint x: 366, endPoint y: 116, distance: 37.0
click at [372, 152] on input "text" at bounding box center [359, 153] width 87 height 13
paste input "CEL20221214140932163487"
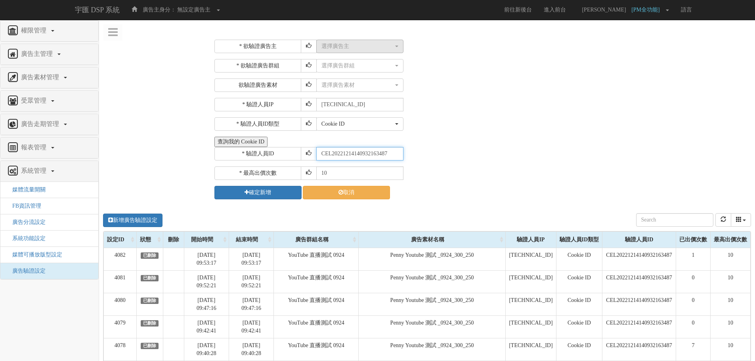
type input "CEL20221214140932163487"
click at [351, 42] on button "選擇廣告主" at bounding box center [359, 46] width 87 height 13
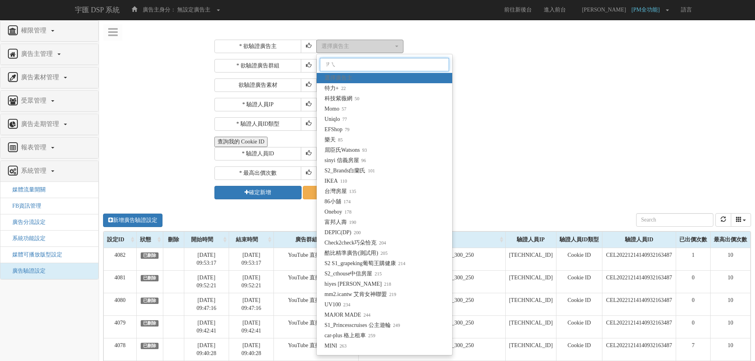
type input "ㄗㄧㄟ"
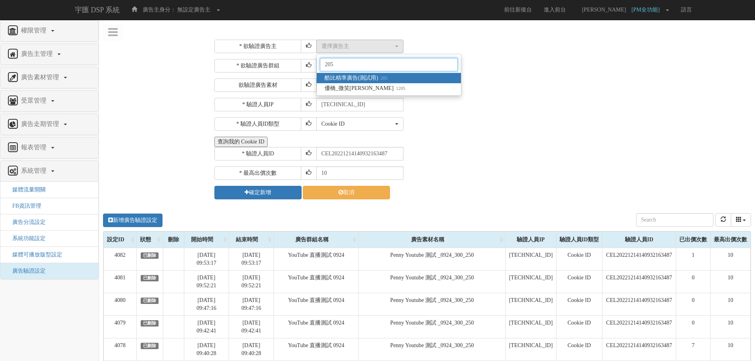
type input "205"
click at [406, 77] on link "酷比精準廣告(測試用) 205" at bounding box center [389, 78] width 144 height 10
select select "205"
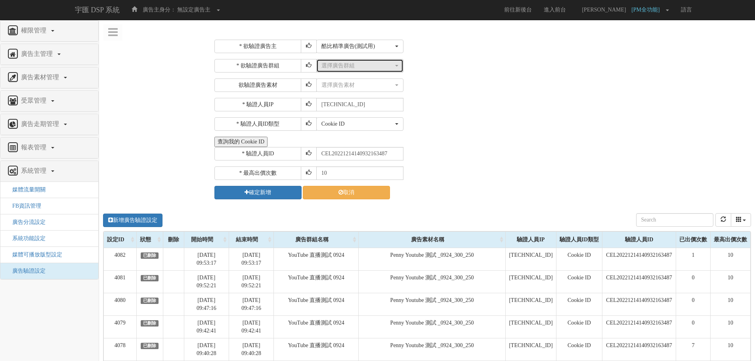
click at [355, 65] on div "選擇廣告群組" at bounding box center [358, 66] width 72 height 8
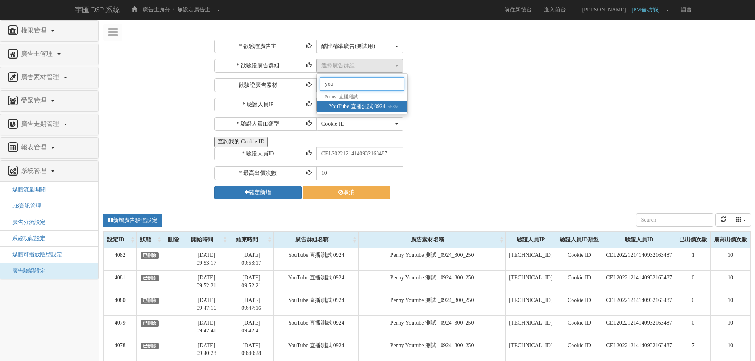
type input "you"
drag, startPoint x: 378, startPoint y: 105, endPoint x: 378, endPoint y: 96, distance: 9.5
click at [379, 105] on span "YouTube 直播測試 0924 55850" at bounding box center [364, 107] width 71 height 8
select select "55850"
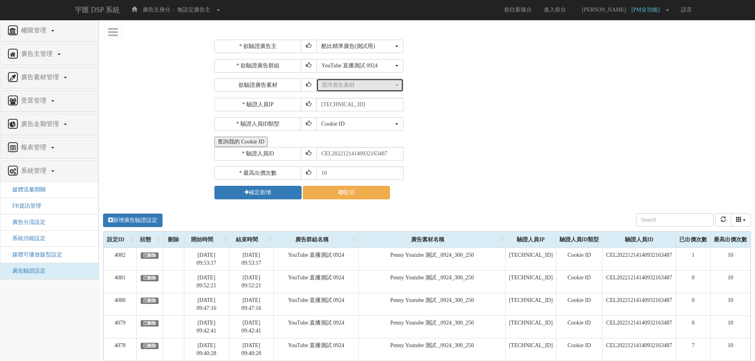
click at [372, 88] on div "選擇廣告素材" at bounding box center [358, 85] width 72 height 8
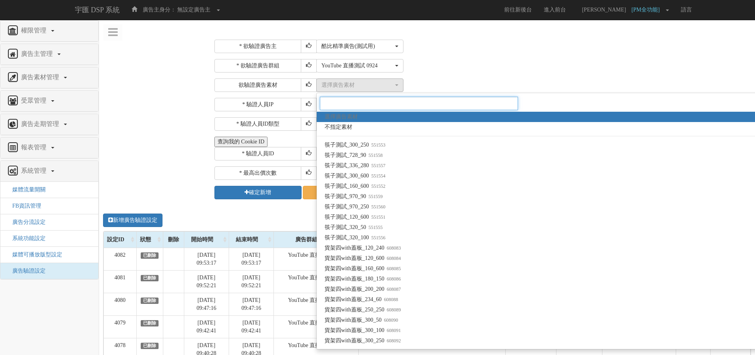
paste input "1575936"
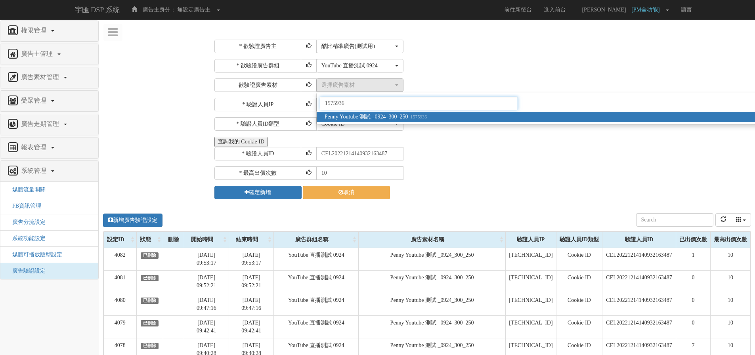
click at [357, 104] on input "1575936" at bounding box center [419, 103] width 198 height 13
type input "1575936"
click at [366, 113] on link "Penny Youtube 測試 _0924_300_250 1575936" at bounding box center [714, 117] width 795 height 10
select select "1575936"
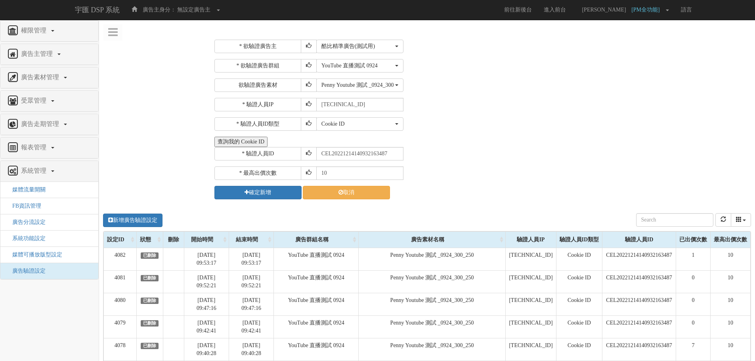
click at [528, 120] on div "Cookie ID ADID IDFA Cookie ID" at bounding box center [532, 123] width 433 height 13
click at [273, 192] on button "確定新增" at bounding box center [258, 192] width 87 height 13
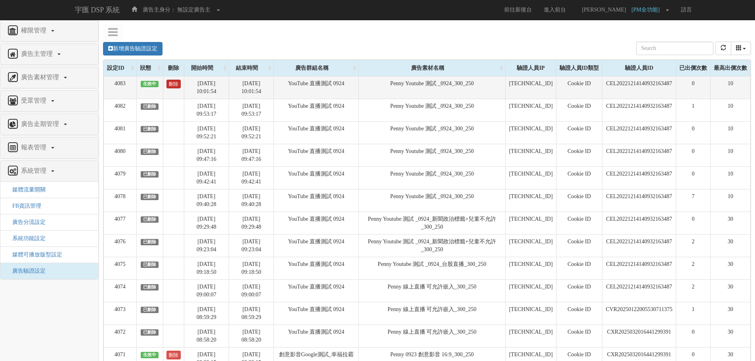
click at [177, 82] on link "刪除" at bounding box center [174, 84] width 14 height 9
drag, startPoint x: 671, startPoint y: 84, endPoint x: 588, endPoint y: 82, distance: 83.7
click at [588, 82] on tr "4083 已刪除 2025-09-24 10:01:54 2025-09-25 10:01:54 YouTube 直播測試 0924 Penny Youtub…" at bounding box center [427, 87] width 647 height 23
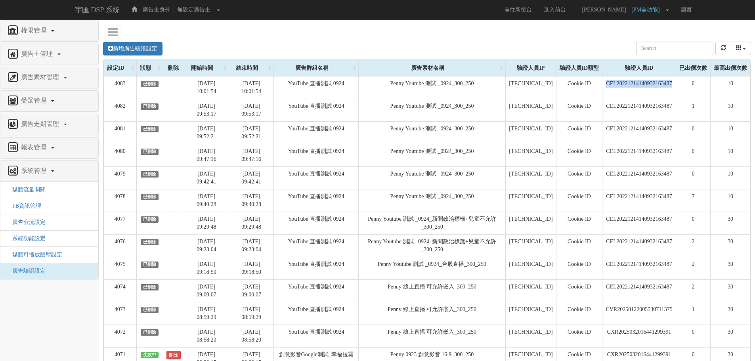
copy tr "CEL20221214140932163487"
click at [139, 44] on link "新增廣告驗證設定" at bounding box center [132, 48] width 59 height 13
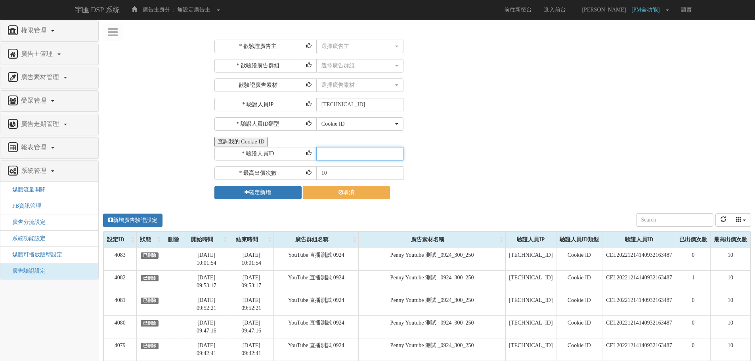
click at [347, 151] on input "text" at bounding box center [359, 153] width 87 height 13
paste input "CEL20221214140932163487"
drag, startPoint x: 322, startPoint y: 155, endPoint x: 313, endPoint y: 155, distance: 9.1
click at [313, 155] on div "* 驗證人員ID CEL20221214140932163487" at bounding box center [482, 153] width 535 height 13
type input "CEL20221214140932163487"
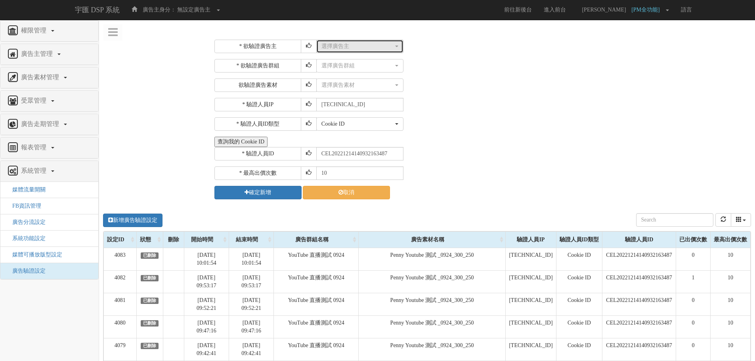
click at [356, 41] on button "選擇廣告主" at bounding box center [359, 46] width 87 height 13
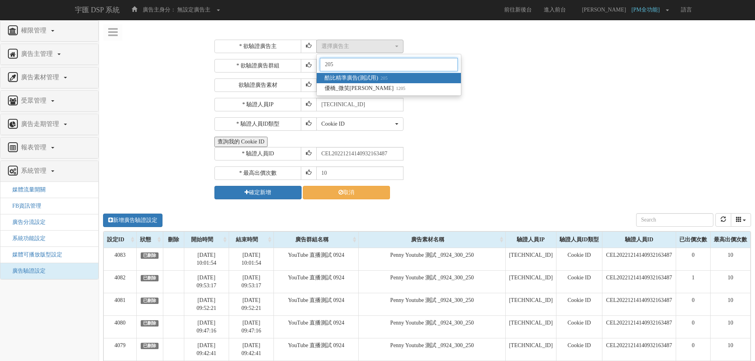
type input "205"
click at [381, 77] on small "205" at bounding box center [383, 78] width 10 height 6
select select "205"
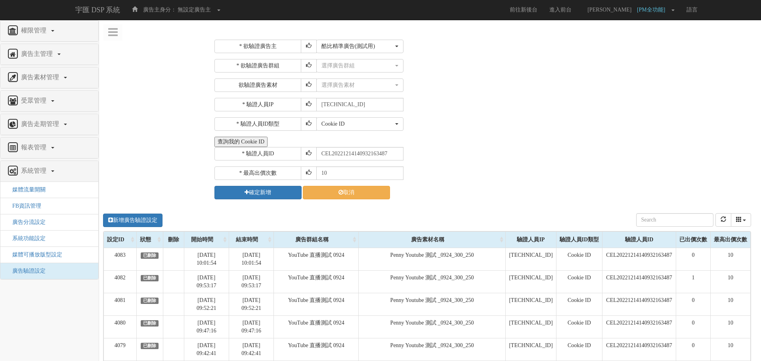
click at [357, 65] on div at bounding box center [380, 180] width 761 height 361
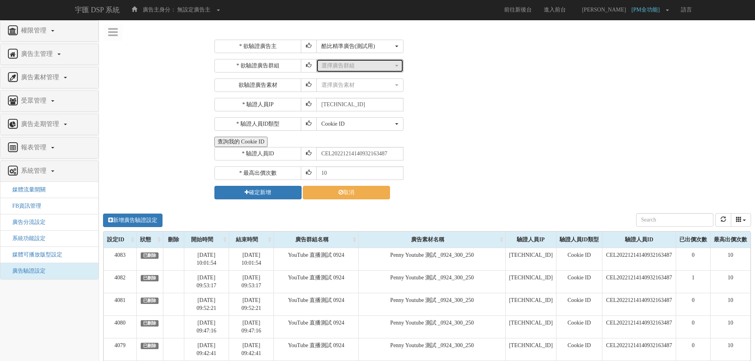
click at [357, 65] on div "選擇廣告群組" at bounding box center [358, 66] width 72 height 8
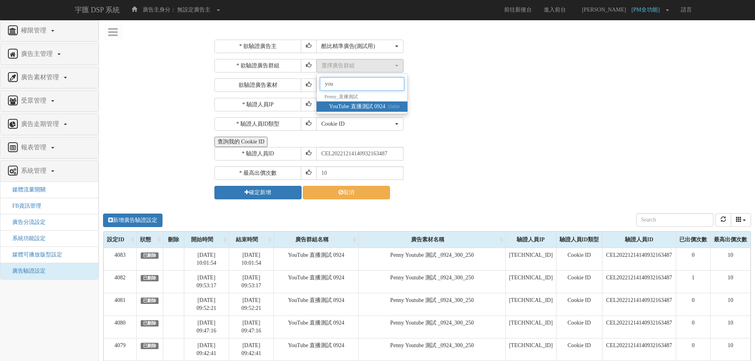
type input "you"
click at [358, 104] on span "YouTube 直播測試 0924 55850" at bounding box center [364, 107] width 71 height 8
select select "55850"
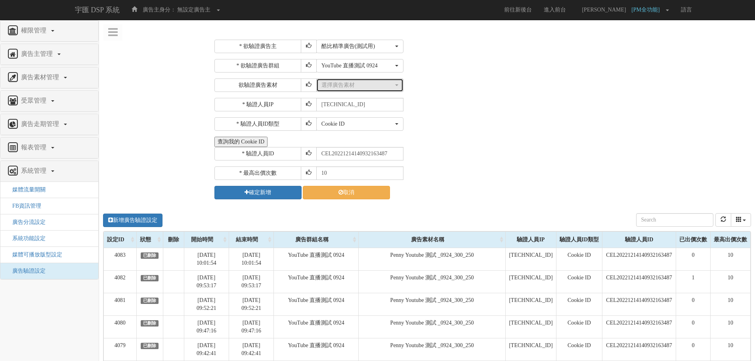
click at [343, 79] on button "選擇廣告素材" at bounding box center [359, 85] width 87 height 13
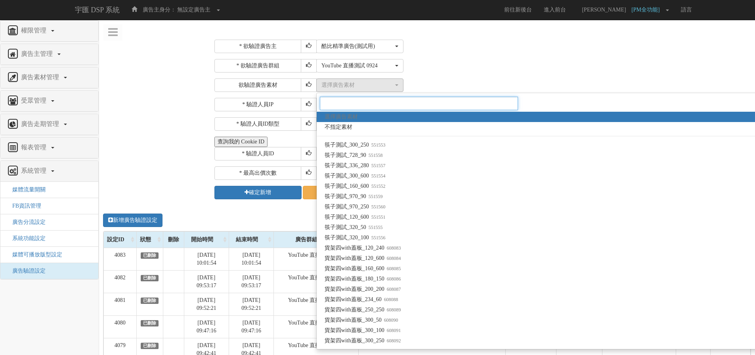
paste input "1575936"
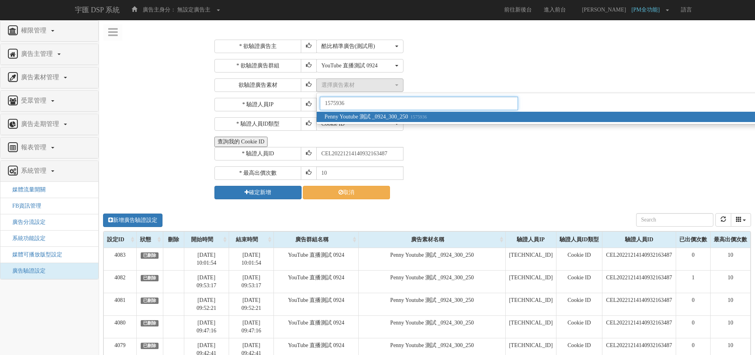
type input "1575936"
drag, startPoint x: 370, startPoint y: 114, endPoint x: 412, endPoint y: 115, distance: 42.1
click at [370, 113] on span "Penny Youtube 測試 _0924_300_250 1575936" at bounding box center [376, 117] width 102 height 8
select select "1575936"
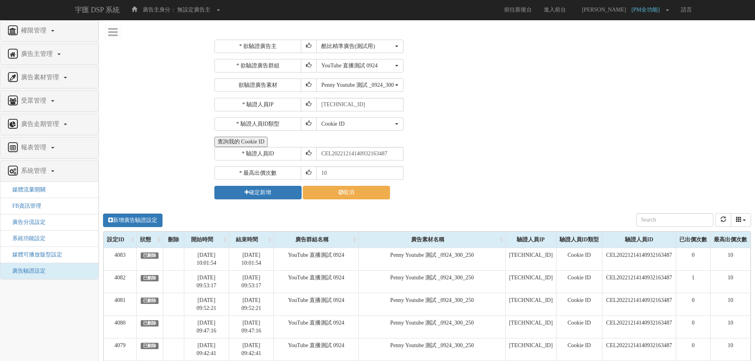
drag, startPoint x: 560, startPoint y: 127, endPoint x: 521, endPoint y: 140, distance: 41.1
click at [560, 127] on div "Cookie ID ADID IDFA Cookie ID" at bounding box center [532, 123] width 433 height 13
click at [261, 196] on button "確定新增" at bounding box center [258, 192] width 87 height 13
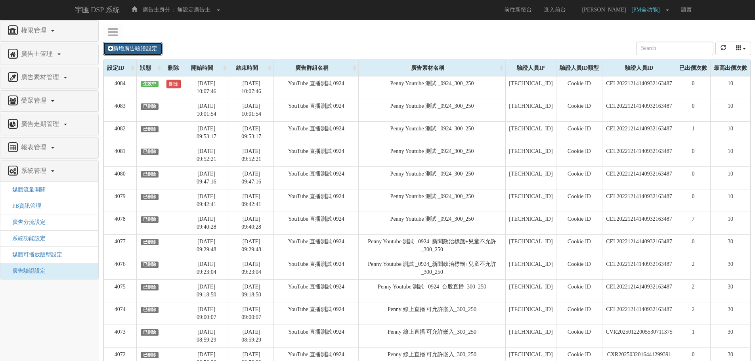
click at [139, 45] on link "新增廣告驗證設定" at bounding box center [132, 48] width 59 height 13
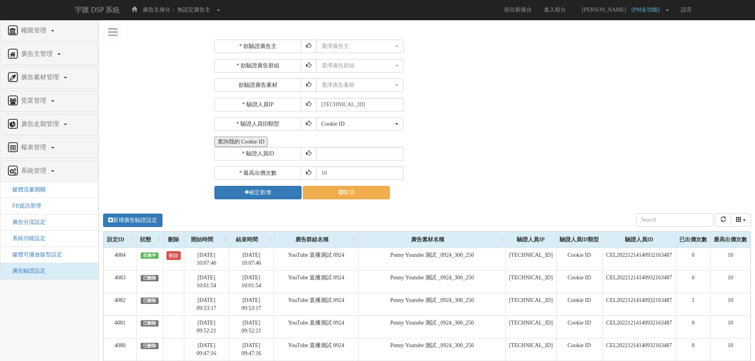
click at [263, 146] on button "查詢我的 Cookie ID" at bounding box center [241, 142] width 53 height 10
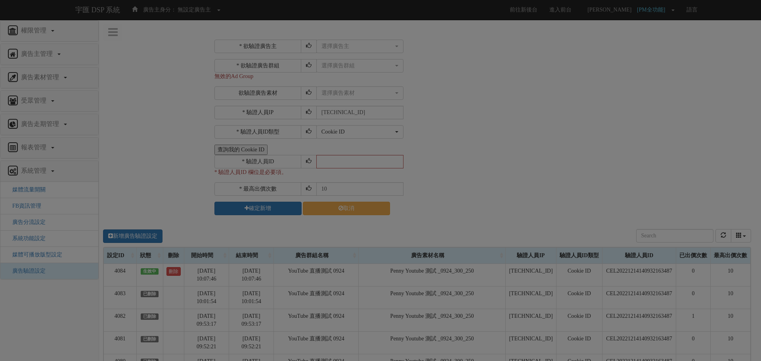
click at [482, 152] on div at bounding box center [377, 148] width 237 height 20
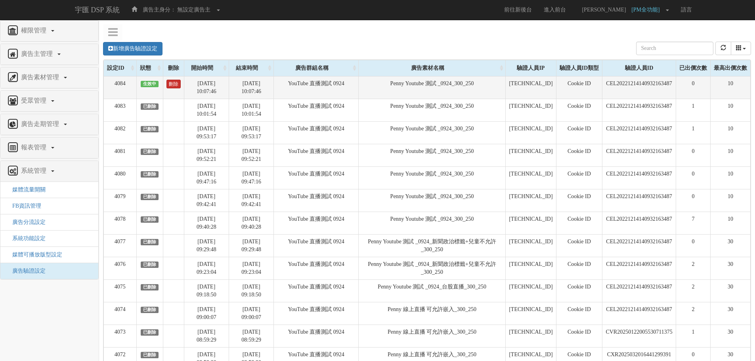
click at [173, 82] on link "刪除" at bounding box center [174, 84] width 14 height 9
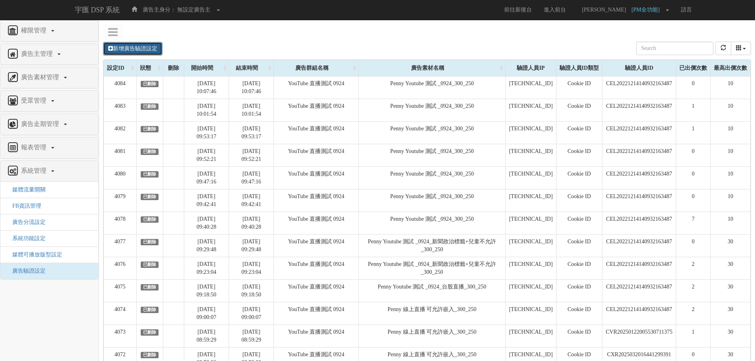
click at [144, 52] on link "新增廣告驗證設定" at bounding box center [132, 48] width 59 height 13
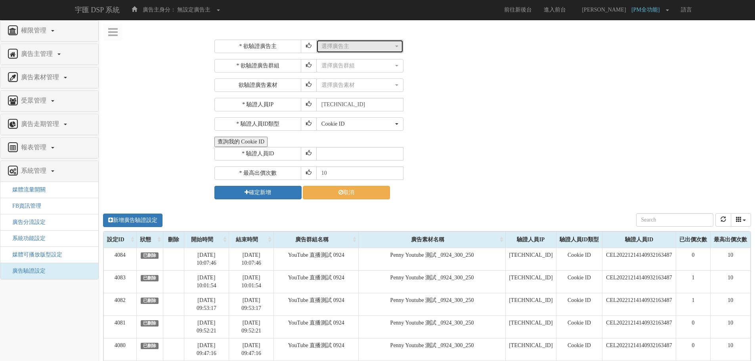
click at [355, 44] on div "選擇廣告主" at bounding box center [358, 46] width 72 height 8
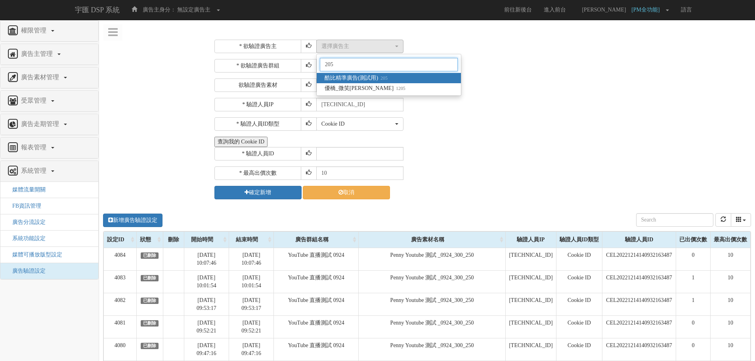
type input "205"
click at [419, 77] on link "酷比精準廣告(測試用) 205" at bounding box center [389, 78] width 144 height 10
select select "205"
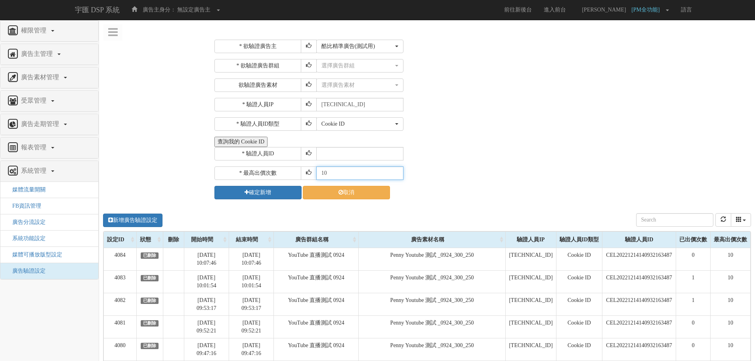
click at [358, 174] on input "10" at bounding box center [359, 173] width 87 height 13
type input "1"
type input "30"
click at [345, 153] on input "text" at bounding box center [359, 153] width 87 height 13
paste input "CTR20241112170432637629"
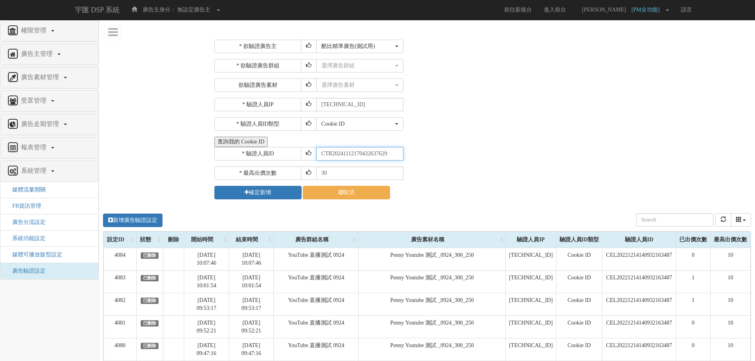
type input "CTR20241112170432637629"
click at [476, 96] on div "* 欲驗證廣告主 選擇廣告主 特力+ 科技紫薇網 Momo Uniqlo EFShop 樂天 屈臣氏[PERSON_NAME] sinyi 信義房屋 S2_B…" at bounding box center [482, 120] width 535 height 160
click at [357, 61] on button "選擇廣告群組" at bounding box center [359, 65] width 87 height 13
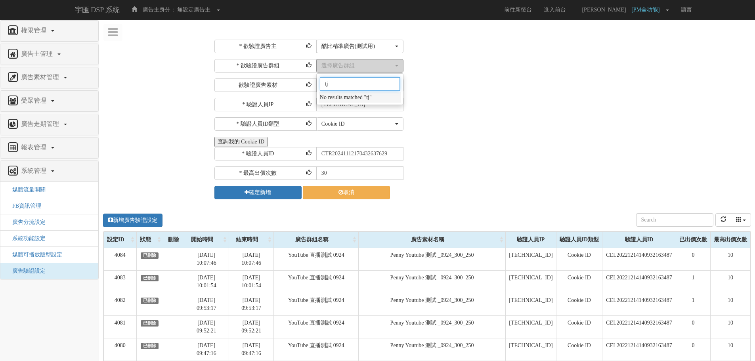
type input "t"
type input "ㄠ"
type input "pla"
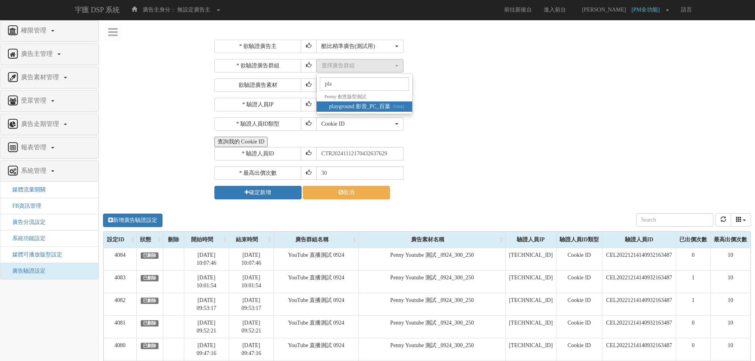
click at [397, 104] on small "55842" at bounding box center [398, 107] width 14 height 6
select select "55842"
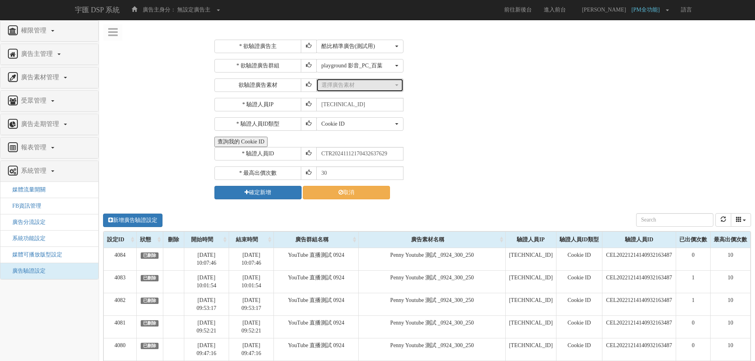
click at [366, 85] on div "選擇廣告素材" at bounding box center [358, 85] width 72 height 8
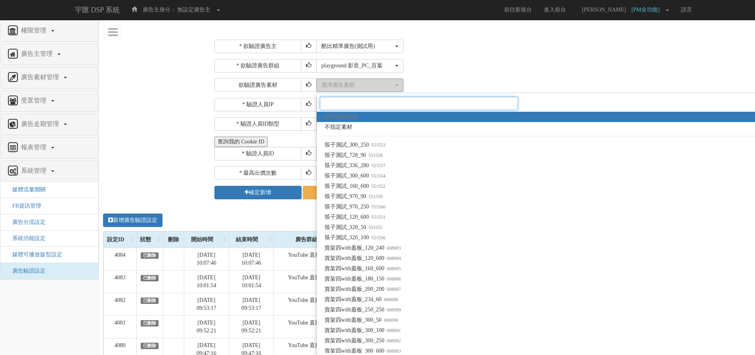
paste input "1575772"
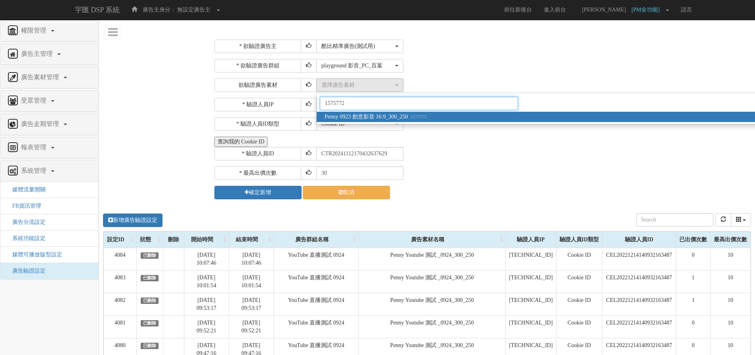
type input "1575772"
click at [393, 118] on span "Penny 0923 創意影音 16:9_300_250 1575772" at bounding box center [376, 117] width 102 height 8
select select "1575772"
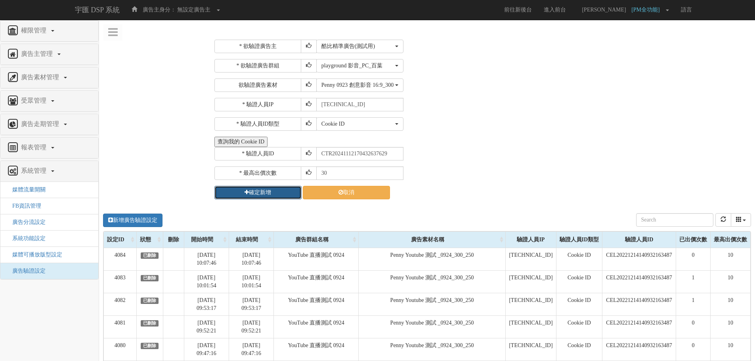
click at [245, 195] on icon "submit" at bounding box center [247, 193] width 4 height 6
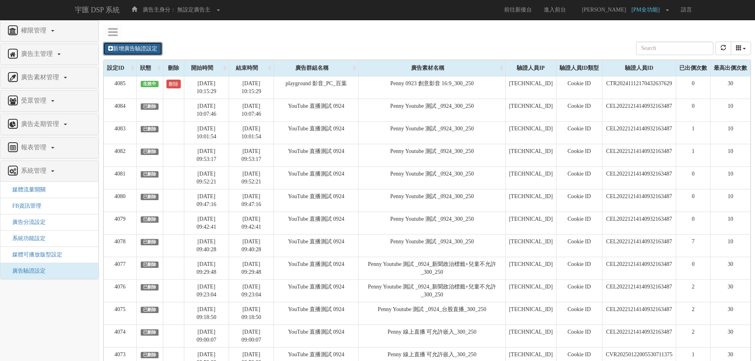
click at [138, 51] on link "新增廣告驗證設定" at bounding box center [132, 48] width 59 height 13
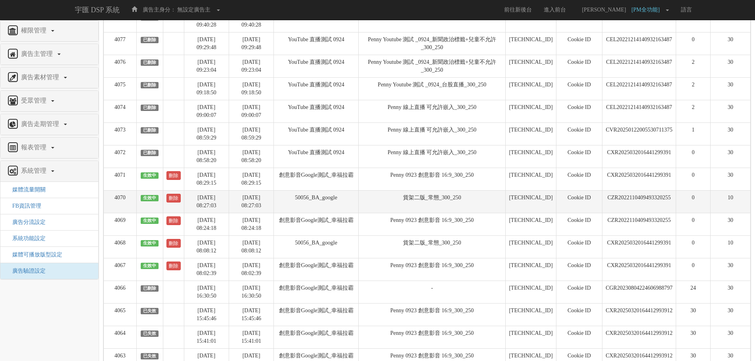
scroll to position [476, 0]
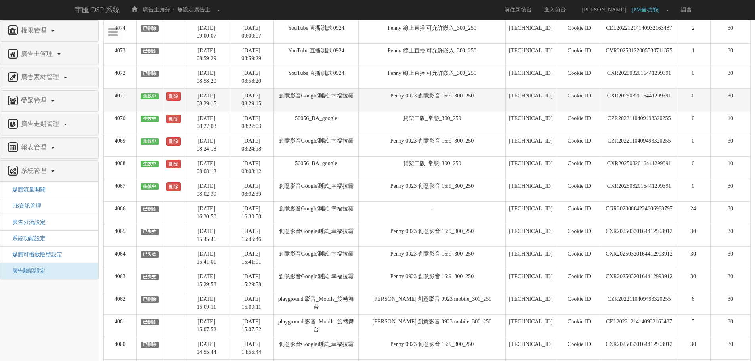
click at [603, 94] on td "CXR2025032016441299391" at bounding box center [640, 99] width 74 height 23
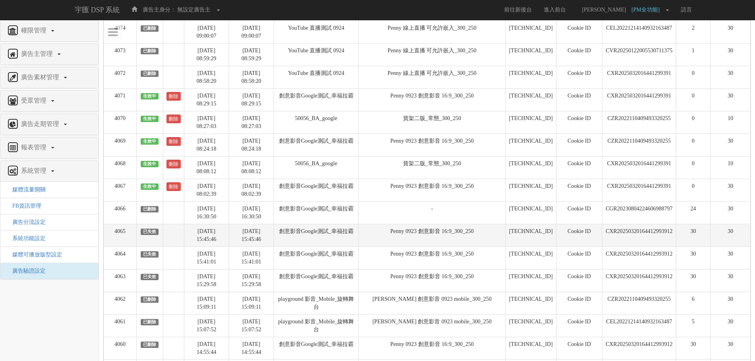
click at [603, 230] on td "CXR20250320164412993912" at bounding box center [640, 235] width 74 height 23
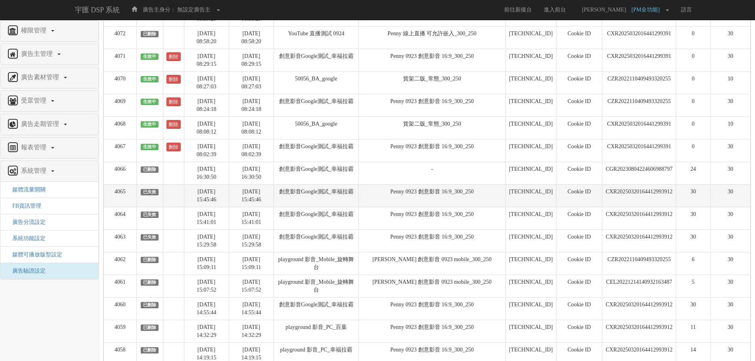
scroll to position [532, 0]
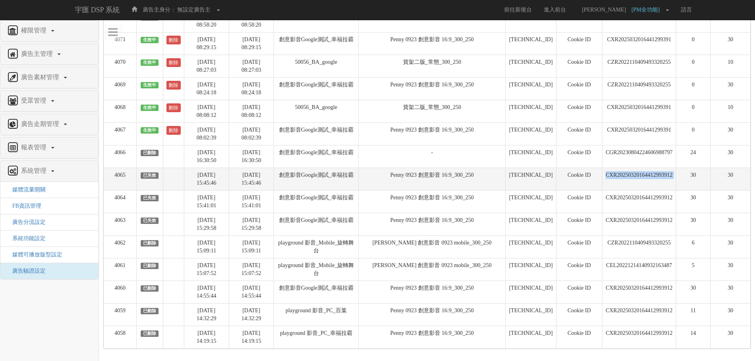
drag, startPoint x: 594, startPoint y: 177, endPoint x: 680, endPoint y: 176, distance: 86.1
click at [680, 176] on tr "4065 已失效 [DATE] 15:45:46 [DATE] 15:45:46 創意影音Google測試_幸福拉霸 Penny 0923 創意影音 16:9…" at bounding box center [427, 179] width 647 height 23
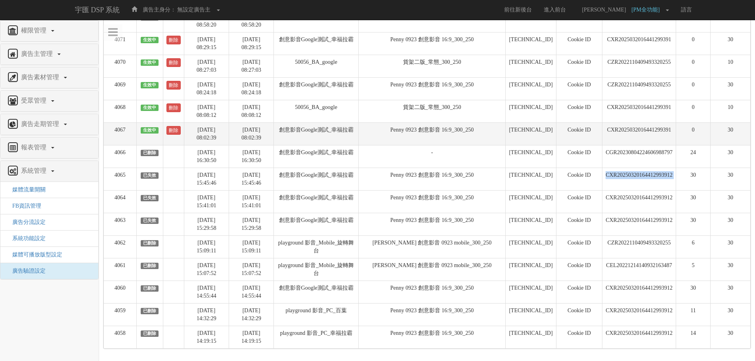
copy tr "CXR20250320164412993912"
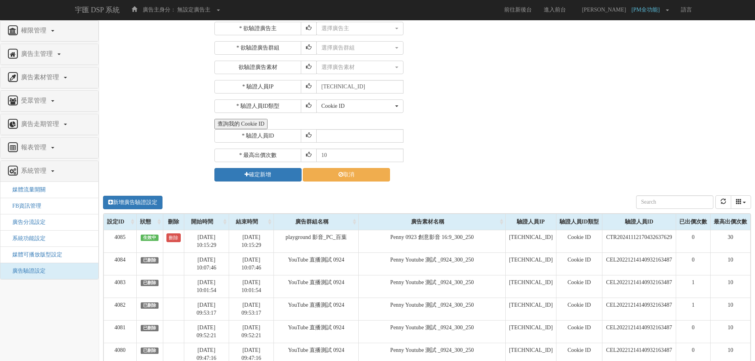
scroll to position [0, 0]
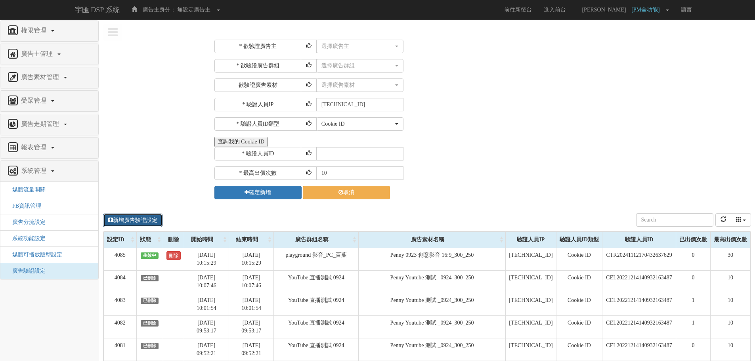
click at [140, 219] on link "新增廣告驗證設定" at bounding box center [132, 220] width 59 height 13
click at [138, 221] on link "新增廣告驗證設定" at bounding box center [132, 220] width 59 height 13
click at [361, 150] on input "text" at bounding box center [359, 153] width 87 height 13
paste input "CXR20250320164412993912"
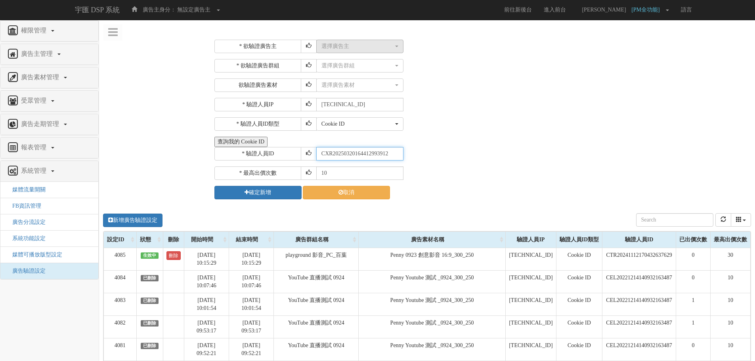
type input "CXR20250320164412993912"
click at [349, 47] on div "選擇廣告主" at bounding box center [358, 46] width 72 height 8
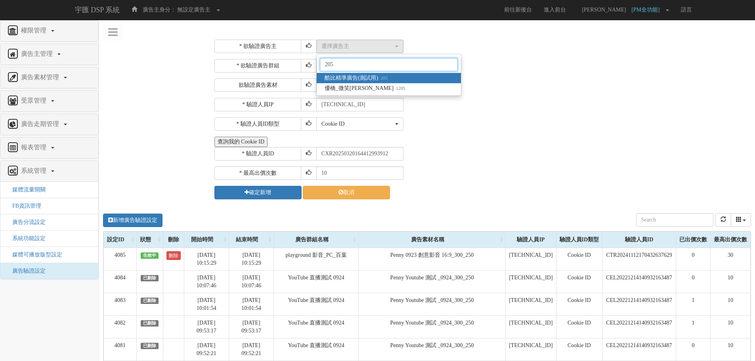
type input "205"
click at [390, 75] on link "酷比精準廣告(測試用) 205" at bounding box center [389, 78] width 144 height 10
select select "205"
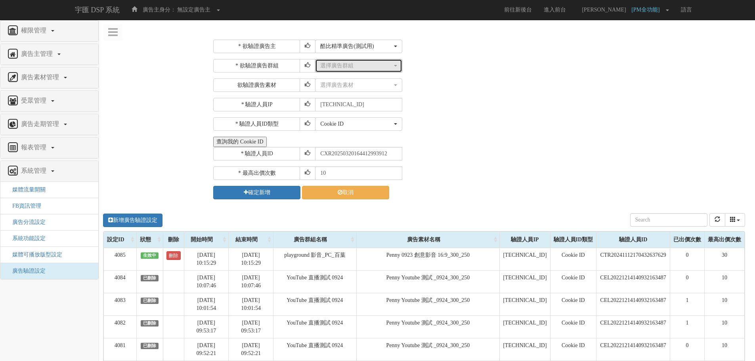
click at [347, 66] on div "選擇廣告群組" at bounding box center [356, 66] width 72 height 8
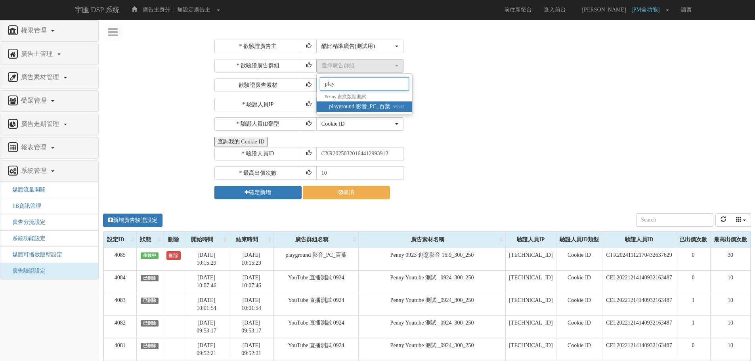
type input "play"
click at [363, 106] on span "playground 影音_PC_百葉 55842" at bounding box center [366, 107] width 75 height 8
select select "55842"
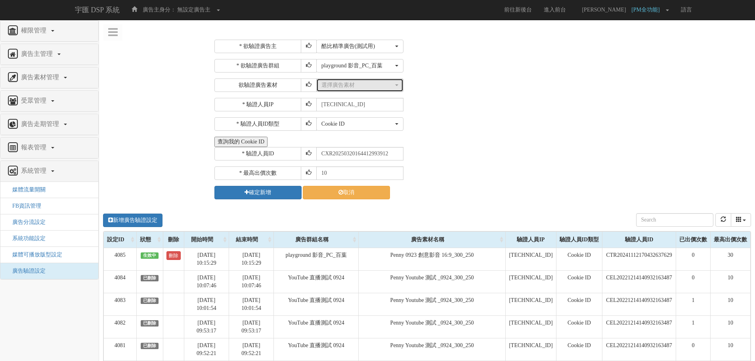
click at [347, 82] on div "選擇廣告素材" at bounding box center [358, 85] width 72 height 8
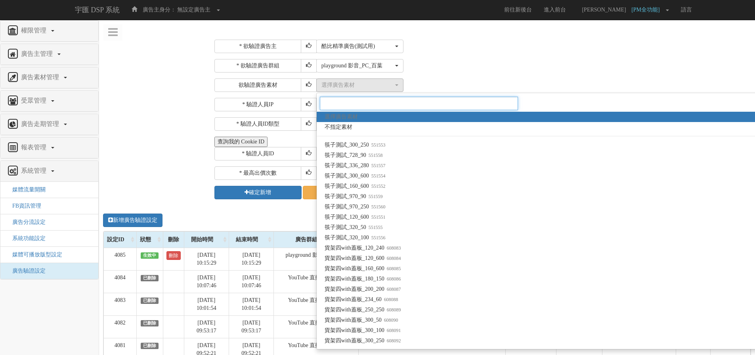
paste input "1575772"
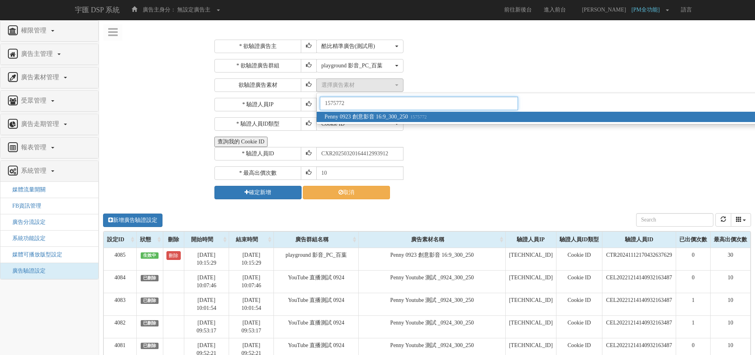
type input "1575772"
click at [381, 117] on span "Penny 0923 創意影音 16:9_300_250 1575772" at bounding box center [376, 117] width 102 height 8
select select "1575772"
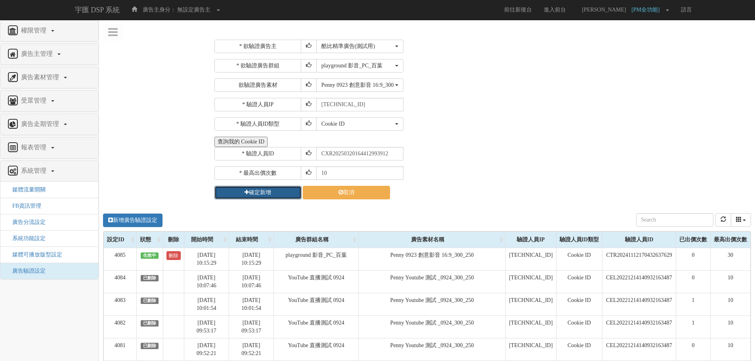
click at [271, 194] on button "確定新增" at bounding box center [258, 192] width 87 height 13
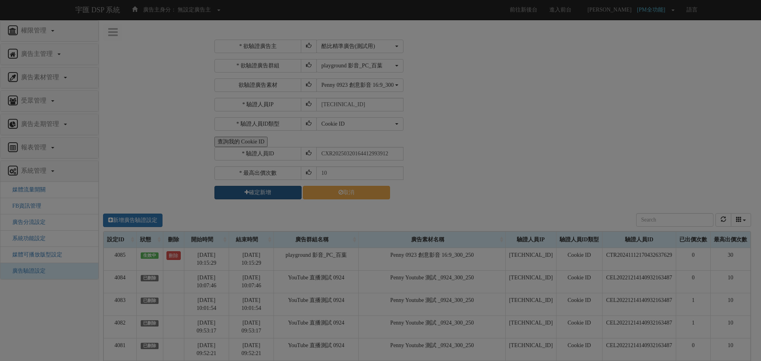
select select "205"
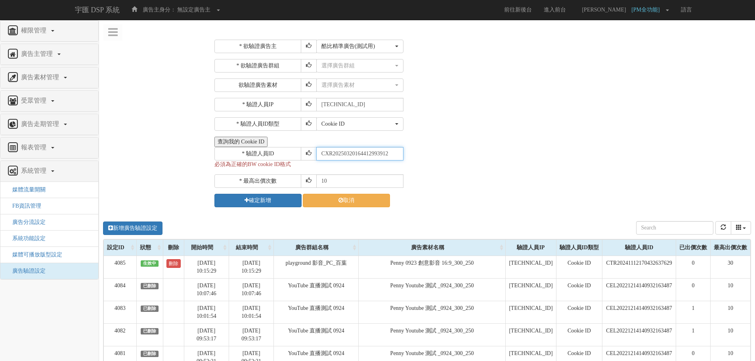
click at [319, 153] on input "CXR20250320164412993912" at bounding box center [359, 153] width 87 height 13
click at [403, 154] on input "CXR20250320164412993912" at bounding box center [359, 153] width 87 height 13
click at [398, 154] on input "CXR20250320164412993912" at bounding box center [359, 153] width 87 height 13
click at [404, 154] on div "* 驗證人員ID CXR20250320164412993912" at bounding box center [482, 153] width 535 height 13
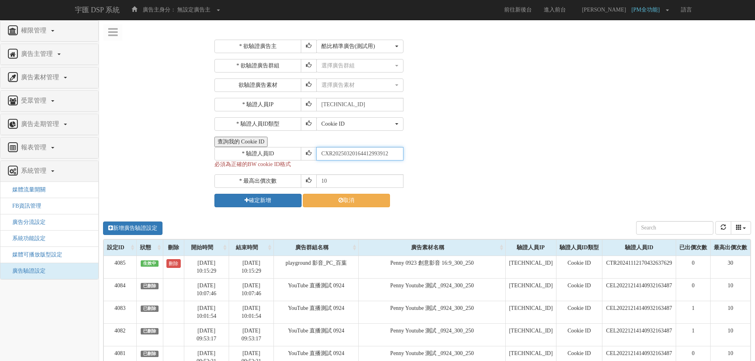
click at [399, 154] on input "CXR20250320164412993912" at bounding box center [359, 153] width 87 height 13
type input "CXR20250320164412993912"
click at [367, 58] on div "* 欲驗證廣告主 選擇廣告主 特力+ 科技紫薇網 Momo Uniqlo EFShop 樂天 屈臣氏[PERSON_NAME] sinyi 信義房屋 S2_B…" at bounding box center [482, 124] width 535 height 168
click at [367, 65] on div "選擇廣告群組" at bounding box center [358, 66] width 72 height 8
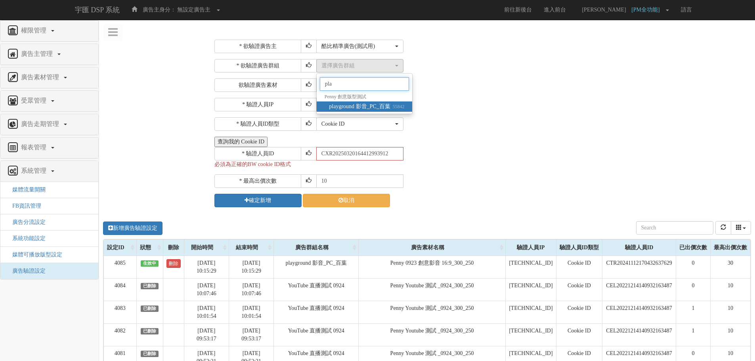
type input "pla"
click at [381, 105] on span "playground 影音_PC_百葉 55842" at bounding box center [366, 107] width 75 height 8
select select "55842"
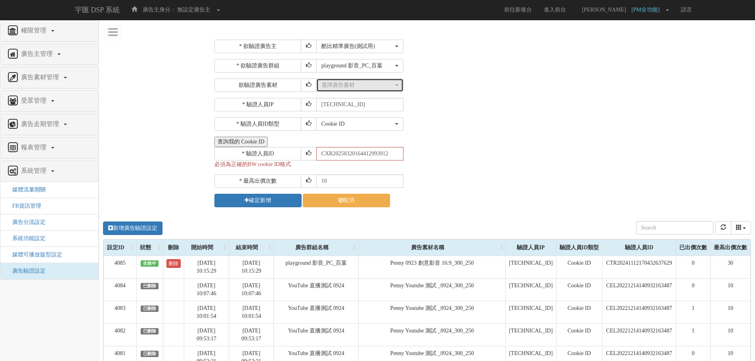
click at [358, 84] on div "選擇廣告素材" at bounding box center [358, 85] width 72 height 8
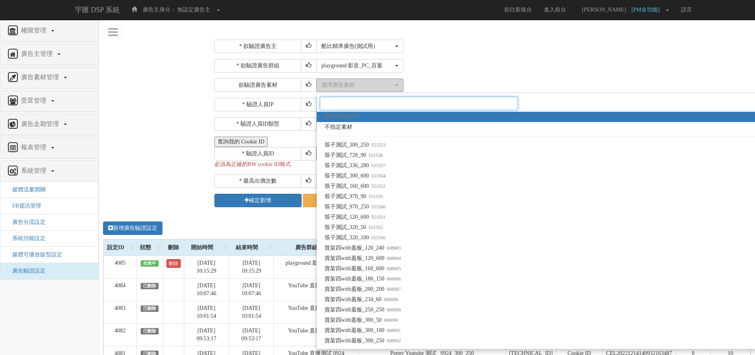
paste input "1575772"
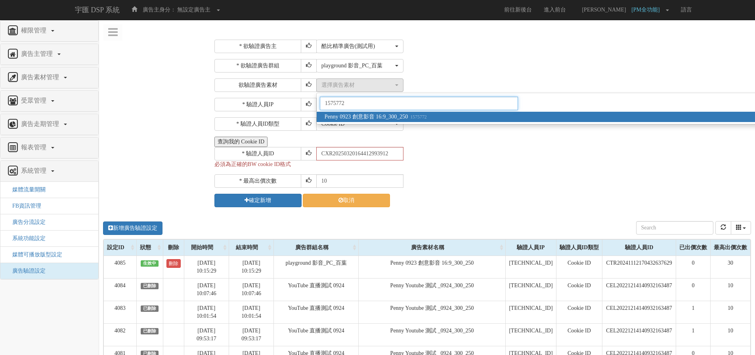
type input "1575772"
click at [364, 117] on span "Penny 0923 創意影音 16:9_300_250 1575772" at bounding box center [376, 117] width 102 height 8
select select "1575772"
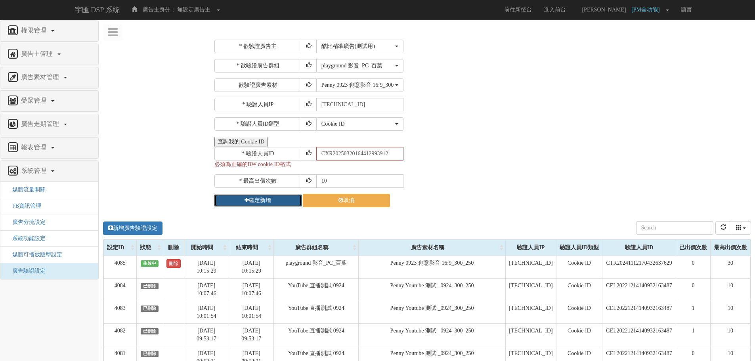
click at [289, 201] on button "確定新增" at bounding box center [258, 200] width 87 height 13
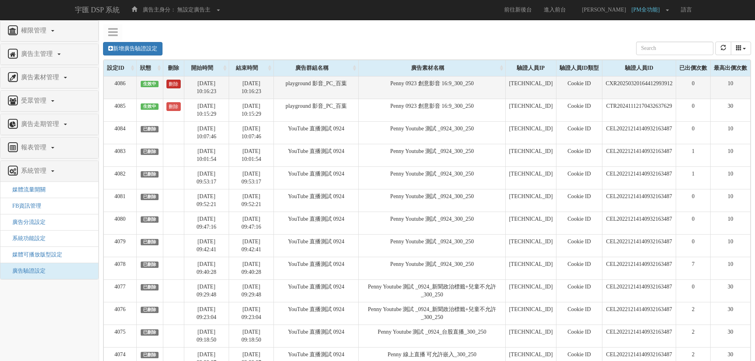
click at [171, 80] on link "刪除" at bounding box center [174, 84] width 14 height 9
